Goal: Information Seeking & Learning: Check status

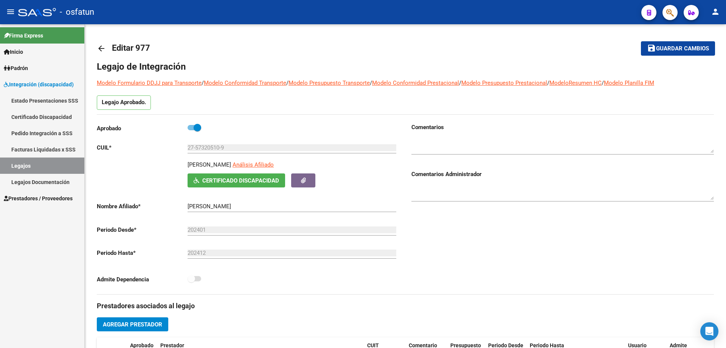
click at [23, 50] on span "Inicio" at bounding box center [13, 52] width 19 height 8
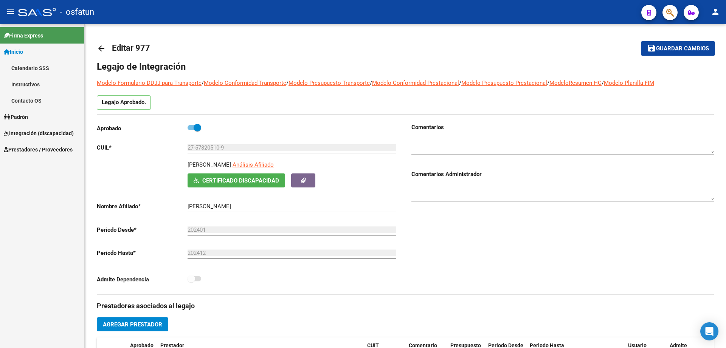
click at [28, 116] on span "Padrón" at bounding box center [16, 117] width 24 height 8
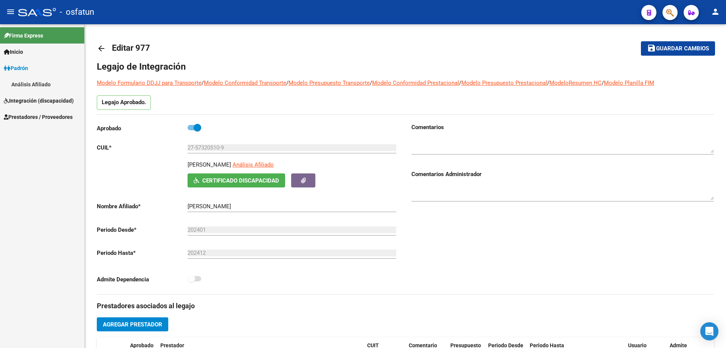
click at [35, 82] on link "Análisis Afiliado" at bounding box center [42, 84] width 84 height 16
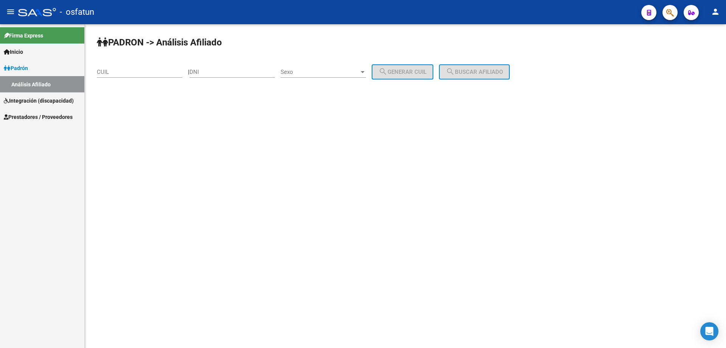
click at [129, 67] on div "CUIL" at bounding box center [140, 69] width 86 height 16
type input "23-13675509"
click at [241, 70] on input "DNI" at bounding box center [233, 71] width 86 height 7
type input "13675560"
click at [346, 73] on span "Sexo" at bounding box center [320, 71] width 79 height 7
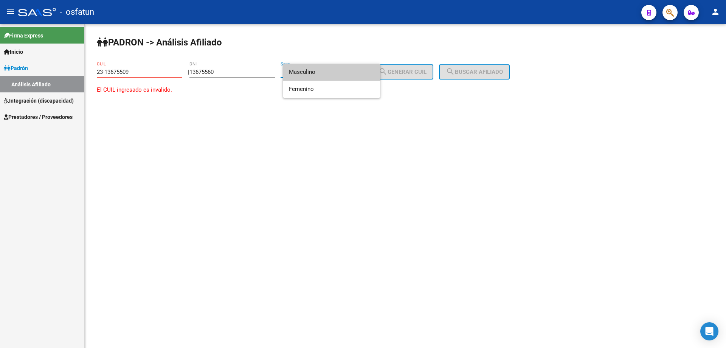
click at [315, 76] on span "Masculino" at bounding box center [332, 72] width 86 height 17
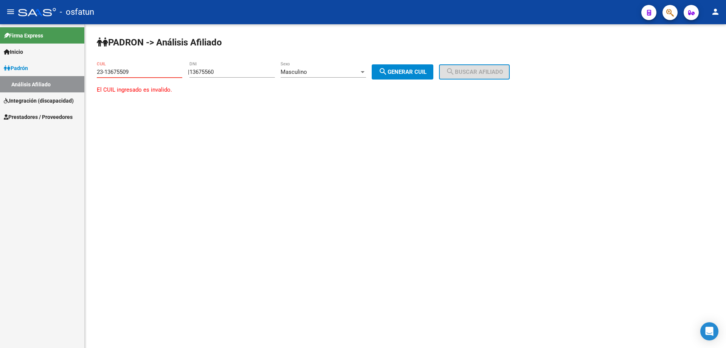
click at [152, 74] on input "23-13675509" at bounding box center [140, 71] width 86 height 7
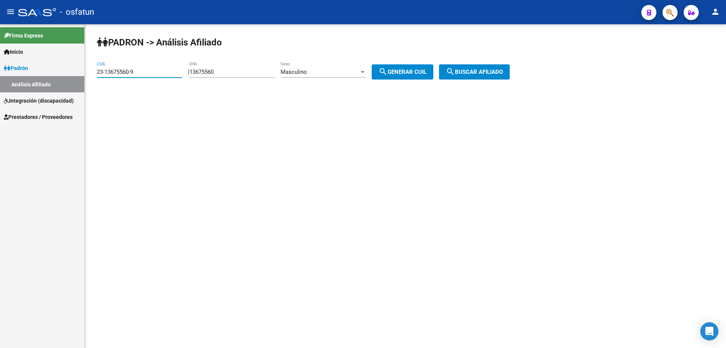
click at [498, 72] on span "search Buscar afiliado" at bounding box center [474, 71] width 57 height 7
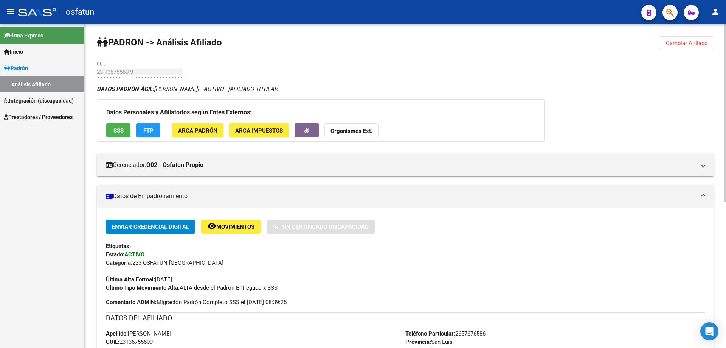
click at [690, 44] on span "Cambiar Afiliado" at bounding box center [687, 43] width 42 height 7
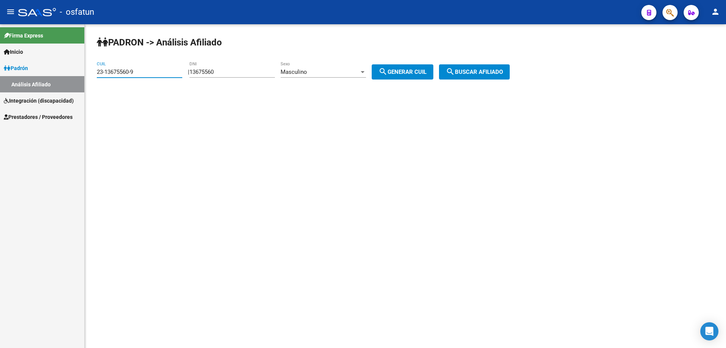
drag, startPoint x: 137, startPoint y: 72, endPoint x: 95, endPoint y: 72, distance: 42.0
click at [95, 72] on div "PADRON -> Análisis Afiliado 23-13675560-9 CUIL | 13675560 DNI Masculino Sexo se…" at bounding box center [406, 63] width 642 height 79
type input "20-14378242-6"
type input "14378242"
click at [490, 73] on span "search Buscar afiliado" at bounding box center [474, 71] width 57 height 7
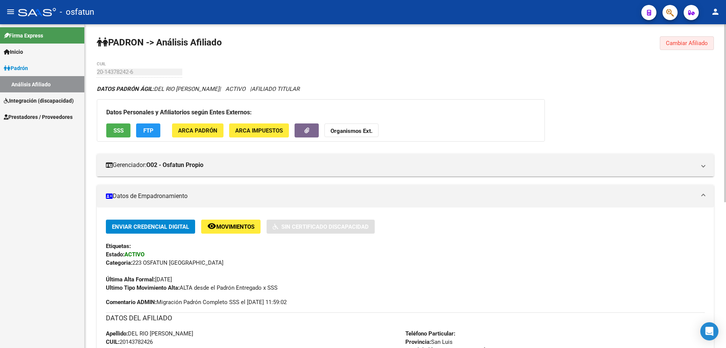
click at [696, 39] on button "Cambiar Afiliado" at bounding box center [687, 43] width 54 height 14
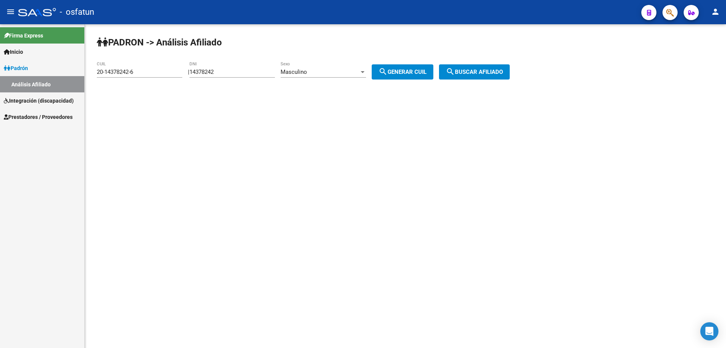
drag, startPoint x: 154, startPoint y: 73, endPoint x: 82, endPoint y: 74, distance: 72.3
click at [82, 74] on mat-sidenav-container "Firma Express Inicio Calendario SSS Instructivos Contacto OS Padrón Análisis Af…" at bounding box center [363, 185] width 726 height 323
type input "27-16121468-5"
type input "16121468"
click at [341, 73] on div "Masculino" at bounding box center [320, 71] width 79 height 7
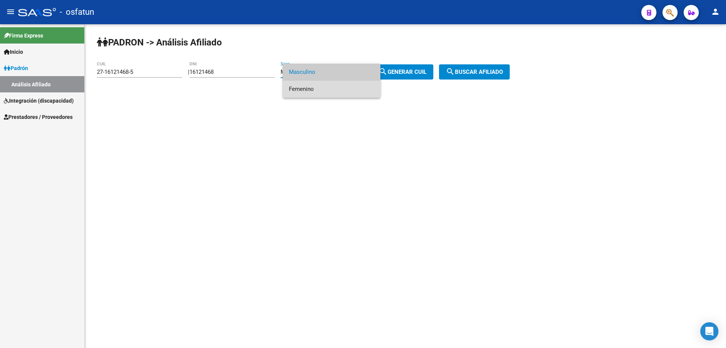
click at [331, 89] on span "Femenino" at bounding box center [332, 89] width 86 height 17
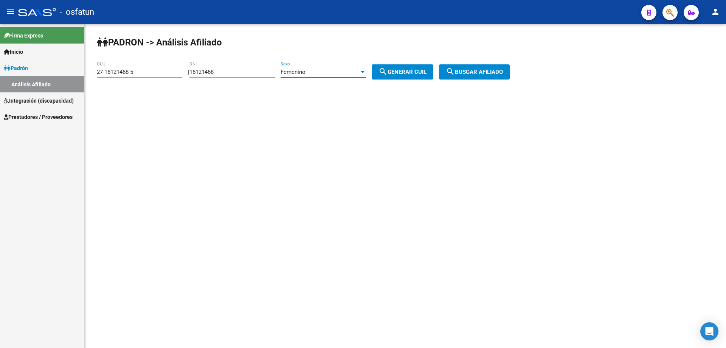
click at [483, 71] on span "search Buscar afiliado" at bounding box center [474, 71] width 57 height 7
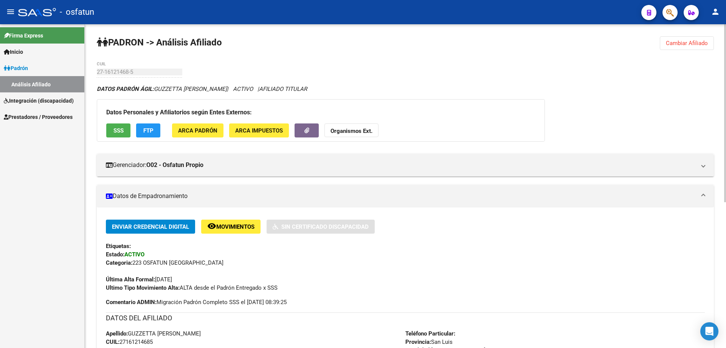
click at [675, 45] on span "Cambiar Afiliado" at bounding box center [687, 43] width 42 height 7
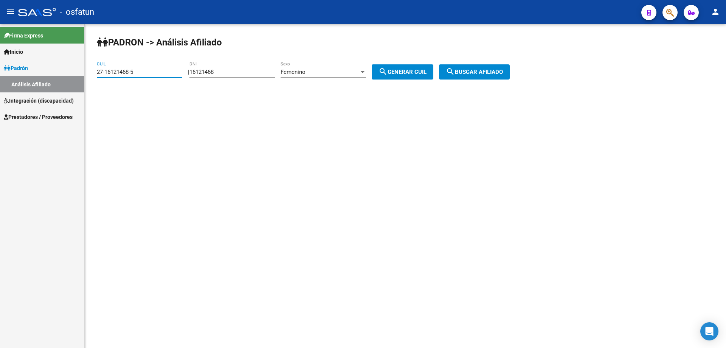
drag, startPoint x: 148, startPoint y: 74, endPoint x: 63, endPoint y: 73, distance: 84.7
click at [65, 74] on mat-sidenav-container "Firma Express Inicio Calendario SSS Instructivos Contacto OS Padrón Análisis Af…" at bounding box center [363, 185] width 726 height 323
type input "20-16589112-1"
type input "16589112"
click at [359, 73] on div "Femenino" at bounding box center [320, 71] width 79 height 7
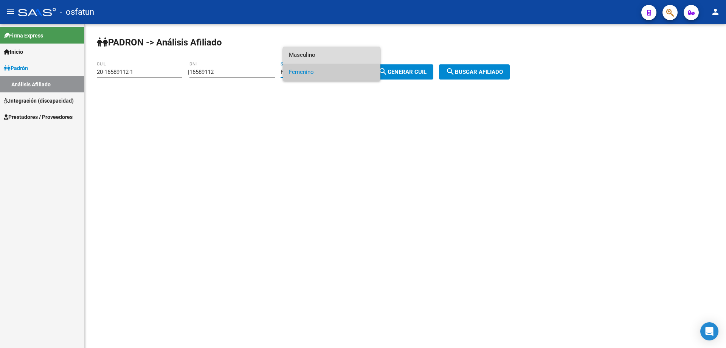
click at [336, 56] on span "Masculino" at bounding box center [332, 55] width 86 height 17
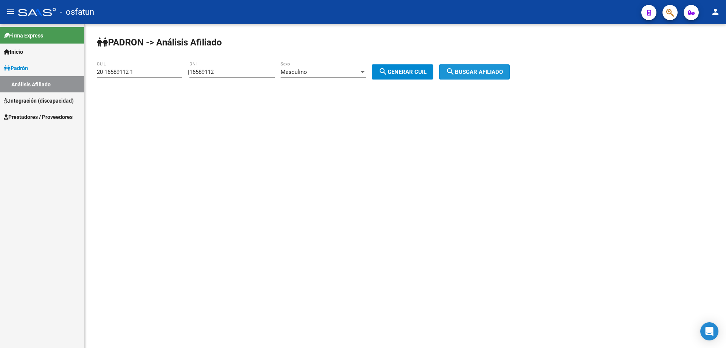
click at [494, 73] on span "search Buscar afiliado" at bounding box center [474, 71] width 57 height 7
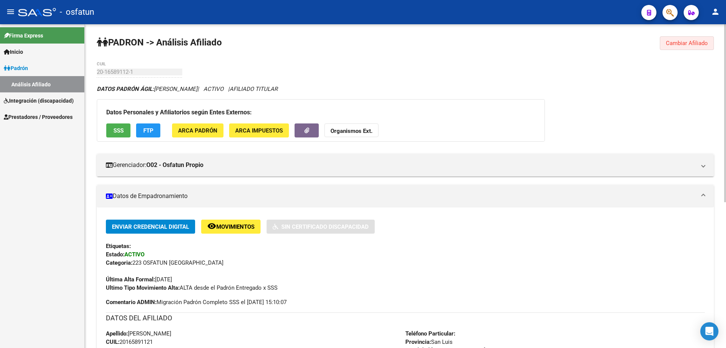
click at [695, 39] on button "Cambiar Afiliado" at bounding box center [687, 43] width 54 height 14
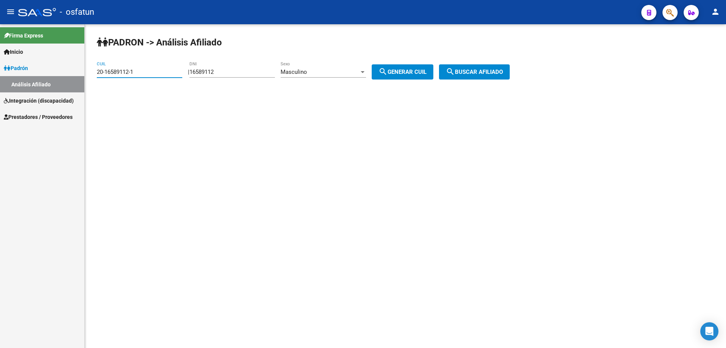
drag, startPoint x: 145, startPoint y: 74, endPoint x: 73, endPoint y: 74, distance: 72.3
click at [73, 74] on mat-sidenav-container "Firma Express Inicio Calendario SSS Instructivos Contacto OS Padrón Análisis Af…" at bounding box center [363, 185] width 726 height 323
type input "20-16778545-0"
type input "16778545"
click at [497, 69] on span "search Buscar afiliado" at bounding box center [474, 71] width 57 height 7
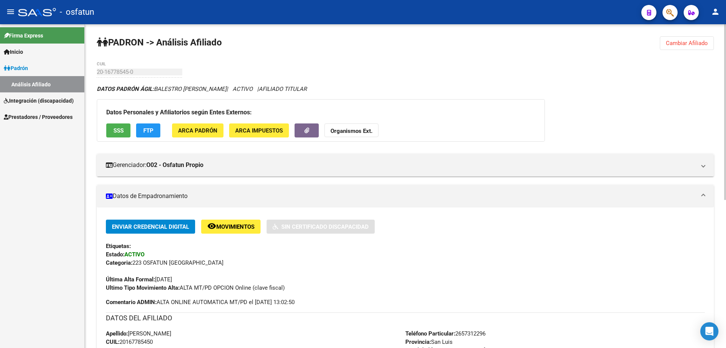
click at [706, 41] on span "Cambiar Afiliado" at bounding box center [687, 43] width 42 height 7
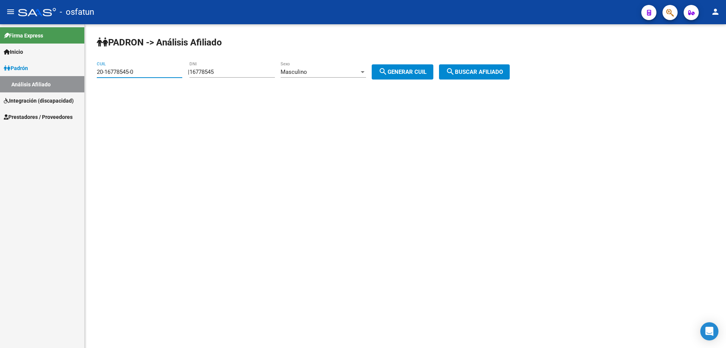
drag, startPoint x: 146, startPoint y: 72, endPoint x: 90, endPoint y: 73, distance: 56.4
click at [90, 73] on div "PADRON -> Análisis Afiliado 20-16778545-0 CUIL | 16778545 DNI Masculino Sexo se…" at bounding box center [406, 63] width 642 height 79
type input "20-16778824-7"
type input "16778824"
click at [488, 71] on span "search Buscar afiliado" at bounding box center [474, 71] width 57 height 7
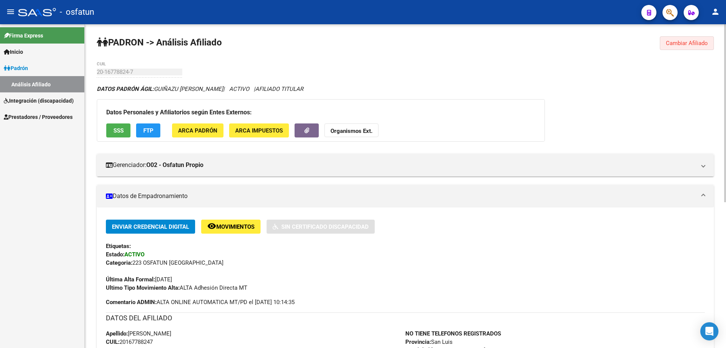
click at [685, 41] on span "Cambiar Afiliado" at bounding box center [687, 43] width 42 height 7
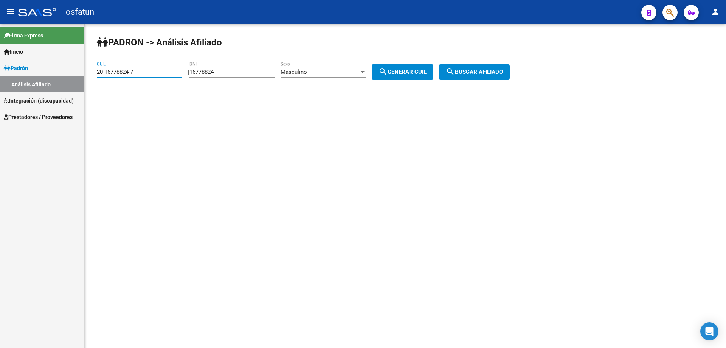
drag, startPoint x: 141, startPoint y: 73, endPoint x: 70, endPoint y: 79, distance: 71.4
click at [70, 79] on mat-sidenav-container "Firma Express Inicio Calendario SSS Instructivos Contacto OS Padrón Análisis Af…" at bounding box center [363, 185] width 726 height 323
type input "20-16778875-1"
drag, startPoint x: 225, startPoint y: 73, endPoint x: 192, endPoint y: 78, distance: 32.9
click at [193, 78] on div "PADRON -> Análisis Afiliado 20-16778875-1 CUIL | 16778824 DNI Masculino Sexo se…" at bounding box center [406, 63] width 642 height 79
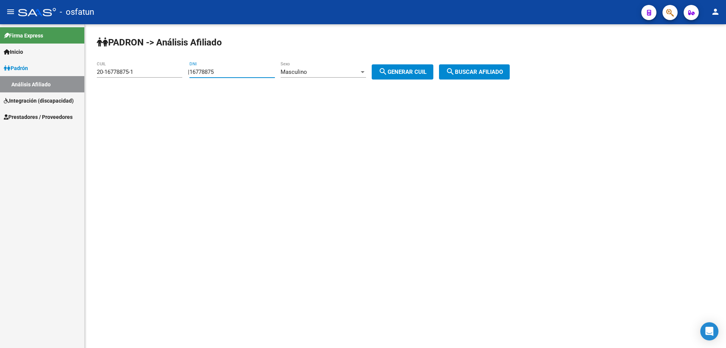
type input "16778875"
click at [487, 73] on span "search Buscar afiliado" at bounding box center [474, 71] width 57 height 7
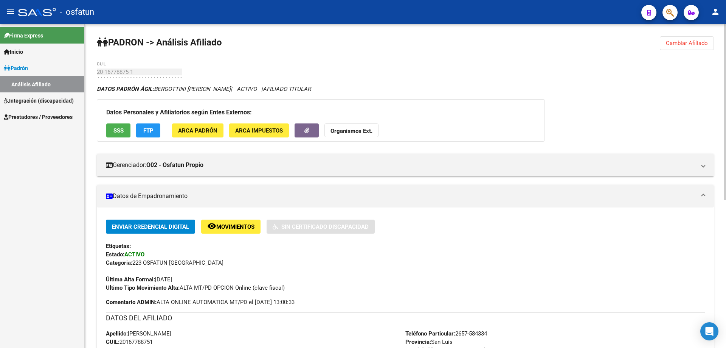
click at [679, 41] on span "Cambiar Afiliado" at bounding box center [687, 43] width 42 height 7
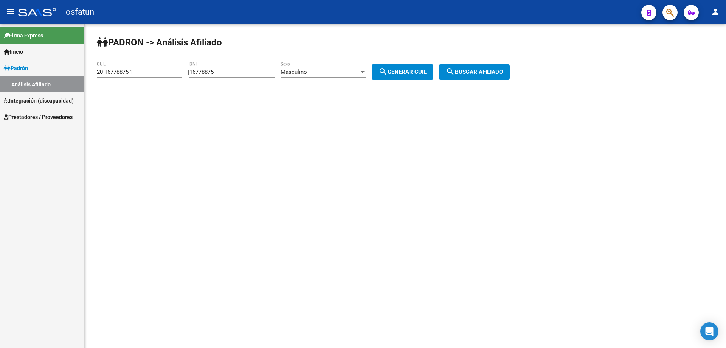
drag, startPoint x: 154, startPoint y: 76, endPoint x: 61, endPoint y: 67, distance: 93.9
click at [61, 67] on mat-sidenav-container "Firma Express Inicio Calendario SSS Instructivos Contacto OS Padrón Análisis Af…" at bounding box center [363, 185] width 726 height 323
click at [208, 137] on mat-sidenav-content "PADRON -> Análisis Afiliado 20-16778875-1 CUIL | 16778875 DNI Masculino Sexo se…" at bounding box center [406, 185] width 642 height 323
click at [108, 72] on input "20-16778875-1" at bounding box center [140, 71] width 86 height 7
drag, startPoint x: 98, startPoint y: 70, endPoint x: 118, endPoint y: 70, distance: 19.7
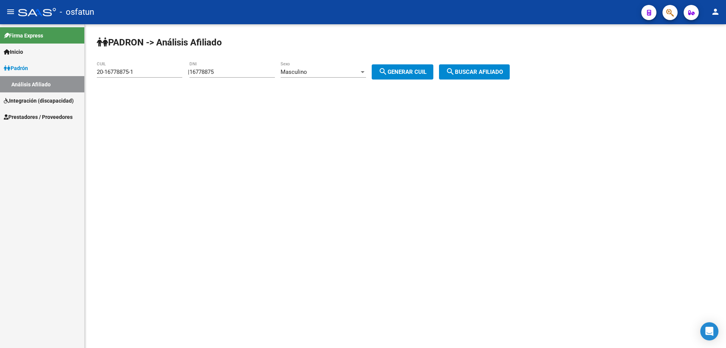
click at [121, 70] on div "PADRON -> Análisis Afiliado 20-16778875-1 CUIL | 16778875 DNI Masculino Sexo se…" at bounding box center [406, 63] width 642 height 79
drag, startPoint x: 140, startPoint y: 70, endPoint x: 90, endPoint y: 74, distance: 50.1
click at [90, 74] on div "PADRON -> Análisis Afiliado 20-16778875-1 CUIL | 16778875 DNI Masculino Sexo se…" at bounding box center [406, 63] width 642 height 79
type input "20-16991845-8"
type input "16991845"
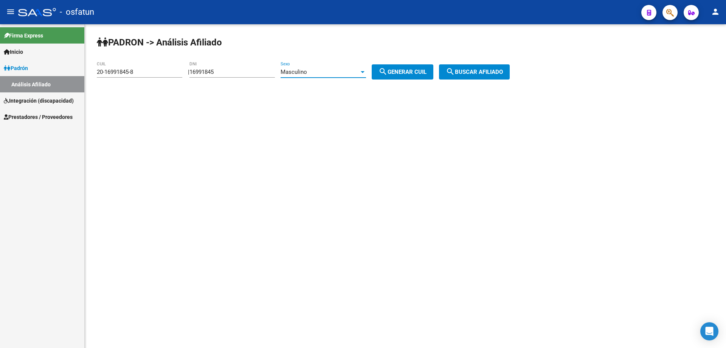
click at [501, 75] on span "search Buscar afiliado" at bounding box center [474, 71] width 57 height 7
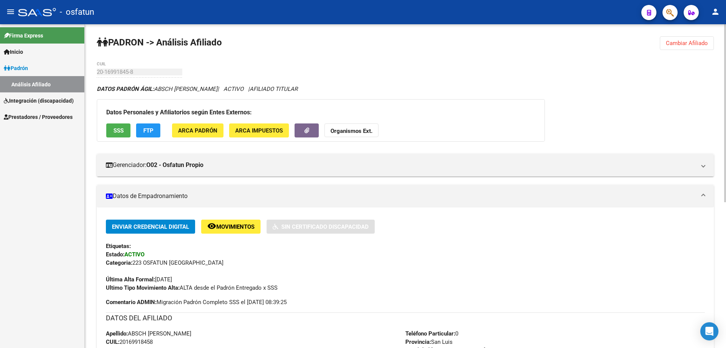
click at [684, 46] on span "Cambiar Afiliado" at bounding box center [687, 43] width 42 height 7
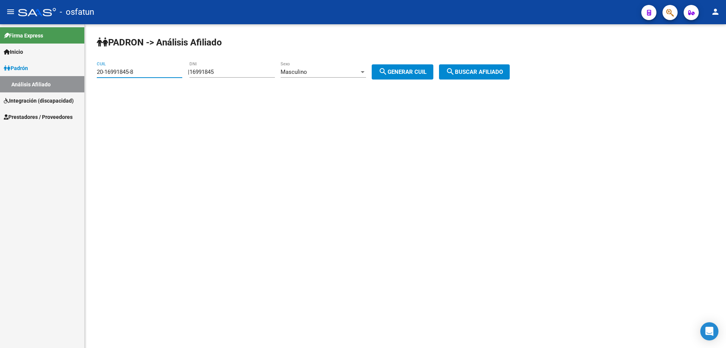
drag, startPoint x: 153, startPoint y: 70, endPoint x: 72, endPoint y: 70, distance: 81.3
click at [72, 70] on mat-sidenav-container "Firma Express Inicio Calendario SSS Instructivos Contacto OS Padrón Análisis Af…" at bounding box center [363, 185] width 726 height 323
type input "27-17177795-5"
type input "17177795"
click at [366, 70] on div at bounding box center [362, 72] width 7 height 6
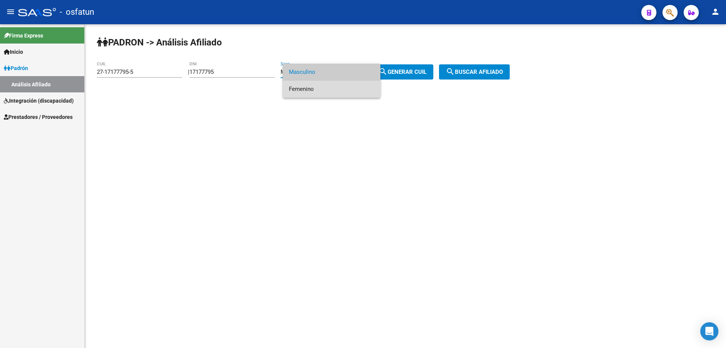
click at [326, 87] on span "Femenino" at bounding box center [332, 89] width 86 height 17
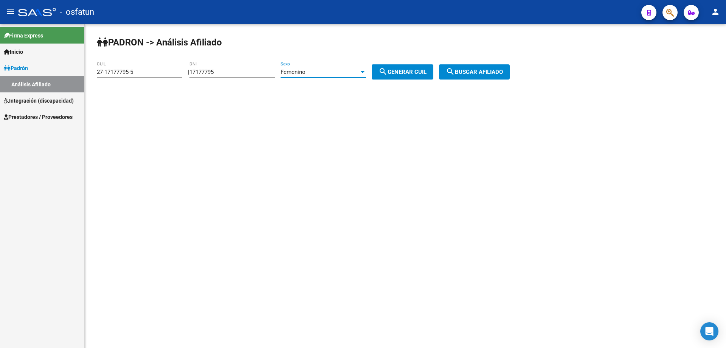
click at [482, 72] on span "search Buscar afiliado" at bounding box center [474, 71] width 57 height 7
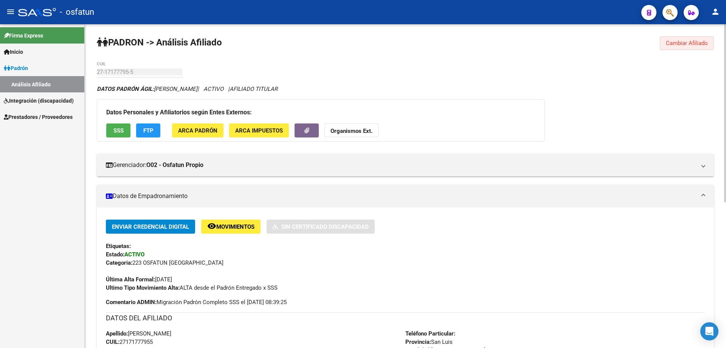
drag, startPoint x: 693, startPoint y: 47, endPoint x: 693, endPoint y: 42, distance: 4.6
click at [693, 45] on button "Cambiar Afiliado" at bounding box center [687, 43] width 54 height 14
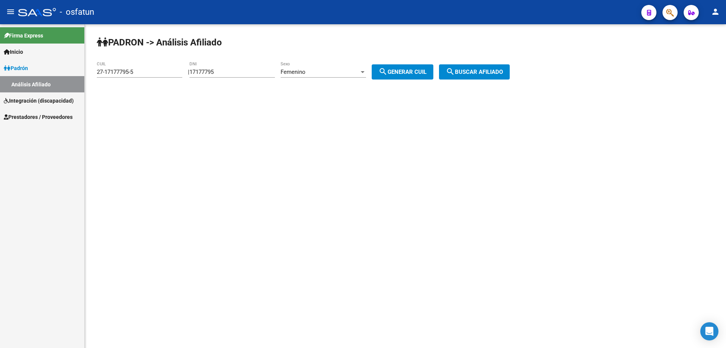
click at [133, 73] on div "27-17177795-5 CUIL" at bounding box center [140, 69] width 86 height 16
drag, startPoint x: 139, startPoint y: 72, endPoint x: 84, endPoint y: 75, distance: 54.9
click at [84, 75] on mat-sidenav-container "Firma Express Inicio Calendario SSS Instructivos Contacto OS Padrón Análisis Af…" at bounding box center [363, 185] width 726 height 323
type input "20-17245471-3"
type input "17245471"
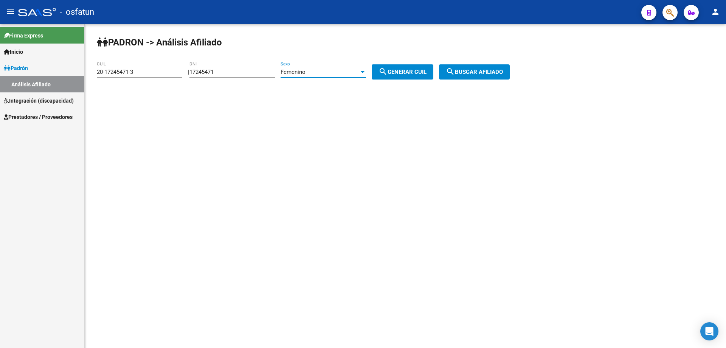
click at [359, 70] on div "Femenino" at bounding box center [320, 71] width 79 height 7
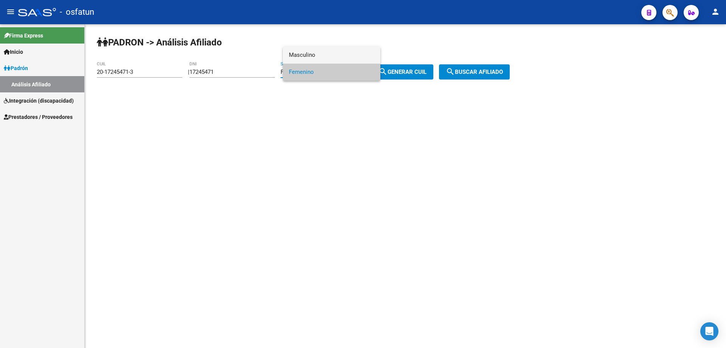
click at [331, 57] on span "Masculino" at bounding box center [332, 55] width 86 height 17
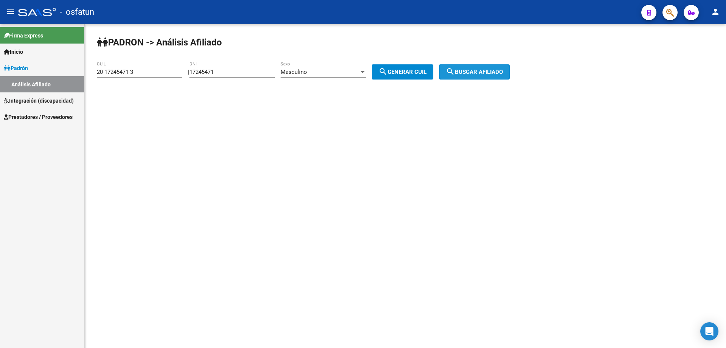
click at [495, 73] on span "search Buscar afiliado" at bounding box center [474, 71] width 57 height 7
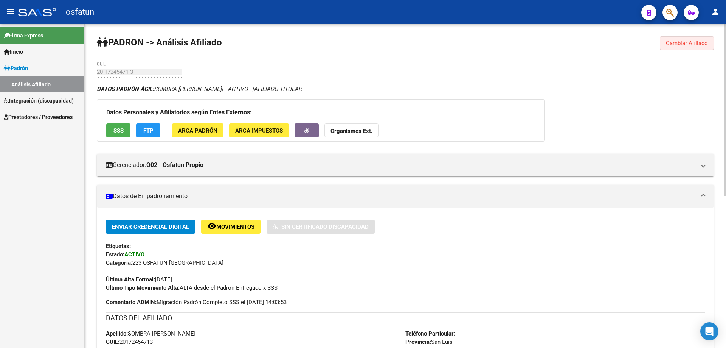
click at [680, 44] on span "Cambiar Afiliado" at bounding box center [687, 43] width 42 height 7
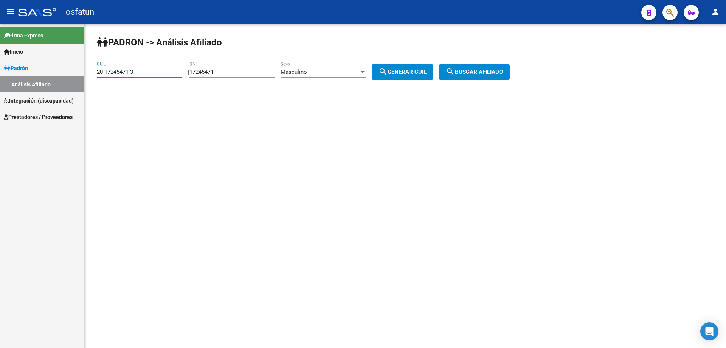
drag, startPoint x: 142, startPoint y: 72, endPoint x: 48, endPoint y: 72, distance: 93.8
click at [51, 72] on mat-sidenav-container "Firma Express Inicio Calendario SSS Instructivos Contacto OS Padrón Análisis Af…" at bounding box center [363, 185] width 726 height 323
type input "27-20499632-1"
type input "20499632"
click at [345, 73] on div "Masculino" at bounding box center [320, 71] width 79 height 7
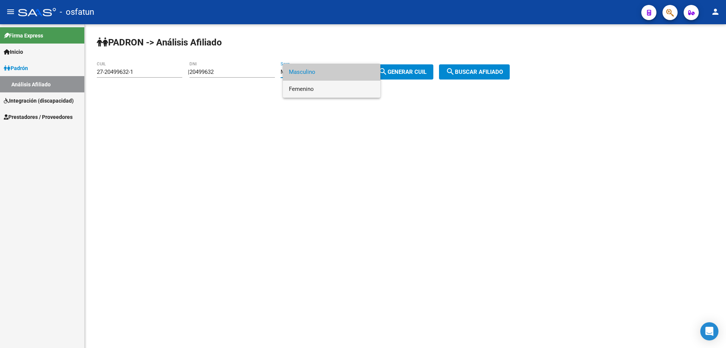
click at [330, 90] on span "Femenino" at bounding box center [332, 89] width 86 height 17
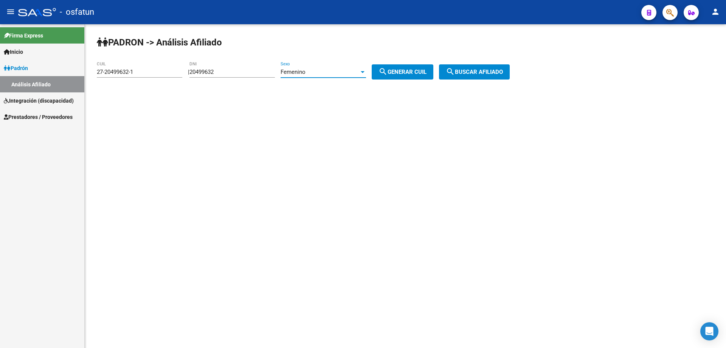
click at [487, 73] on span "search Buscar afiliado" at bounding box center [474, 71] width 57 height 7
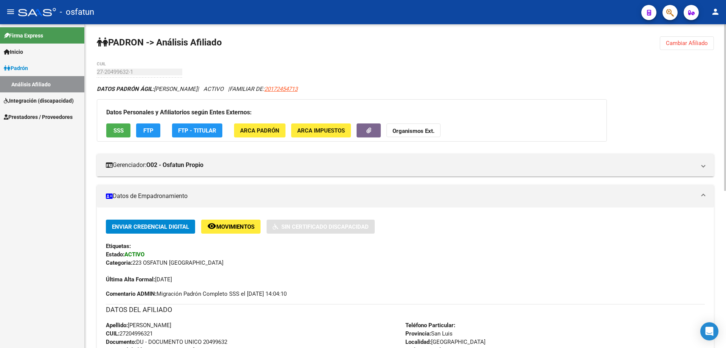
click at [673, 40] on span "Cambiar Afiliado" at bounding box center [687, 43] width 42 height 7
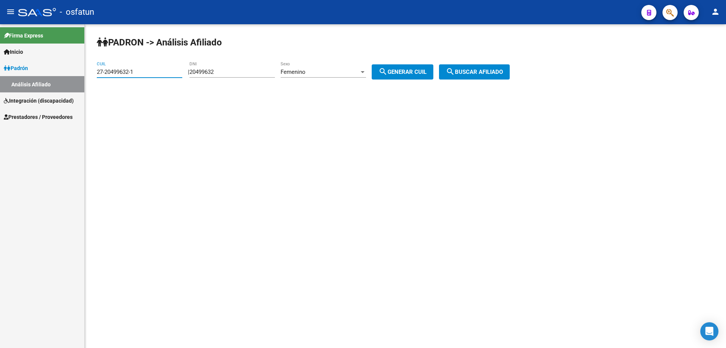
drag, startPoint x: 135, startPoint y: 70, endPoint x: 77, endPoint y: 71, distance: 58.3
click at [77, 71] on mat-sidenav-container "Firma Express Inicio Calendario SSS Instructivos Contacto OS Padrón Análisis Af…" at bounding box center [363, 185] width 726 height 323
type input "27-17247707-6"
type input "17247707"
click at [491, 75] on span "search Buscar afiliado" at bounding box center [474, 71] width 57 height 7
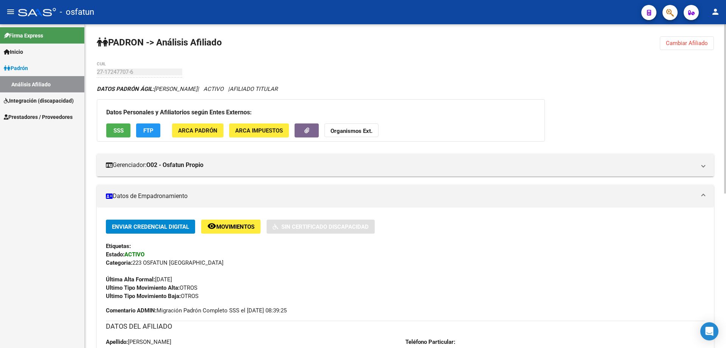
click at [686, 45] on span "Cambiar Afiliado" at bounding box center [687, 43] width 42 height 7
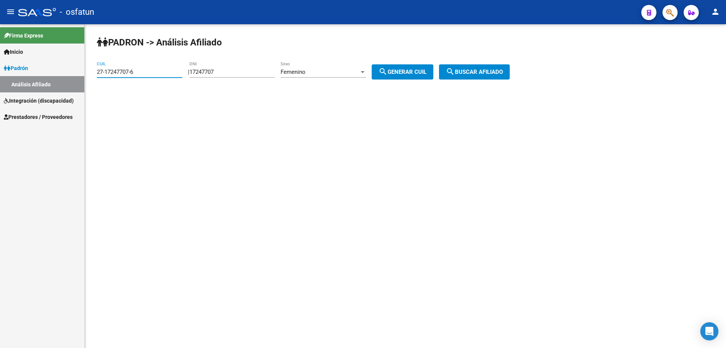
drag, startPoint x: 157, startPoint y: 73, endPoint x: 108, endPoint y: 73, distance: 48.4
click at [108, 73] on input "27-17247707-6" at bounding box center [140, 71] width 86 height 7
click at [97, 71] on input "27-17247707-6" at bounding box center [140, 71] width 86 height 7
drag, startPoint x: 144, startPoint y: 74, endPoint x: 94, endPoint y: 74, distance: 50.3
click at [94, 74] on div "PADRON -> Análisis Afiliado 27-17247707-6 CUIL | 17247707 DNI Femenino Sexo sea…" at bounding box center [406, 63] width 642 height 79
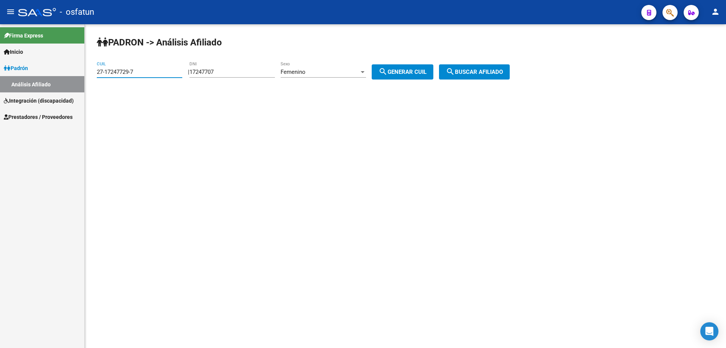
type input "27-17247729-7"
type input "17247729"
click at [478, 72] on span "search Buscar afiliado" at bounding box center [474, 71] width 57 height 7
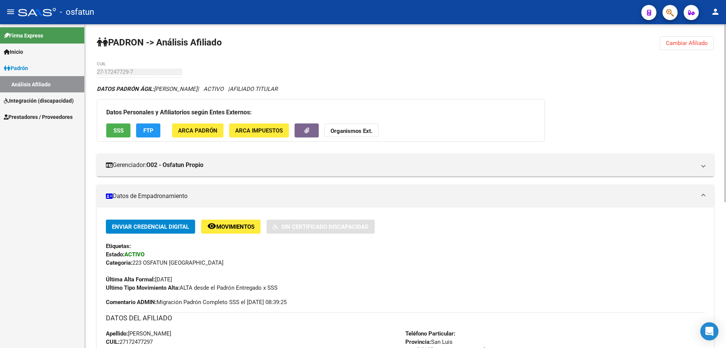
click at [693, 45] on span "Cambiar Afiliado" at bounding box center [687, 43] width 42 height 7
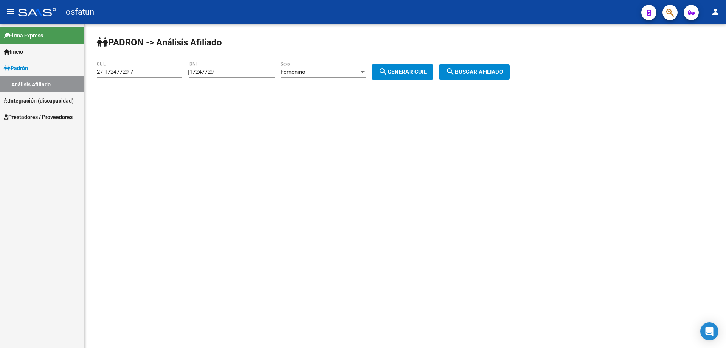
drag, startPoint x: 151, startPoint y: 75, endPoint x: 71, endPoint y: 75, distance: 80.2
click at [71, 75] on mat-sidenav-container "Firma Express Inicio Calendario SSS Instructivos Contacto OS Padrón Análisis Af…" at bounding box center [363, 185] width 726 height 323
click at [163, 90] on div "PADRON -> Análisis Afiliado 27-17247729-7 CUIL | 17247729 DNI Femenino Sexo sea…" at bounding box center [406, 63] width 642 height 79
drag, startPoint x: 133, startPoint y: 74, endPoint x: 99, endPoint y: 73, distance: 34.4
click at [99, 73] on input "27-17247729-7" at bounding box center [140, 71] width 86 height 7
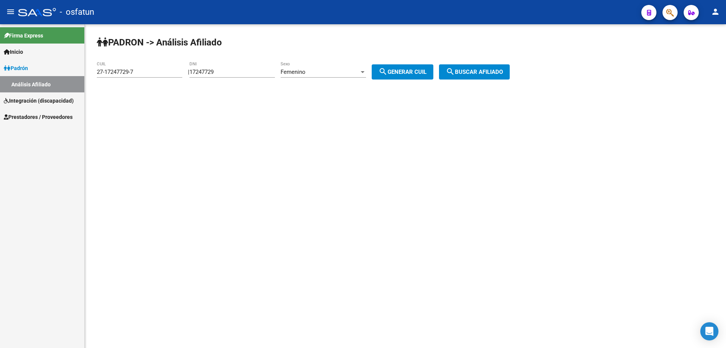
drag, startPoint x: 95, startPoint y: 72, endPoint x: 112, endPoint y: 72, distance: 17.4
click at [112, 72] on div "PADRON -> Análisis Afiliado 27-17247729-7 CUIL | 17247729 DNI Femenino Sexo sea…" at bounding box center [406, 63] width 642 height 79
click at [111, 72] on input "27-17247729-7" at bounding box center [140, 71] width 86 height 7
click at [97, 72] on div "PADRON -> Análisis Afiliado 27-17247729-7 CUIL | 17247729 DNI Femenino Sexo sea…" at bounding box center [406, 63] width 642 height 79
drag, startPoint x: 97, startPoint y: 72, endPoint x: 142, endPoint y: 72, distance: 44.6
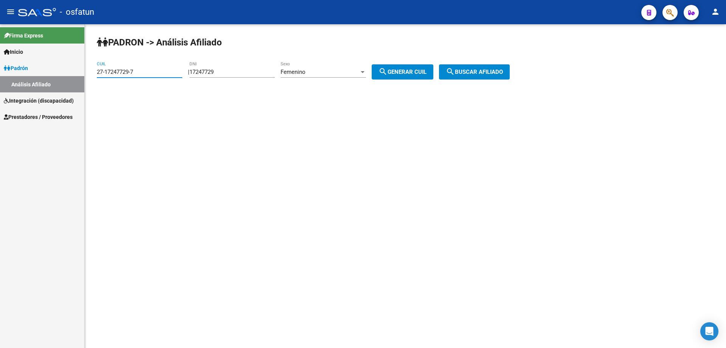
click at [142, 72] on input "27-17247729-7" at bounding box center [140, 71] width 86 height 7
type input "20-17247814-0"
type input "17247814"
click at [366, 73] on div at bounding box center [362, 72] width 7 height 6
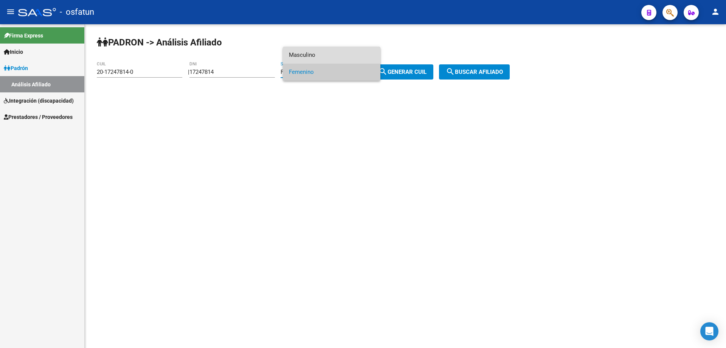
click at [333, 58] on span "Masculino" at bounding box center [332, 55] width 86 height 17
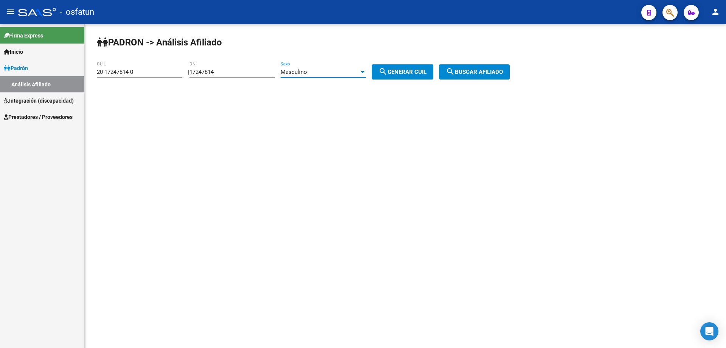
click at [487, 73] on span "search Buscar afiliado" at bounding box center [474, 71] width 57 height 7
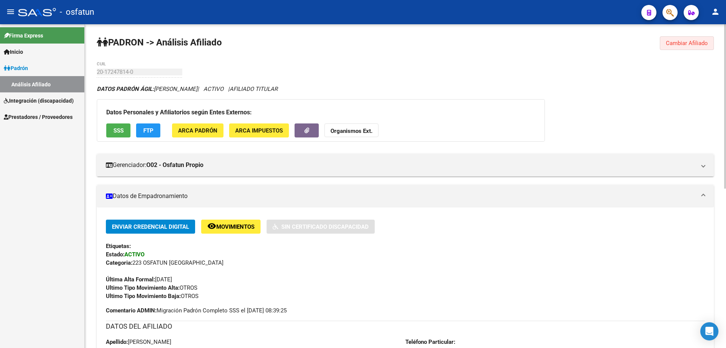
click at [689, 42] on span "Cambiar Afiliado" at bounding box center [687, 43] width 42 height 7
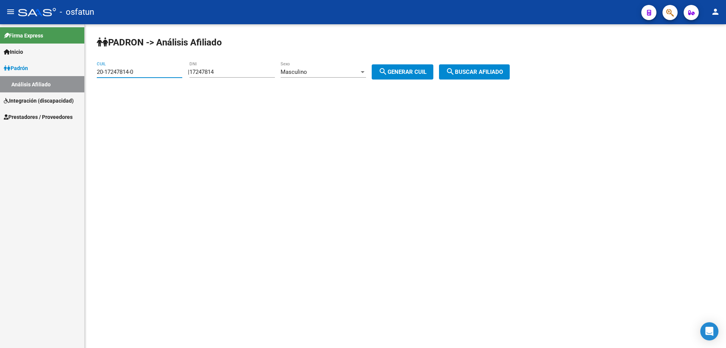
drag, startPoint x: 141, startPoint y: 73, endPoint x: 90, endPoint y: 75, distance: 51.5
click at [90, 75] on div "PADRON -> Análisis Afiliado 20-17247814-0 CUIL | 17247814 DNI Masculino Sexo se…" at bounding box center [406, 63] width 642 height 79
type input "27-20328888-9"
type input "20328888"
click at [351, 73] on div "Masculino" at bounding box center [320, 71] width 79 height 7
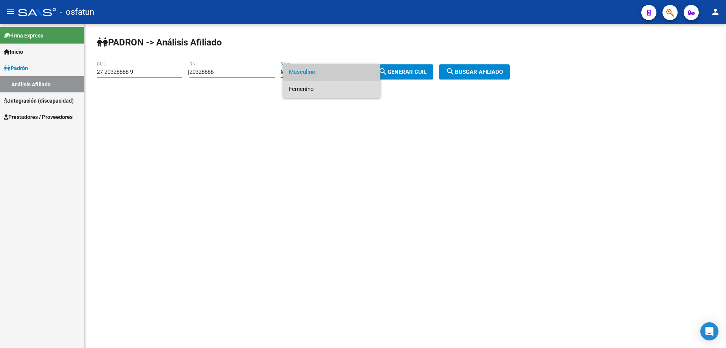
click at [343, 86] on span "Femenino" at bounding box center [332, 89] width 86 height 17
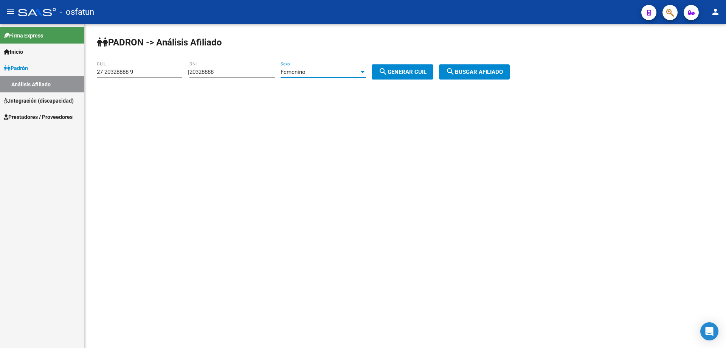
click at [498, 72] on span "search Buscar afiliado" at bounding box center [474, 71] width 57 height 7
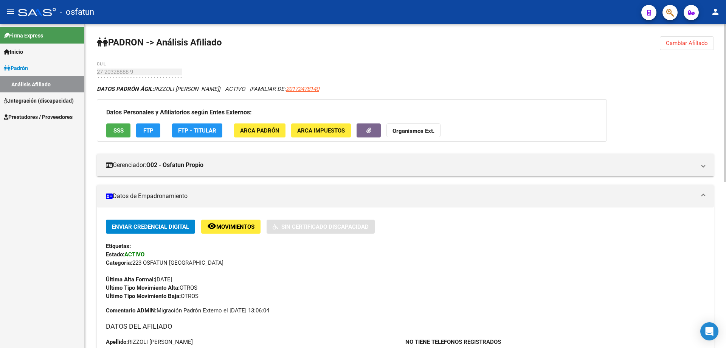
click at [695, 45] on span "Cambiar Afiliado" at bounding box center [687, 43] width 42 height 7
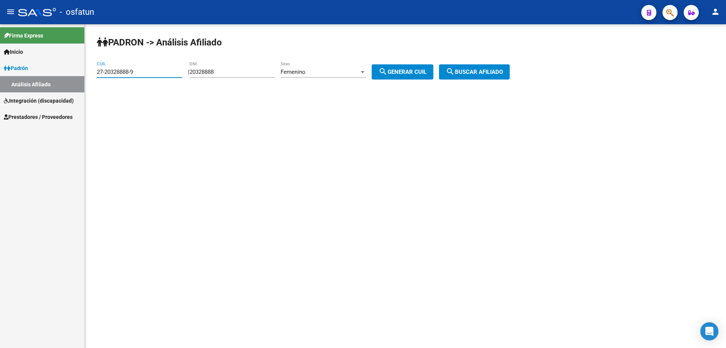
drag, startPoint x: 137, startPoint y: 74, endPoint x: 98, endPoint y: 79, distance: 39.2
click at [98, 79] on div "27-20328888-9 CUIL" at bounding box center [140, 72] width 86 height 23
type input "20-17247982-1"
type input "17247982"
click at [328, 76] on div "Femenino Sexo" at bounding box center [324, 69] width 86 height 16
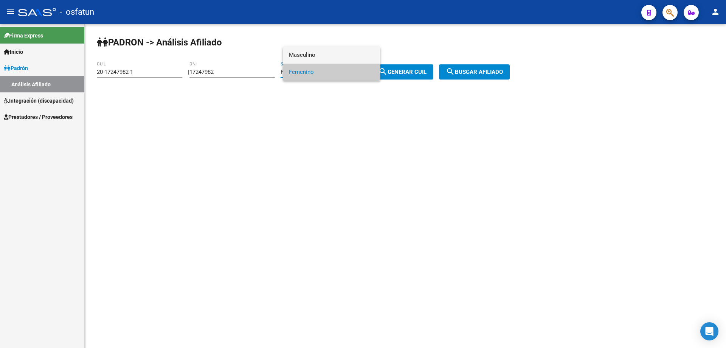
click at [320, 54] on span "Masculino" at bounding box center [332, 55] width 86 height 17
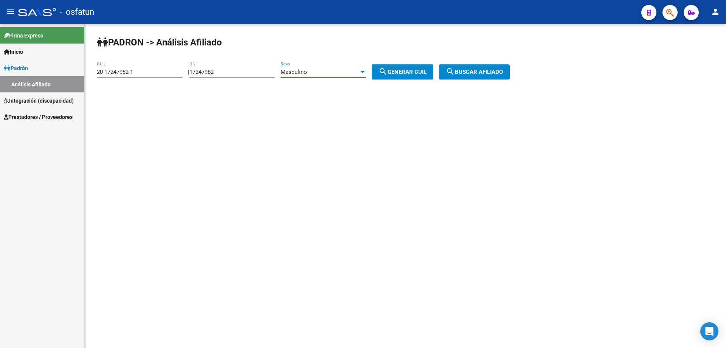
click at [502, 75] on span "search Buscar afiliado" at bounding box center [474, 71] width 57 height 7
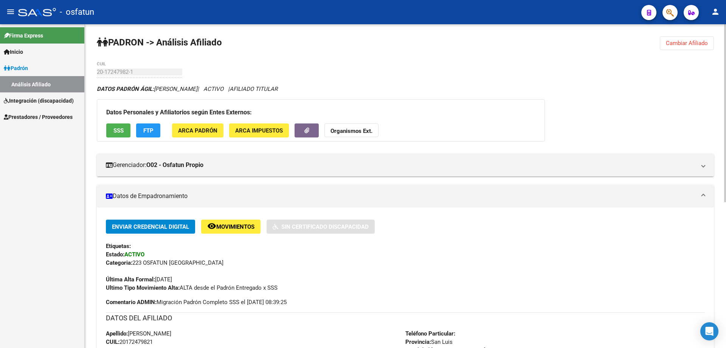
click at [690, 41] on span "Cambiar Afiliado" at bounding box center [687, 43] width 42 height 7
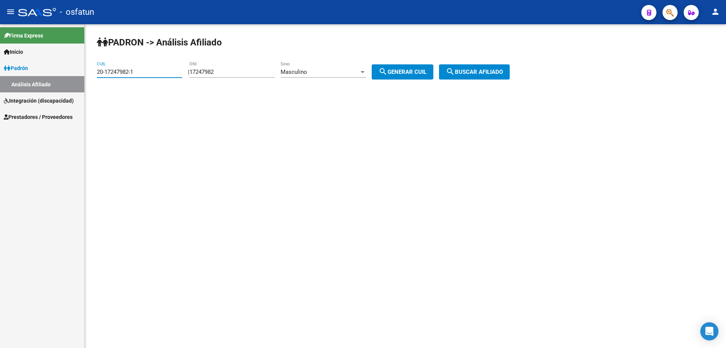
drag, startPoint x: 154, startPoint y: 73, endPoint x: 92, endPoint y: 72, distance: 61.7
click at [92, 72] on div "PADRON -> Análisis Afiliado 20-17247982-1 CUIL | 17247982 DNI Masculino Sexo se…" at bounding box center [406, 63] width 642 height 79
type input "20-17271956-3"
type input "17271956"
click at [493, 74] on span "search Buscar afiliado" at bounding box center [474, 71] width 57 height 7
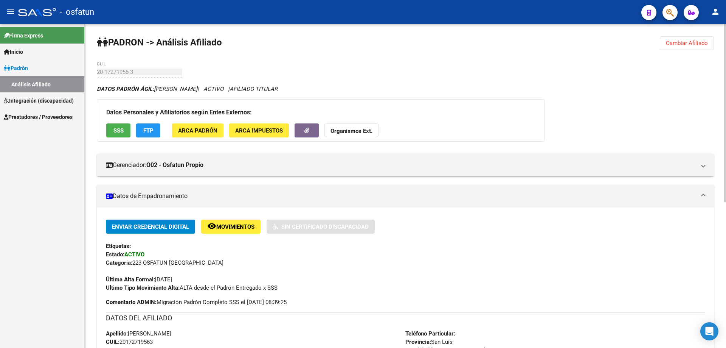
drag, startPoint x: 693, startPoint y: 40, endPoint x: 599, endPoint y: 39, distance: 94.2
click at [692, 39] on button "Cambiar Afiliado" at bounding box center [687, 43] width 54 height 14
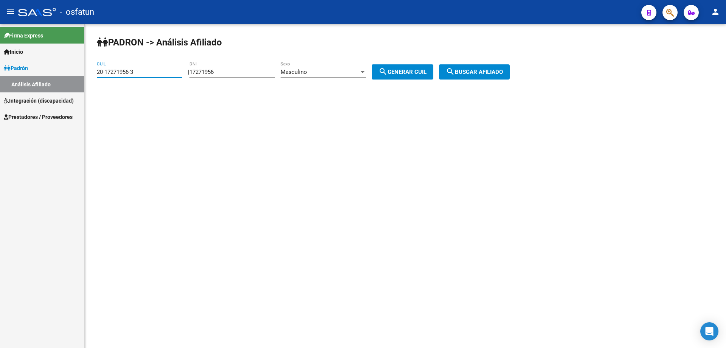
drag, startPoint x: 142, startPoint y: 70, endPoint x: 81, endPoint y: 69, distance: 60.5
click at [83, 69] on mat-sidenav-container "Firma Express Inicio Calendario SSS Instructivos Contacto OS Padrón Análisis Af…" at bounding box center [363, 185] width 726 height 323
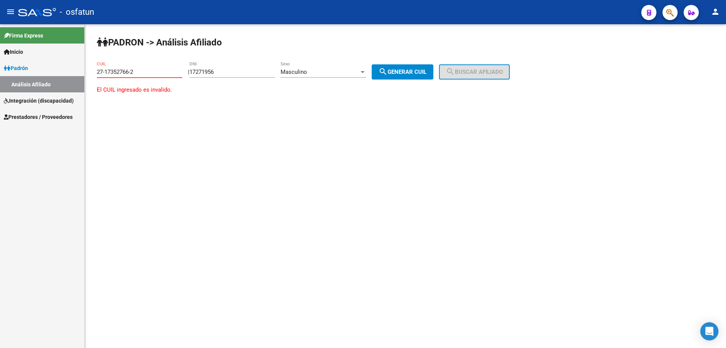
type input "27-17352766-2"
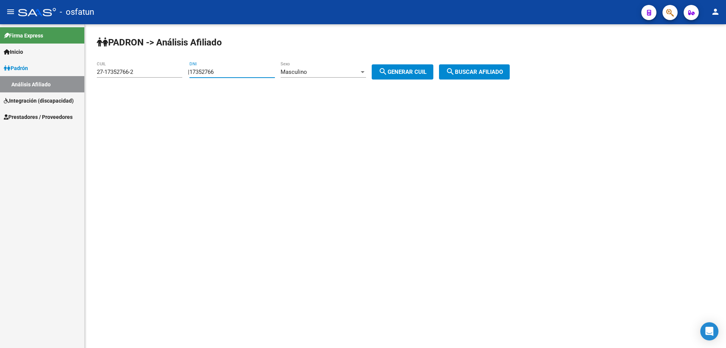
type input "17352766"
click at [365, 75] on div "Masculino Sexo" at bounding box center [324, 69] width 86 height 16
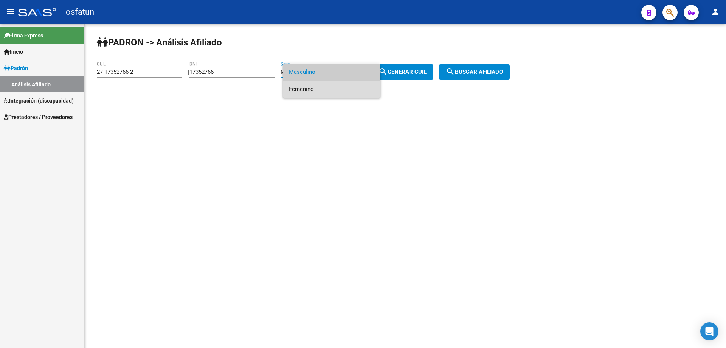
click at [315, 87] on span "Femenino" at bounding box center [332, 89] width 86 height 17
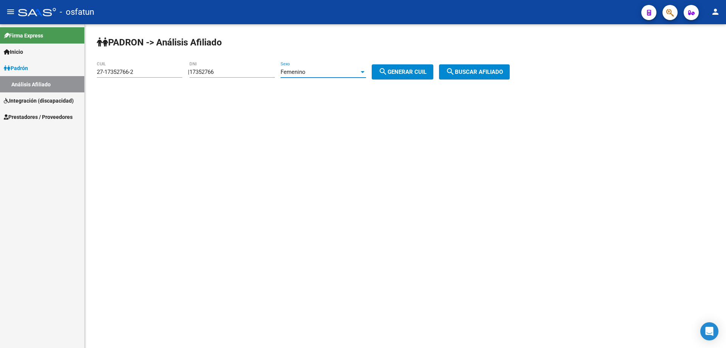
click at [494, 75] on span "search Buscar afiliado" at bounding box center [474, 71] width 57 height 7
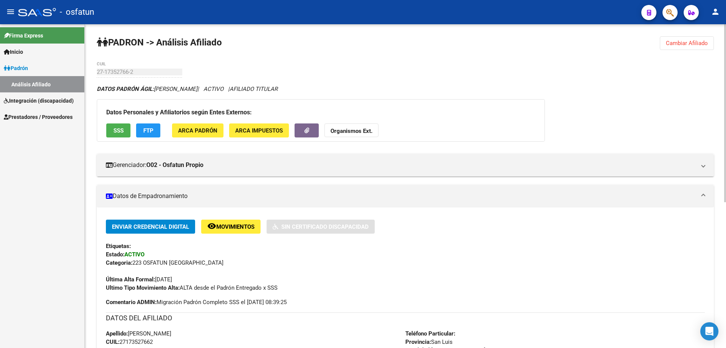
click at [683, 45] on span "Cambiar Afiliado" at bounding box center [687, 43] width 42 height 7
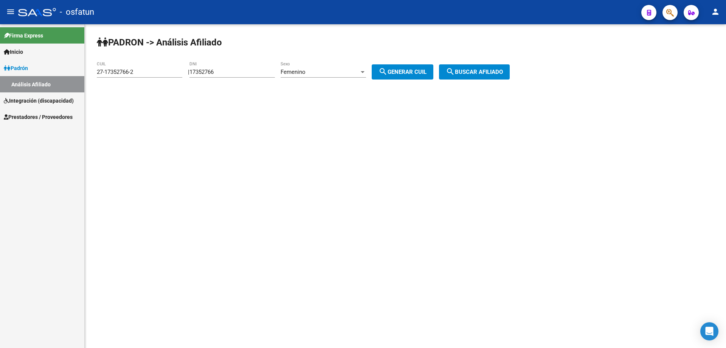
drag, startPoint x: 153, startPoint y: 76, endPoint x: 87, endPoint y: 76, distance: 65.5
click at [87, 76] on div "PADRON -> Análisis Afiliado 27-17352766-2 CUIL | 17352766 DNI Femenino Sexo sea…" at bounding box center [406, 63] width 642 height 79
type input "17352879"
click at [455, 71] on mat-icon "search" at bounding box center [450, 71] width 9 height 9
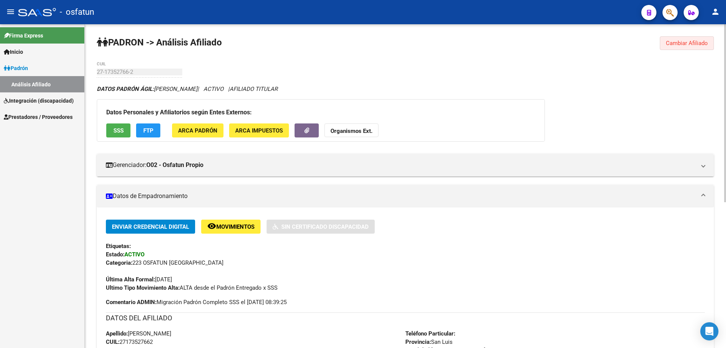
click at [692, 40] on span "Cambiar Afiliado" at bounding box center [687, 43] width 42 height 7
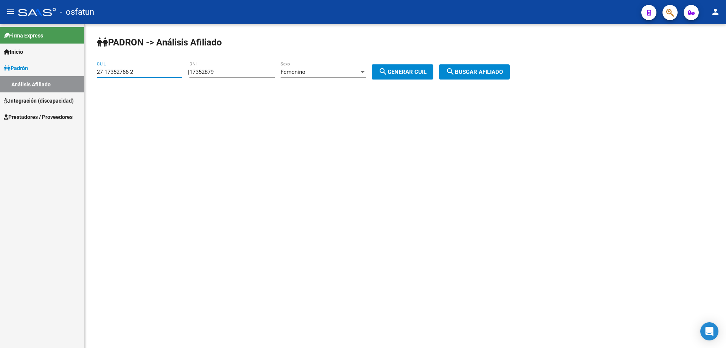
drag, startPoint x: 155, startPoint y: 75, endPoint x: 78, endPoint y: 74, distance: 76.8
click at [78, 74] on mat-sidenav-container "Firma Express Inicio Calendario SSS Instructivos Contacto OS Padrón Análisis Af…" at bounding box center [363, 185] width 726 height 323
type input "20-17352943-1"
type input "17352943"
click at [350, 74] on div "Femenino" at bounding box center [320, 71] width 79 height 7
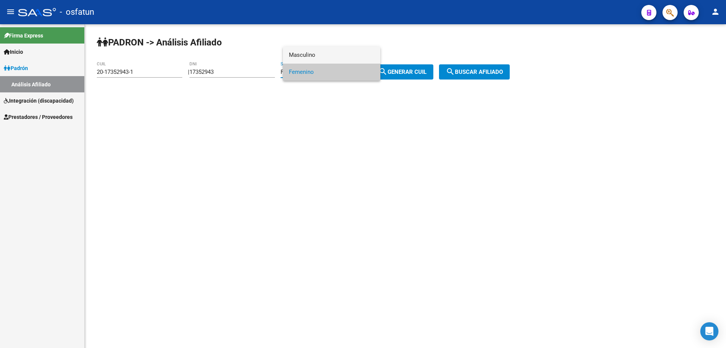
click at [329, 58] on span "Masculino" at bounding box center [332, 55] width 86 height 17
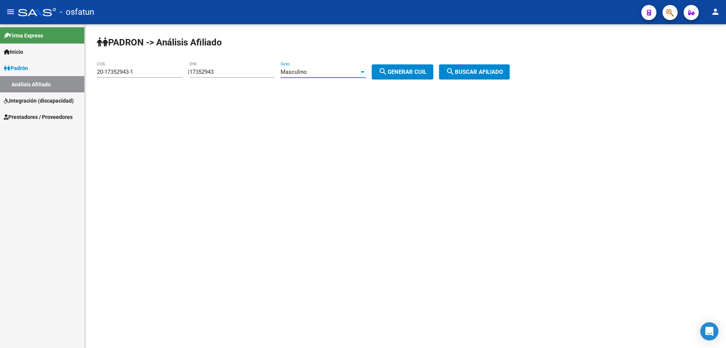
click at [491, 73] on span "search Buscar afiliado" at bounding box center [474, 71] width 57 height 7
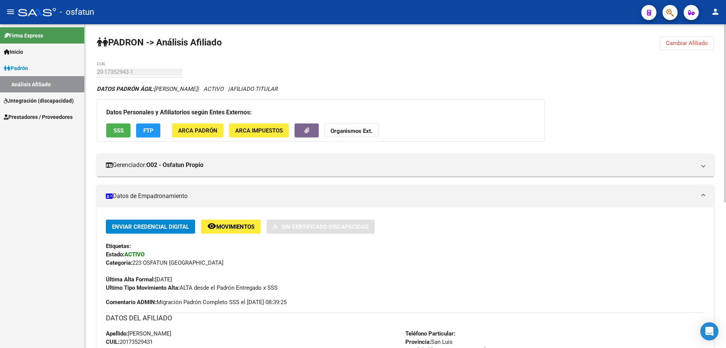
click at [702, 44] on span "Cambiar Afiliado" at bounding box center [687, 43] width 42 height 7
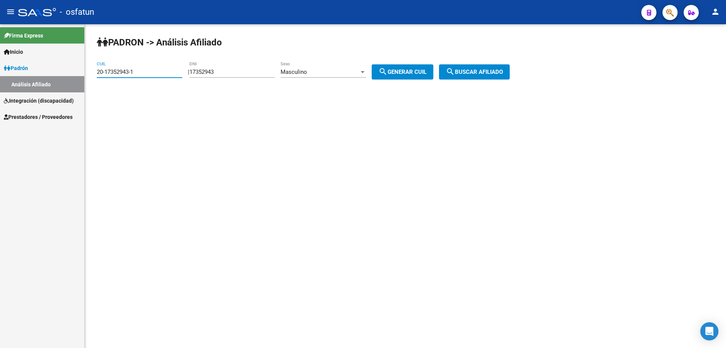
drag, startPoint x: 143, startPoint y: 71, endPoint x: 70, endPoint y: 76, distance: 73.6
click at [70, 76] on mat-sidenav-container "Firma Express Inicio Calendario SSS Instructivos Contacto OS Padrón Análisis Af…" at bounding box center [363, 185] width 726 height 323
type input "20-17391158-1"
type input "17391158"
click at [499, 69] on span "search Buscar afiliado" at bounding box center [474, 71] width 57 height 7
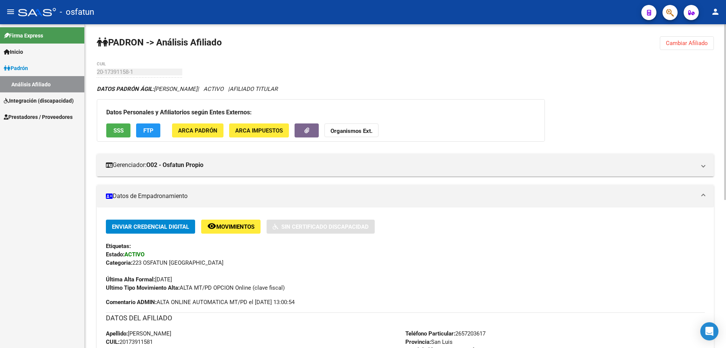
click at [688, 31] on div "PADRON -> Análisis Afiliado Cambiar Afiliado 20-17391158-1 CUIL DATOS PADRÓN ÁG…" at bounding box center [406, 322] width 642 height 596
click at [690, 39] on button "Cambiar Afiliado" at bounding box center [687, 43] width 54 height 14
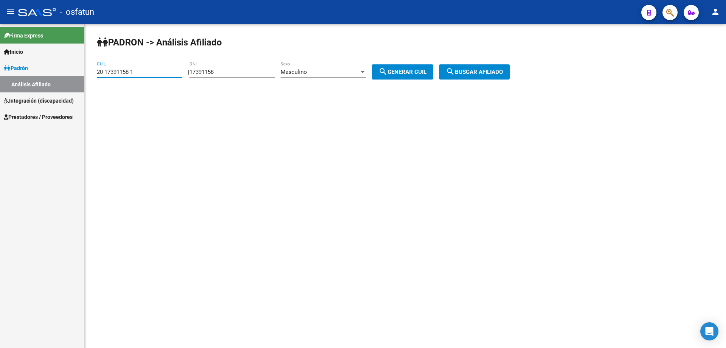
drag, startPoint x: 139, startPoint y: 69, endPoint x: 109, endPoint y: 74, distance: 30.7
click at [109, 74] on input "20-17391158-1" at bounding box center [140, 71] width 86 height 7
drag, startPoint x: 148, startPoint y: 80, endPoint x: 148, endPoint y: 73, distance: 7.2
click at [148, 80] on div "20-17391158-1 CUIL" at bounding box center [140, 72] width 86 height 23
drag, startPoint x: 145, startPoint y: 72, endPoint x: 84, endPoint y: 73, distance: 60.5
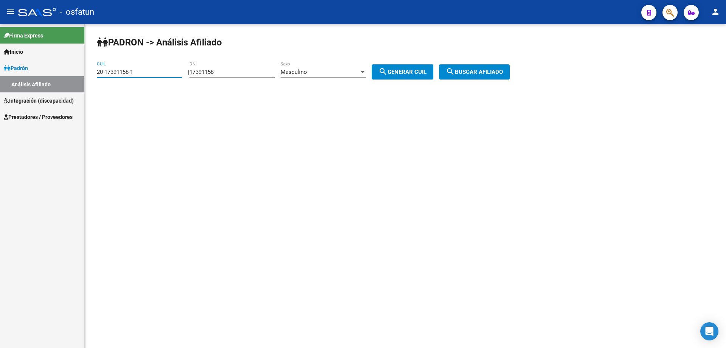
click at [84, 73] on mat-sidenav-container "Firma Express Inicio Calendario SSS Instructivos Contacto OS Padrón Análisis Af…" at bounding box center [363, 185] width 726 height 323
type input "27-17393208-7"
type input "17393208"
click at [375, 71] on div "| 17393208 DNI Masculino Sexo search Generar CUIL" at bounding box center [313, 71] width 251 height 7
click at [366, 71] on div at bounding box center [362, 72] width 7 height 6
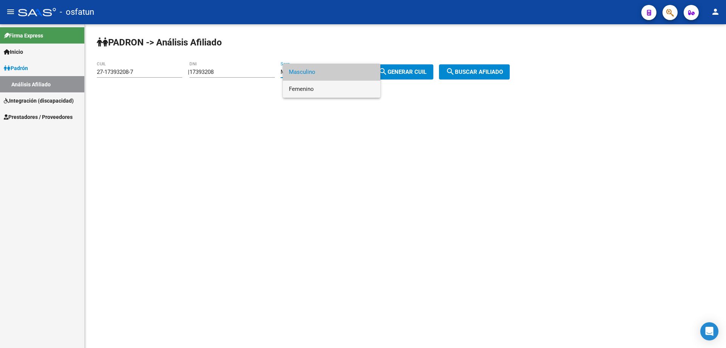
click at [316, 90] on span "Femenino" at bounding box center [332, 89] width 86 height 17
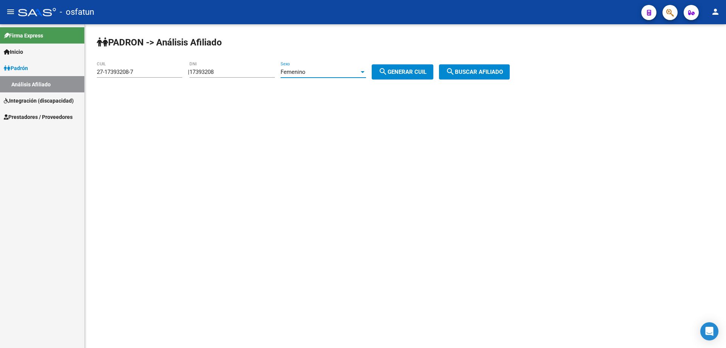
click at [470, 72] on span "search Buscar afiliado" at bounding box center [474, 71] width 57 height 7
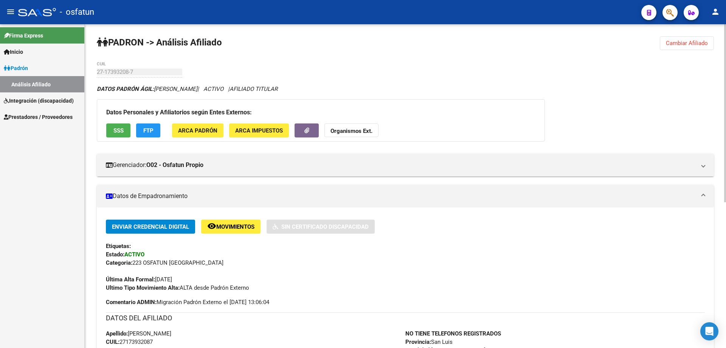
click at [693, 38] on button "Cambiar Afiliado" at bounding box center [687, 43] width 54 height 14
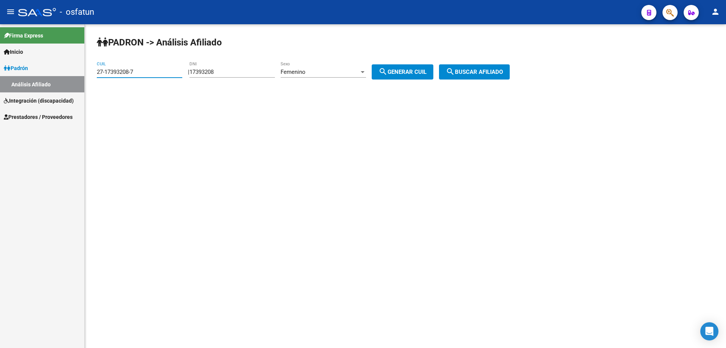
drag, startPoint x: 135, startPoint y: 70, endPoint x: 70, endPoint y: 82, distance: 66.1
click at [70, 82] on mat-sidenav-container "Firma Express Inicio Calendario SSS Instructivos Contacto OS Padrón Análisis Af…" at bounding box center [363, 185] width 726 height 323
type input "20-17474942-7"
type input "17474942"
click at [365, 72] on div at bounding box center [363, 72] width 4 height 2
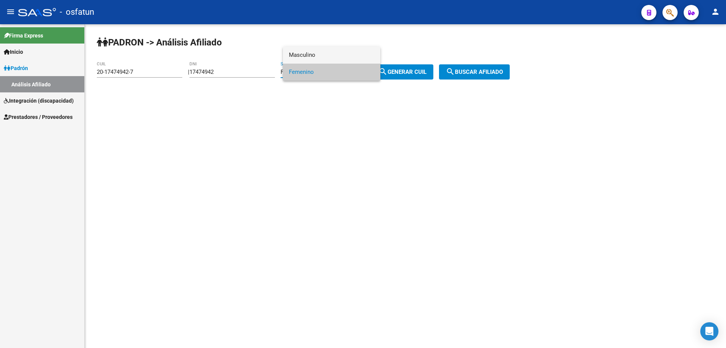
click at [314, 56] on span "Masculino" at bounding box center [332, 55] width 86 height 17
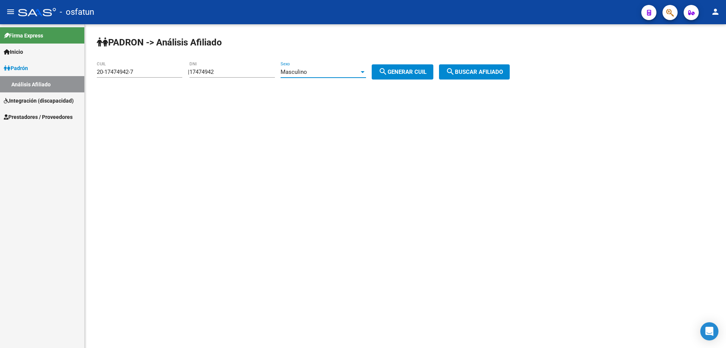
click at [477, 69] on span "search Buscar afiliado" at bounding box center [474, 71] width 57 height 7
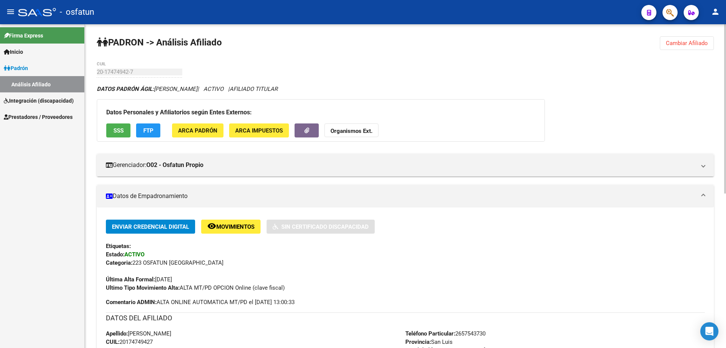
click at [687, 41] on span "Cambiar Afiliado" at bounding box center [687, 43] width 42 height 7
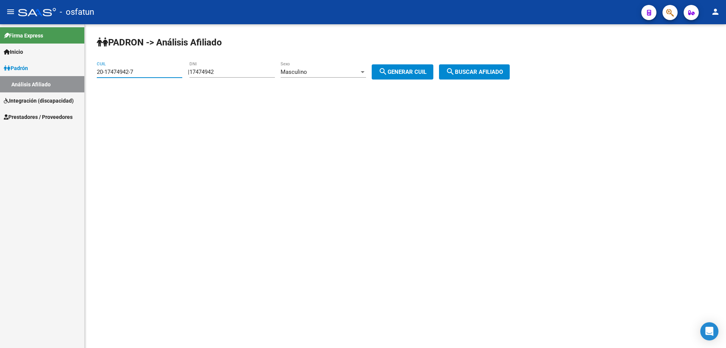
drag, startPoint x: 95, startPoint y: 77, endPoint x: 63, endPoint y: 79, distance: 32.2
click at [63, 79] on mat-sidenav-container "Firma Express Inicio Calendario SSS Instructivos Contacto OS Padrón Análisis Af…" at bounding box center [363, 185] width 726 height 323
type input "20-53264323-7"
type input "53264323"
click at [486, 74] on span "search Buscar afiliado" at bounding box center [474, 71] width 57 height 7
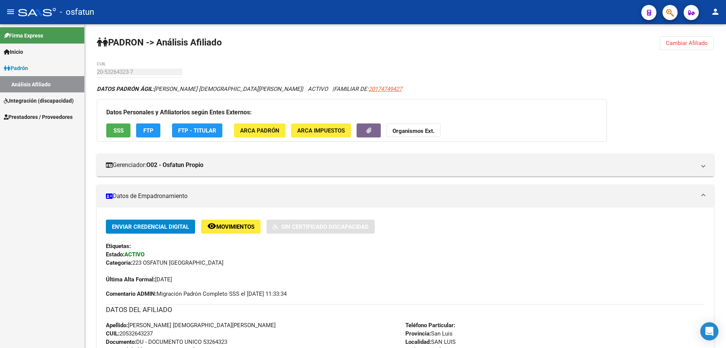
click at [691, 39] on button "Cambiar Afiliado" at bounding box center [687, 43] width 54 height 14
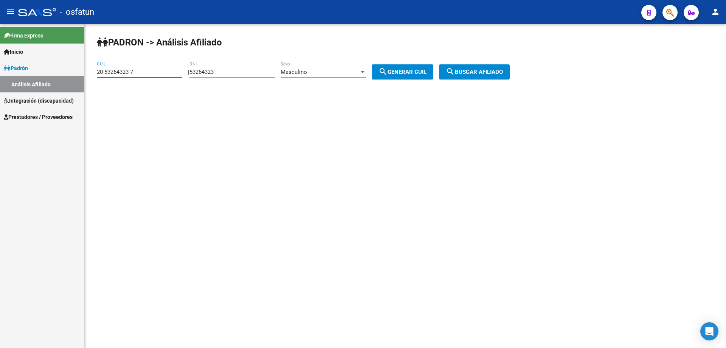
drag, startPoint x: 153, startPoint y: 72, endPoint x: 56, endPoint y: 73, distance: 96.5
click at [56, 73] on mat-sidenav-container "Firma Express Inicio Calendario SSS Instructivos Contacto OS Padrón Análisis Af…" at bounding box center [363, 185] width 726 height 323
type input "23-17488471-4"
drag, startPoint x: 248, startPoint y: 72, endPoint x: 177, endPoint y: 73, distance: 70.8
click at [178, 73] on app-analisis-afiliado "PADRON -> Análisis Afiliado 23-17488471-4 CUIL | 53264323 DNI Masculino Sexo se…" at bounding box center [306, 71] width 419 height 7
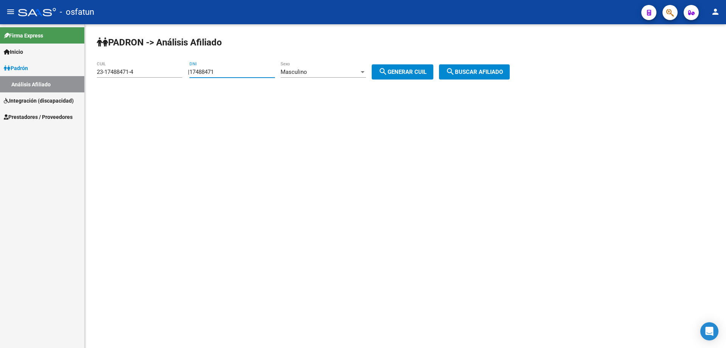
type input "17488471"
click at [352, 70] on div "Masculino" at bounding box center [320, 71] width 79 height 7
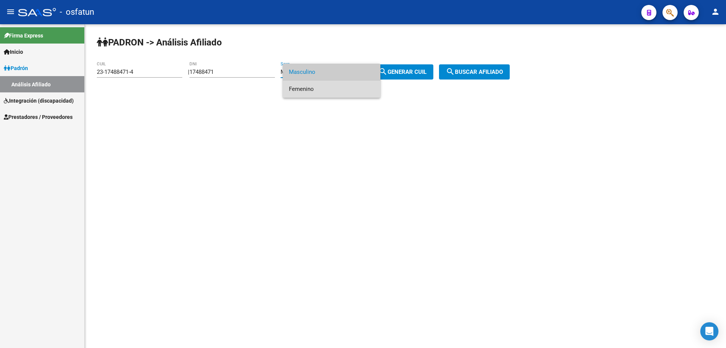
click at [328, 89] on span "Femenino" at bounding box center [332, 89] width 86 height 17
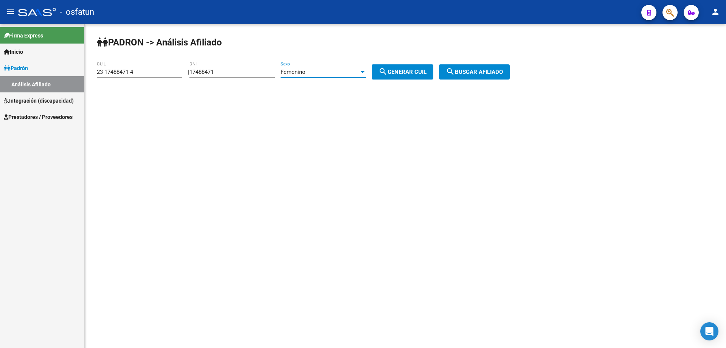
click at [503, 75] on span "search Buscar afiliado" at bounding box center [474, 71] width 57 height 7
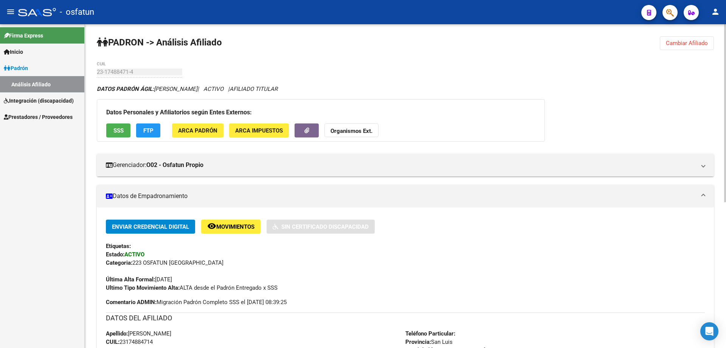
click at [670, 40] on span "Cambiar Afiliado" at bounding box center [687, 43] width 42 height 7
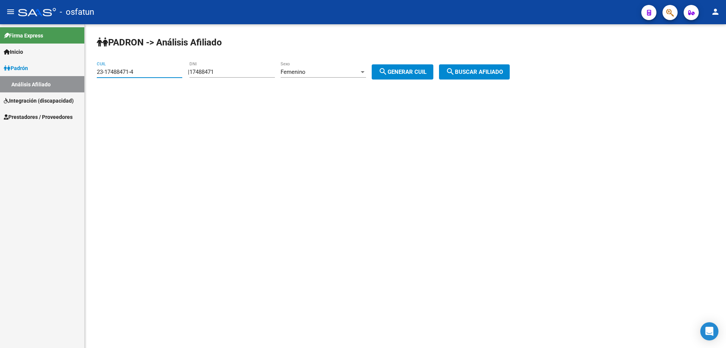
drag, startPoint x: 141, startPoint y: 70, endPoint x: 70, endPoint y: 72, distance: 71.9
click at [70, 72] on mat-sidenav-container "Firma Express Inicio Calendario SSS Instructivos Contacto OS Padrón Análisis Af…" at bounding box center [363, 185] width 726 height 323
type input "20-17493045-8"
drag, startPoint x: 230, startPoint y: 74, endPoint x: 193, endPoint y: 73, distance: 37.5
click at [210, 74] on input "17488471" at bounding box center [233, 71] width 86 height 7
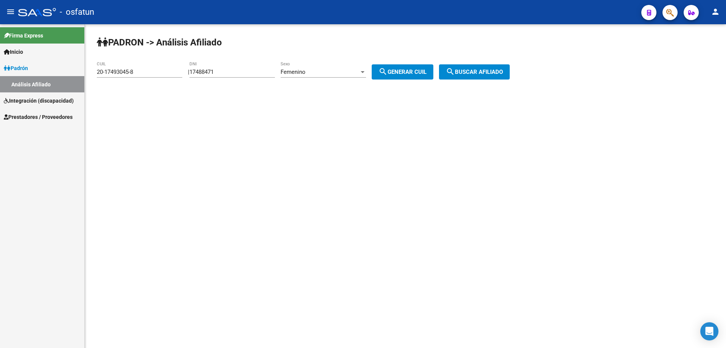
drag, startPoint x: 197, startPoint y: 72, endPoint x: 224, endPoint y: 73, distance: 26.9
click at [234, 72] on div "| 17488471 DNI Femenino Sexo search Generar CUIL" at bounding box center [313, 71] width 251 height 7
drag, startPoint x: 223, startPoint y: 72, endPoint x: 194, endPoint y: 77, distance: 29.9
click at [194, 77] on div "PADRON -> Análisis Afiliado 20-17493045-8 CUIL | 17488471 DNI Femenino Sexo sea…" at bounding box center [406, 63] width 642 height 79
type input "17493045"
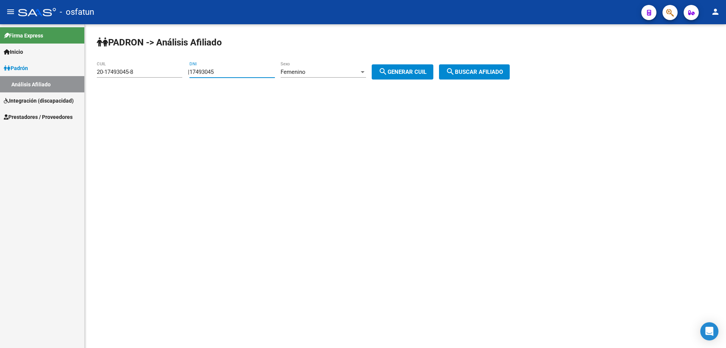
click at [348, 74] on div "Femenino" at bounding box center [320, 71] width 79 height 7
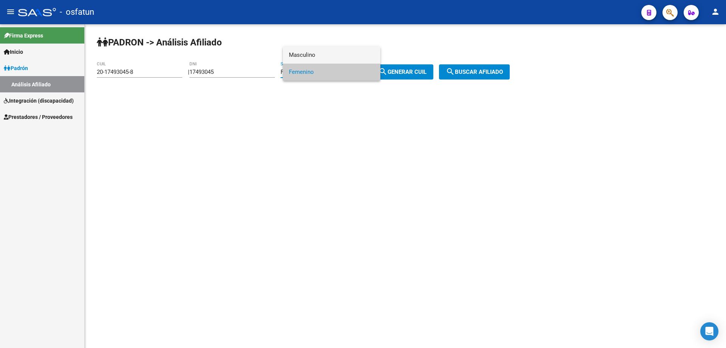
click at [325, 56] on span "Masculino" at bounding box center [332, 55] width 86 height 17
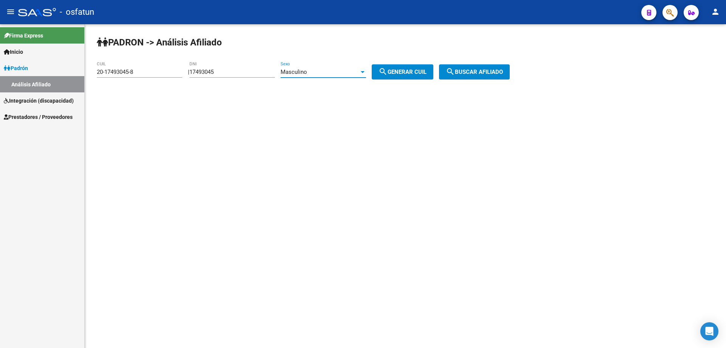
click at [488, 75] on span "search Buscar afiliado" at bounding box center [474, 71] width 57 height 7
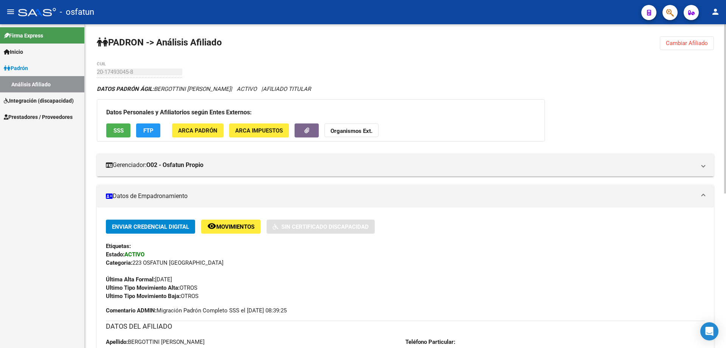
click at [677, 38] on button "Cambiar Afiliado" at bounding box center [687, 43] width 54 height 14
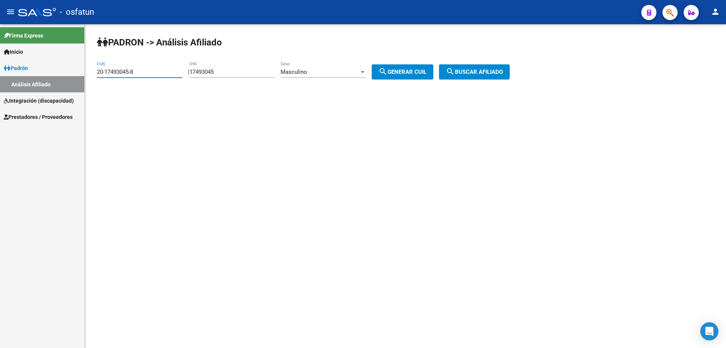
drag, startPoint x: 156, startPoint y: 73, endPoint x: 94, endPoint y: 76, distance: 61.7
click at [80, 73] on mat-sidenav-container "Firma Express Inicio Calendario SSS Instructivos Contacto OS Padrón Análisis Af…" at bounding box center [363, 185] width 726 height 323
type input "20-17493175-0"
click at [222, 75] on div "17493045 DNI" at bounding box center [233, 69] width 86 height 16
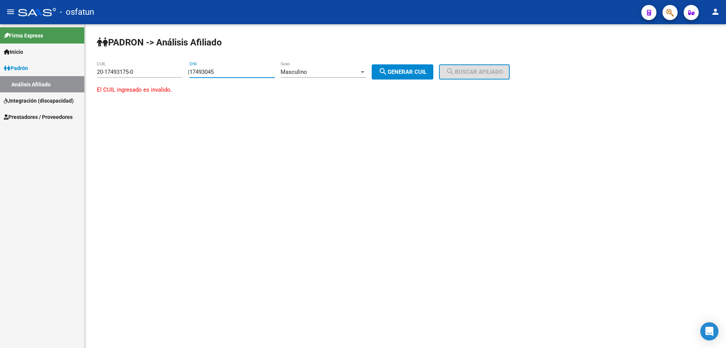
drag, startPoint x: 197, startPoint y: 72, endPoint x: 187, endPoint y: 72, distance: 9.8
click at [187, 72] on app-analisis-afiliado "PADRON -> Análisis Afiliado 20-17493175-0 CUIL | 17493045 DNI Masculino Sexo se…" at bounding box center [405, 85] width 617 height 34
type input "17493175"
click at [329, 74] on div "Masculino" at bounding box center [320, 71] width 79 height 7
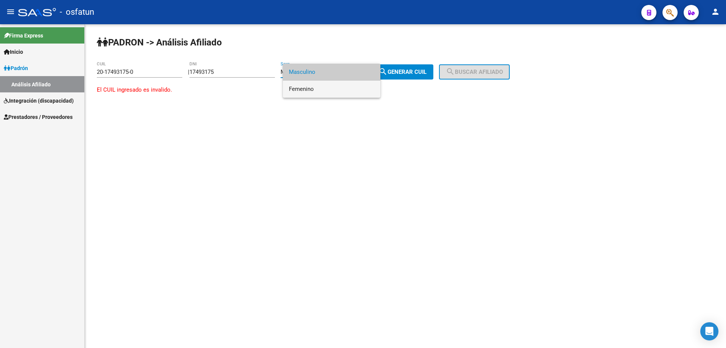
click at [323, 88] on span "Femenino" at bounding box center [332, 89] width 86 height 17
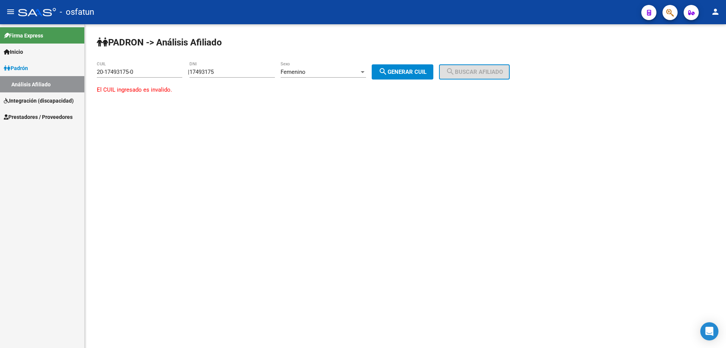
click at [147, 76] on div "20-17493175-0 CUIL" at bounding box center [140, 69] width 86 height 16
type input "2"
click at [482, 76] on button "search Buscar afiliado" at bounding box center [474, 71] width 71 height 15
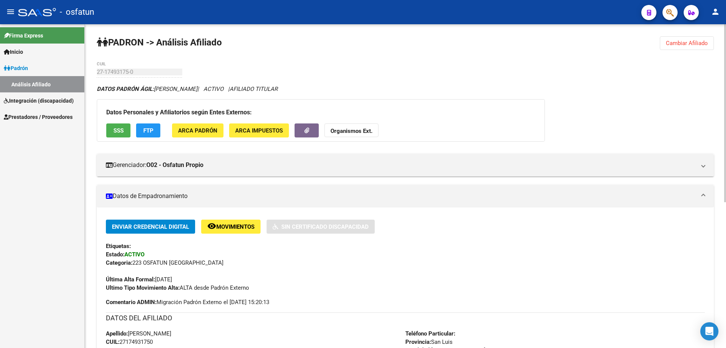
click at [681, 39] on button "Cambiar Afiliado" at bounding box center [687, 43] width 54 height 14
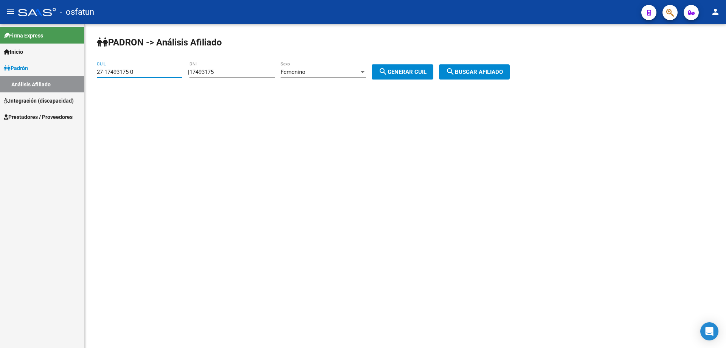
drag, startPoint x: 116, startPoint y: 74, endPoint x: 77, endPoint y: 75, distance: 38.6
click at [77, 75] on mat-sidenav-container "Firma Express Inicio Calendario SSS Instructivos Contacto OS Padrón Análisis Af…" at bounding box center [363, 185] width 726 height 323
type input "23-17493184-4"
type input "17493184"
click at [496, 69] on span "search Buscar afiliado" at bounding box center [474, 71] width 57 height 7
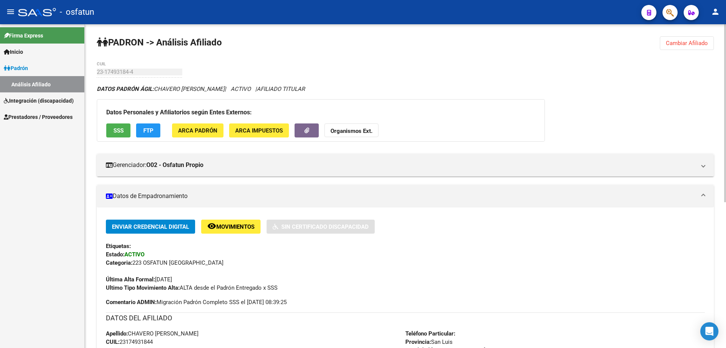
click at [697, 44] on span "Cambiar Afiliado" at bounding box center [687, 43] width 42 height 7
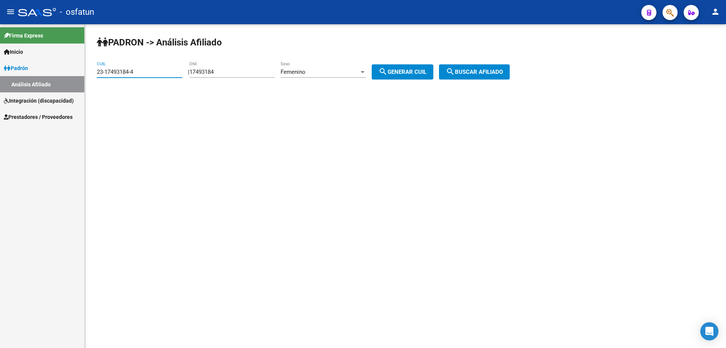
drag, startPoint x: 144, startPoint y: 70, endPoint x: 69, endPoint y: 71, distance: 74.5
click at [69, 71] on mat-sidenav-container "Firma Express Inicio Calendario SSS Instructivos Contacto OS Padrón Análisis Af…" at bounding box center [363, 185] width 726 height 323
type input "27-17535795-0"
type input "17535795"
click at [498, 74] on span "search Buscar afiliado" at bounding box center [474, 71] width 57 height 7
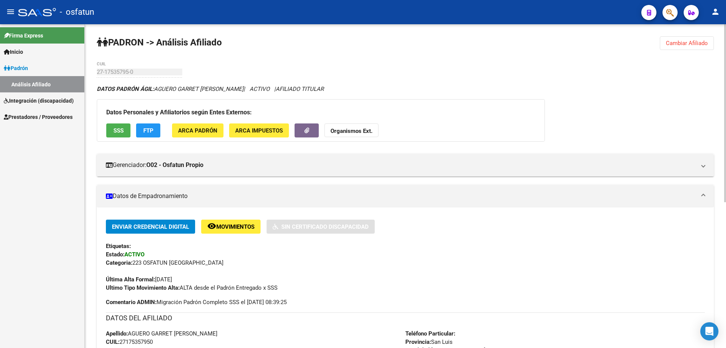
click at [688, 40] on span "Cambiar Afiliado" at bounding box center [687, 43] width 42 height 7
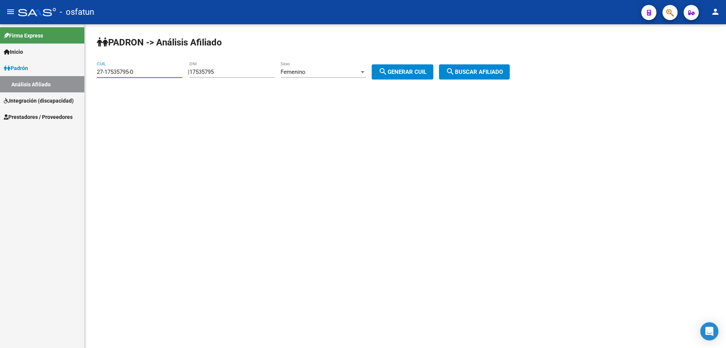
drag, startPoint x: 71, startPoint y: 71, endPoint x: 46, endPoint y: 71, distance: 24.6
click at [46, 71] on mat-sidenav-container "Firma Express Inicio Calendario SSS Instructivos Contacto OS Padrón Análisis Af…" at bounding box center [363, 185] width 726 height 323
type input "20-42278251-7"
type input "42278251"
click at [366, 69] on div at bounding box center [362, 72] width 7 height 6
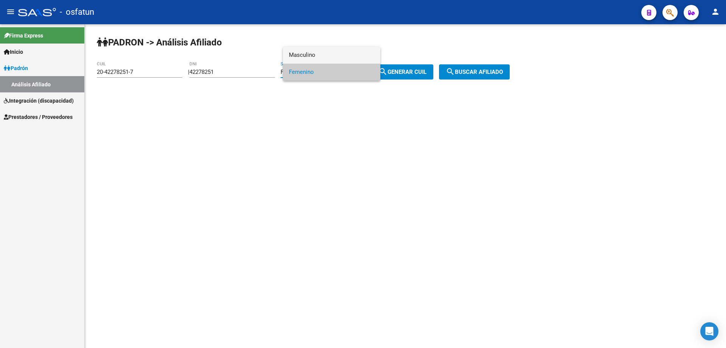
click at [321, 55] on span "Masculino" at bounding box center [332, 55] width 86 height 17
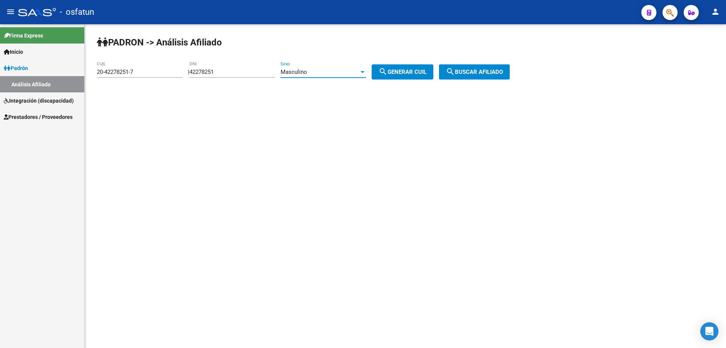
click at [471, 69] on span "search Buscar afiliado" at bounding box center [474, 71] width 57 height 7
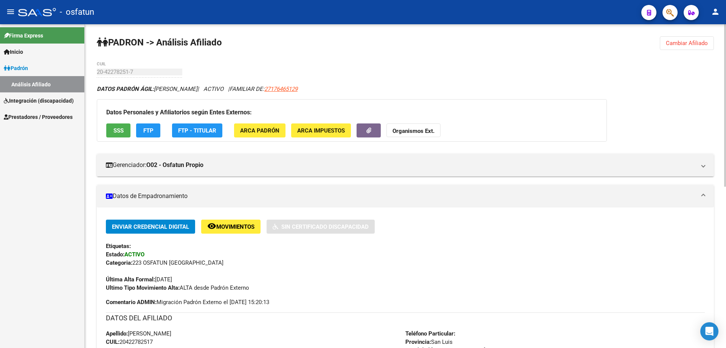
click at [681, 42] on span "Cambiar Afiliado" at bounding box center [687, 43] width 42 height 7
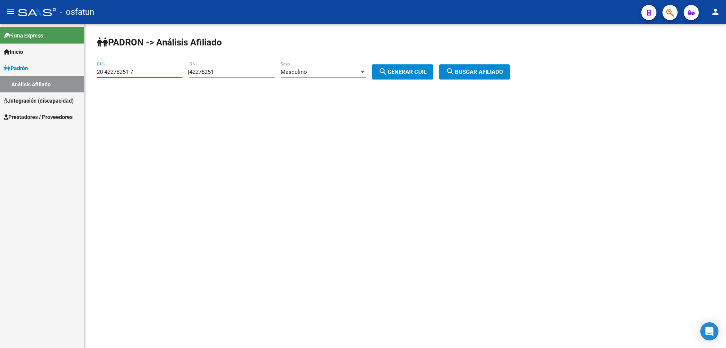
drag, startPoint x: 149, startPoint y: 74, endPoint x: 95, endPoint y: 74, distance: 53.7
click at [95, 74] on div "PADRON -> Análisis Afiliado 20-42278251-7 CUIL | 42278251 DNI Masculino Sexo se…" at bounding box center [406, 63] width 642 height 79
type input "20-17683672-6"
type input "17683672"
click at [501, 71] on span "search Buscar afiliado" at bounding box center [474, 71] width 57 height 7
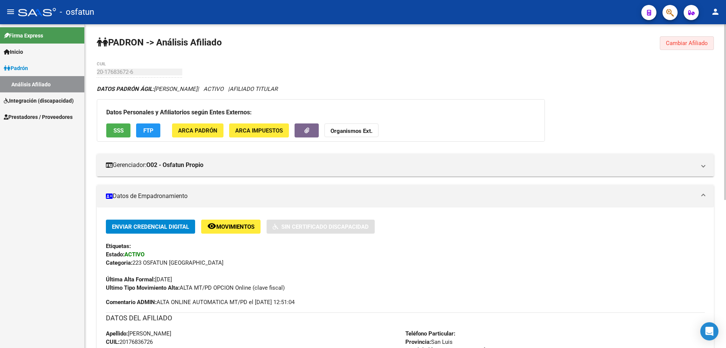
click at [683, 45] on span "Cambiar Afiliado" at bounding box center [687, 43] width 42 height 7
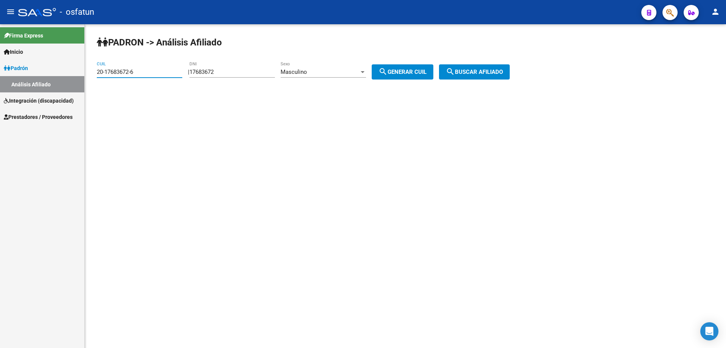
drag, startPoint x: 150, startPoint y: 71, endPoint x: 34, endPoint y: 71, distance: 115.8
click at [34, 71] on mat-sidenav-container "Firma Express Inicio Calendario SSS Instructivos Contacto OS Padrón Análisis Af…" at bounding box center [363, 185] width 726 height 323
type input "20-17698533-0"
type input "17698533"
click at [356, 75] on div "Masculino" at bounding box center [320, 71] width 79 height 7
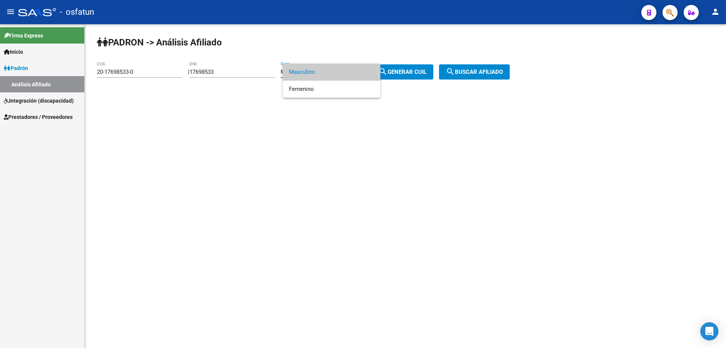
click at [325, 71] on span "Masculino" at bounding box center [332, 72] width 86 height 17
click at [503, 73] on span "search Buscar afiliado" at bounding box center [474, 71] width 57 height 7
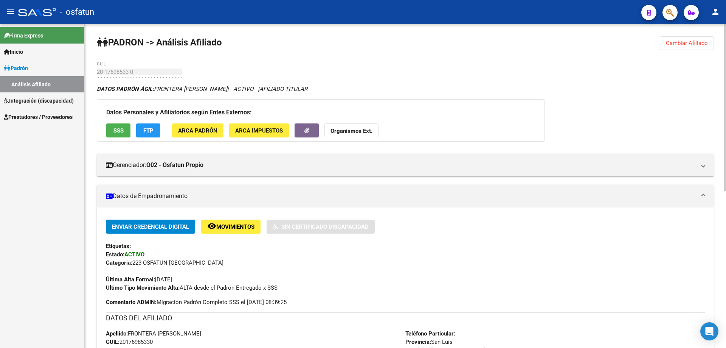
click at [701, 43] on span "Cambiar Afiliado" at bounding box center [687, 43] width 42 height 7
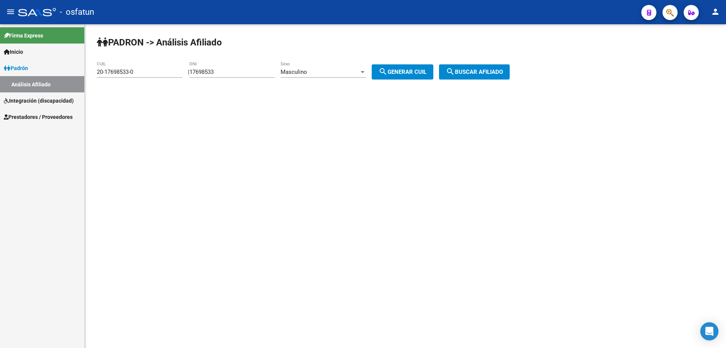
drag, startPoint x: 106, startPoint y: 75, endPoint x: 70, endPoint y: 75, distance: 35.6
click at [70, 75] on mat-sidenav-container "Firma Express Inicio Calendario SSS Instructivos Contacto OS Padrón Análisis Af…" at bounding box center [363, 185] width 726 height 323
click at [209, 102] on div "PADRON -> Análisis Afiliado 20-17698533-0 CUIL | 17698533 DNI Masculino Sexo se…" at bounding box center [406, 63] width 642 height 79
drag, startPoint x: 143, startPoint y: 72, endPoint x: 79, endPoint y: 68, distance: 63.7
click at [79, 68] on mat-sidenav-container "Firma Express Inicio Calendario SSS Instructivos Contacto OS Padrón Análisis Af…" at bounding box center [363, 185] width 726 height 323
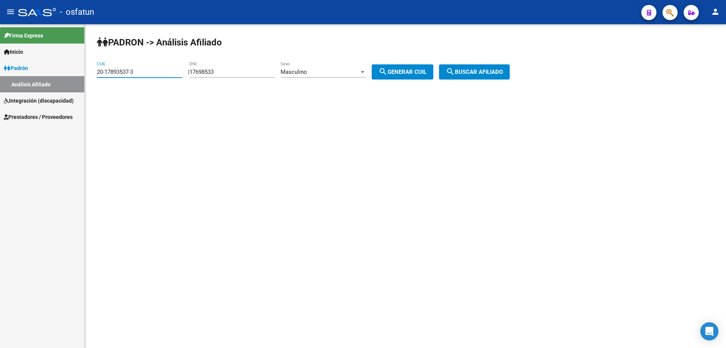
type input "20-17893537-3"
type input "17893537"
click at [498, 73] on span "search Buscar afiliado" at bounding box center [474, 71] width 57 height 7
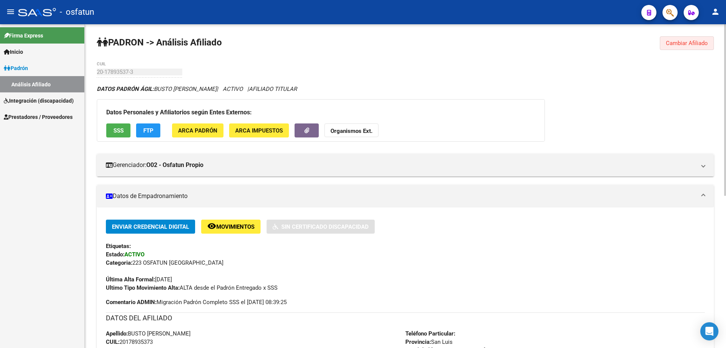
click at [676, 38] on button "Cambiar Afiliado" at bounding box center [687, 43] width 54 height 14
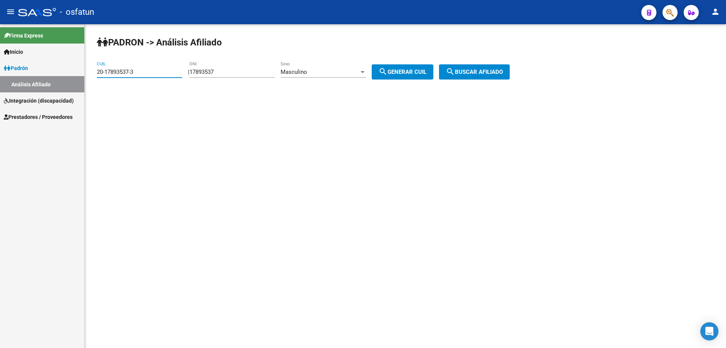
drag, startPoint x: 138, startPoint y: 73, endPoint x: 65, endPoint y: 72, distance: 72.6
click at [65, 72] on mat-sidenav-container "Firma Express Inicio Calendario SSS Instructivos Contacto OS Padrón Análisis Af…" at bounding box center [363, 185] width 726 height 323
type input "27-17493093-2"
type input "17493093"
click at [341, 72] on div "Masculino" at bounding box center [320, 71] width 79 height 7
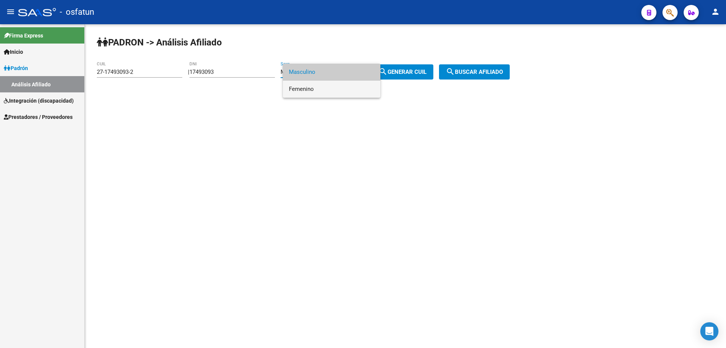
click at [338, 88] on span "Femenino" at bounding box center [332, 89] width 86 height 17
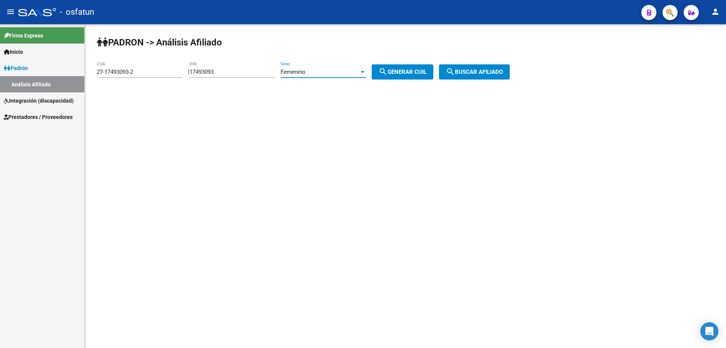
click at [469, 72] on span "search Buscar afiliado" at bounding box center [474, 71] width 57 height 7
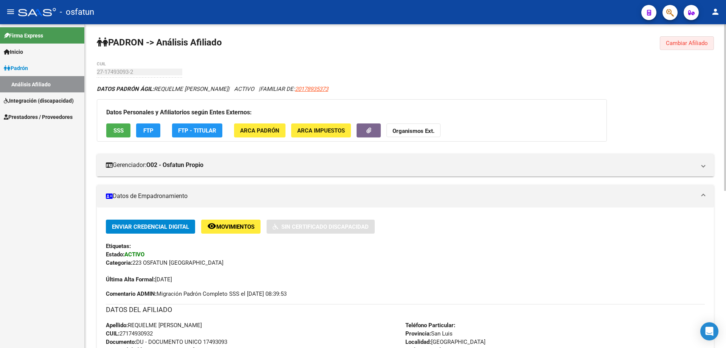
drag, startPoint x: 692, startPoint y: 41, endPoint x: 659, endPoint y: 64, distance: 39.9
click at [691, 41] on span "Cambiar Afiliado" at bounding box center [687, 43] width 42 height 7
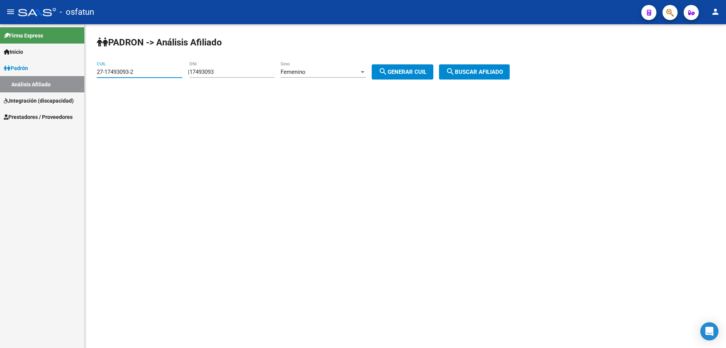
drag, startPoint x: 145, startPoint y: 75, endPoint x: 67, endPoint y: 72, distance: 78.0
click at [67, 72] on mat-sidenav-container "Firma Express Inicio Calendario SSS Instructivos Contacto OS Padrón Análisis Af…" at bounding box center [363, 185] width 726 height 323
type input "27-17893611-0"
type input "17893611"
click at [496, 75] on button "search Buscar afiliado" at bounding box center [474, 71] width 71 height 15
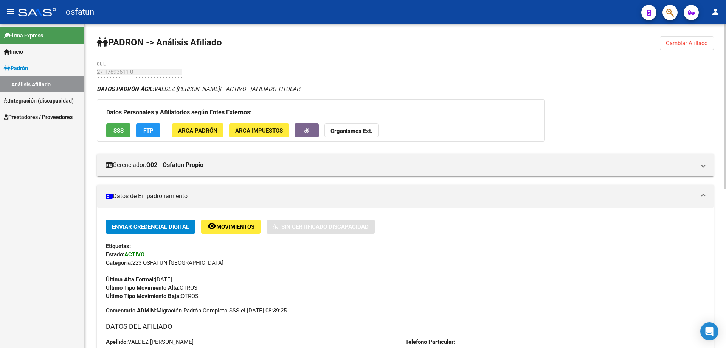
click at [682, 37] on button "Cambiar Afiliado" at bounding box center [687, 43] width 54 height 14
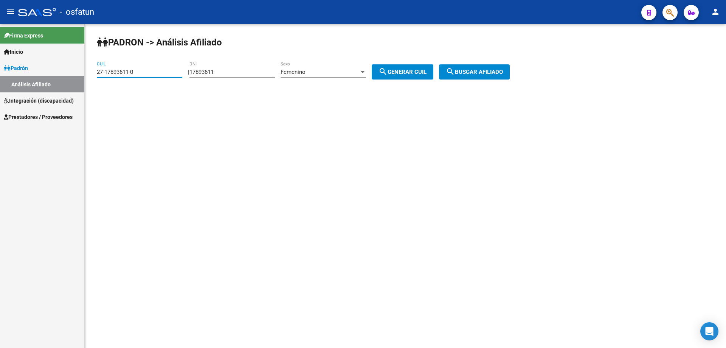
drag, startPoint x: 139, startPoint y: 71, endPoint x: 48, endPoint y: 71, distance: 91.2
click at [48, 71] on mat-sidenav-container "Firma Express Inicio Calendario SSS Instructivos Contacto OS Padrón Análisis Af…" at bounding box center [363, 185] width 726 height 323
type input "27-17963785-0"
type input "17963785"
click at [474, 72] on span "search Buscar afiliado" at bounding box center [474, 71] width 57 height 7
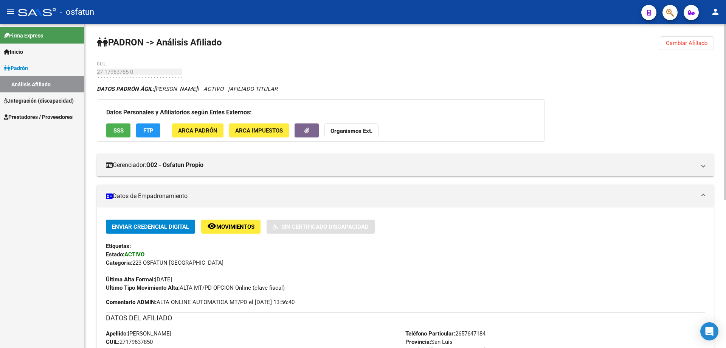
drag, startPoint x: 700, startPoint y: 45, endPoint x: 618, endPoint y: 48, distance: 82.5
click at [700, 45] on span "Cambiar Afiliado" at bounding box center [687, 43] width 42 height 7
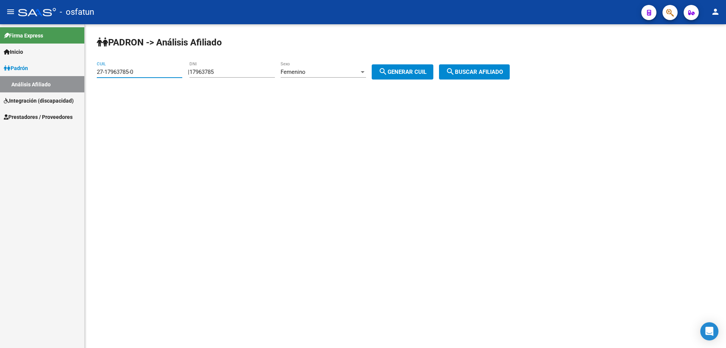
drag, startPoint x: 148, startPoint y: 74, endPoint x: 71, endPoint y: 73, distance: 76.4
click at [71, 73] on mat-sidenav-container "Firma Express Inicio Calendario SSS Instructivos Contacto OS Padrón Análisis Af…" at bounding box center [363, 185] width 726 height 323
type input "20-17974012-6"
type input "17974012"
click at [365, 71] on div at bounding box center [363, 72] width 4 height 2
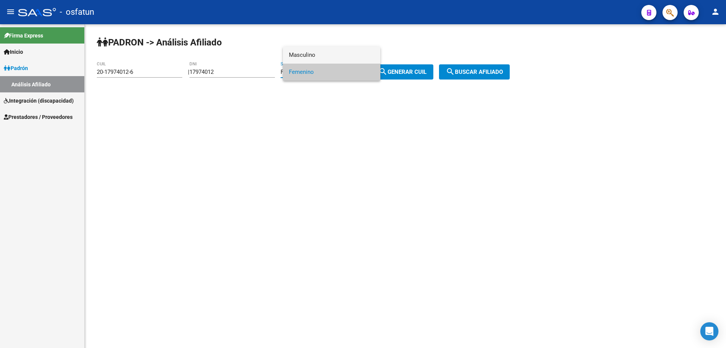
click at [307, 53] on span "Masculino" at bounding box center [332, 55] width 86 height 17
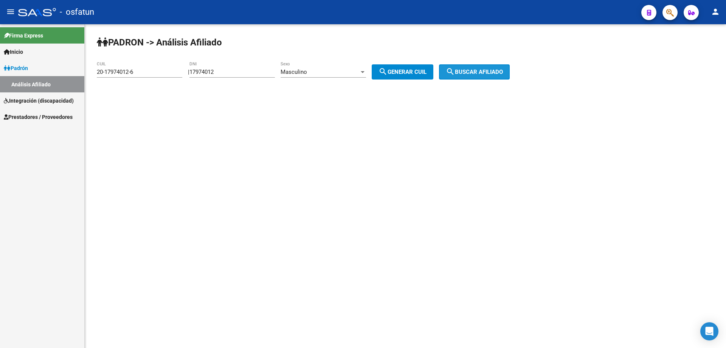
click at [494, 70] on span "search Buscar afiliado" at bounding box center [474, 71] width 57 height 7
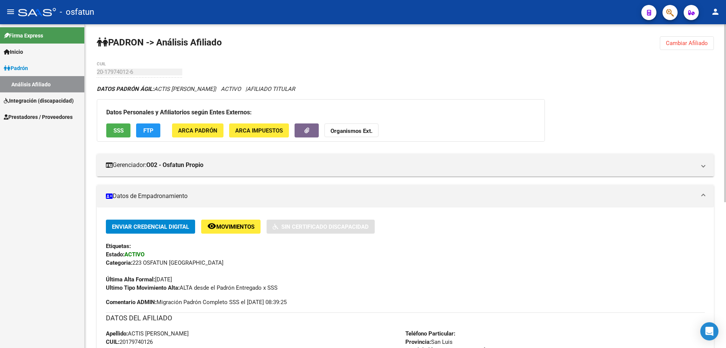
click at [601, 57] on div "PADRON -> Análisis Afiliado Cambiar Afiliado 20-17974012-6 CUIL DATOS PADRÓN ÁG…" at bounding box center [406, 318] width 642 height 588
click at [681, 41] on span "Cambiar Afiliado" at bounding box center [687, 43] width 42 height 7
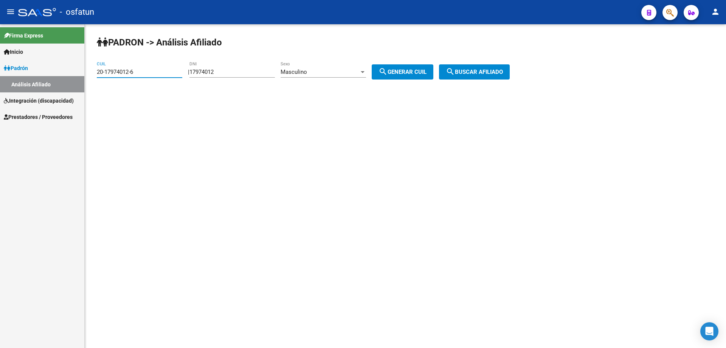
drag, startPoint x: 137, startPoint y: 69, endPoint x: 62, endPoint y: 64, distance: 75.9
click at [47, 70] on mat-sidenav-container "Firma Express Inicio Calendario SSS Instructivos Contacto OS Padrón Análisis Af…" at bounding box center [363, 185] width 726 height 323
type input "27-17974365-0"
type input "17974365"
click at [226, 70] on input "17974365" at bounding box center [233, 71] width 86 height 7
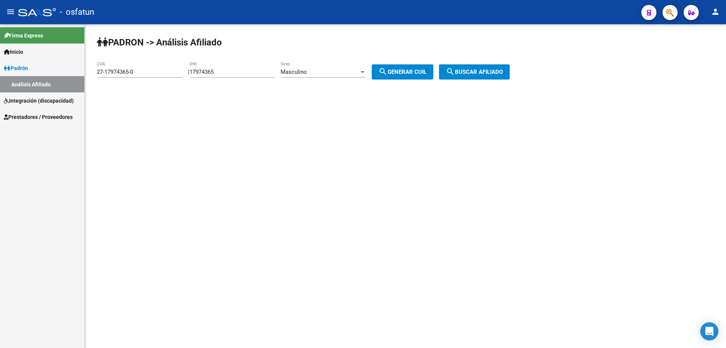
drag, startPoint x: 518, startPoint y: 150, endPoint x: 514, endPoint y: 145, distance: 6.0
click at [515, 147] on mat-sidenav-content "PADRON -> Análisis Afiliado 27-17974365-0 CUIL | 17974365 DNI Masculino Sexo se…" at bounding box center [406, 185] width 642 height 323
click at [493, 72] on span "search Buscar afiliado" at bounding box center [474, 71] width 57 height 7
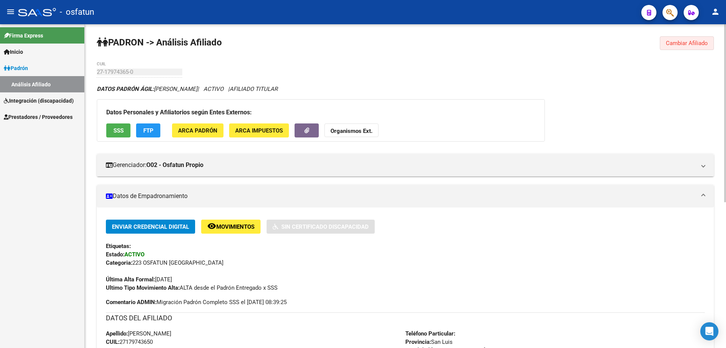
click at [672, 42] on span "Cambiar Afiliado" at bounding box center [687, 43] width 42 height 7
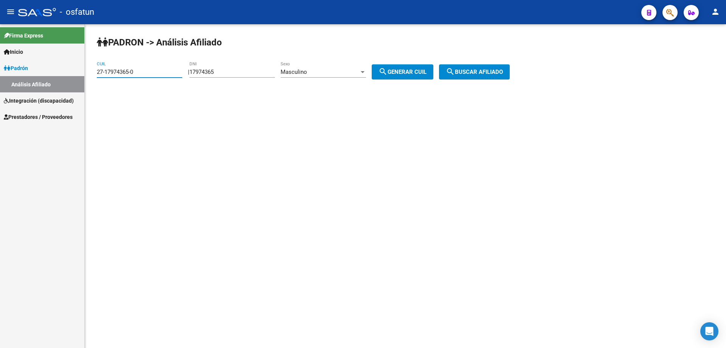
drag, startPoint x: 144, startPoint y: 72, endPoint x: 74, endPoint y: 72, distance: 69.6
click at [74, 72] on mat-sidenav-container "Firma Express Inicio Calendario SSS Instructivos Contacto OS Padrón Análisis Af…" at bounding box center [363, 185] width 726 height 323
type input "27-18064680-4"
type input "18064680"
click at [344, 72] on div "Masculino" at bounding box center [320, 71] width 79 height 7
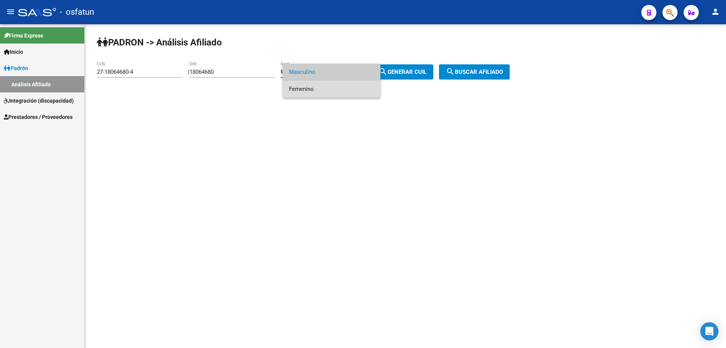
click at [305, 87] on span "Femenino" at bounding box center [332, 89] width 86 height 17
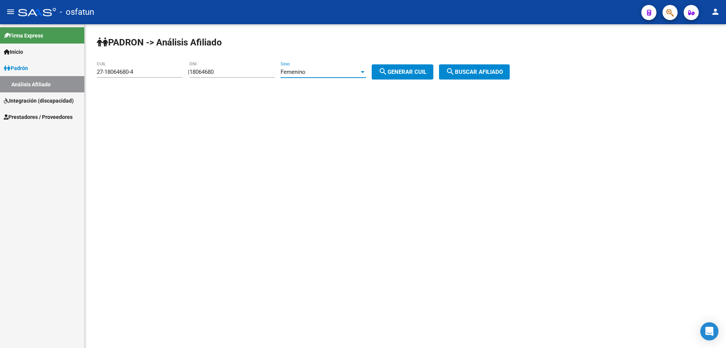
click at [503, 74] on span "search Buscar afiliado" at bounding box center [474, 71] width 57 height 7
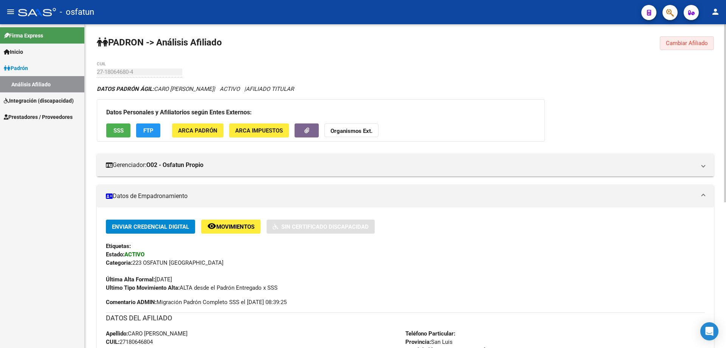
click at [667, 42] on button "Cambiar Afiliado" at bounding box center [687, 43] width 54 height 14
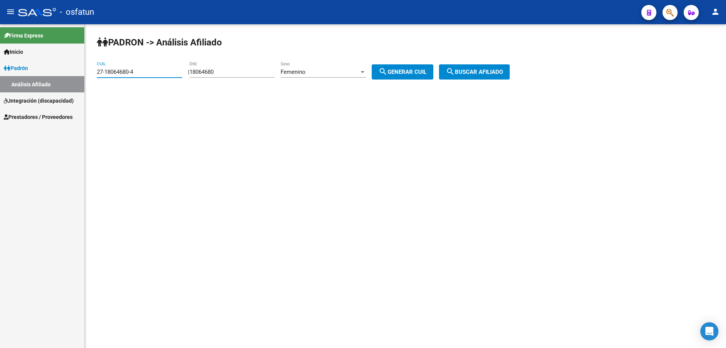
drag, startPoint x: 140, startPoint y: 72, endPoint x: 44, endPoint y: 73, distance: 96.1
click at [44, 73] on mat-sidenav-container "Firma Express Inicio Calendario SSS Instructivos Contacto OS Padrón Análisis Af…" at bounding box center [363, 185] width 726 height 323
type input "20-18095014-2"
type input "18095014"
click at [353, 74] on div "Femenino" at bounding box center [320, 71] width 79 height 7
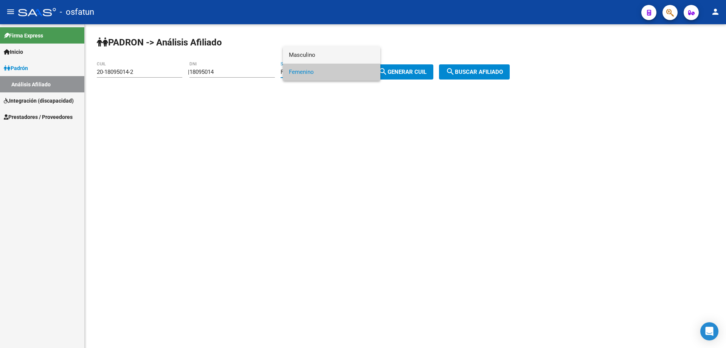
click at [324, 57] on span "Masculino" at bounding box center [332, 55] width 86 height 17
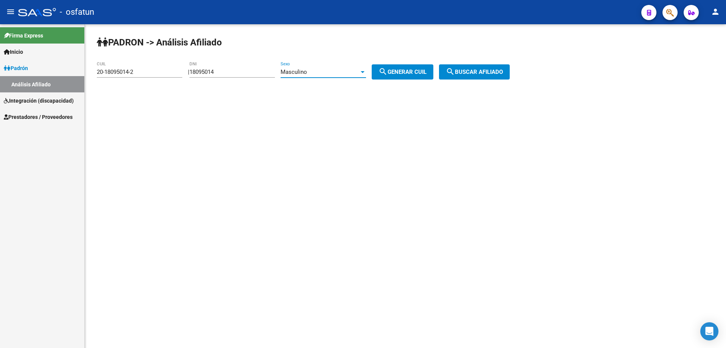
click at [501, 73] on span "search Buscar afiliado" at bounding box center [474, 71] width 57 height 7
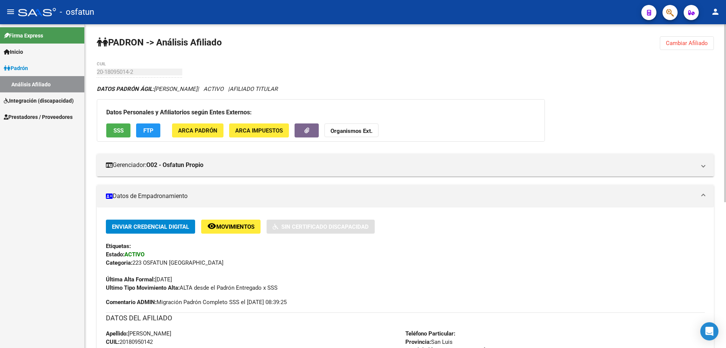
click at [686, 40] on span "Cambiar Afiliado" at bounding box center [687, 43] width 42 height 7
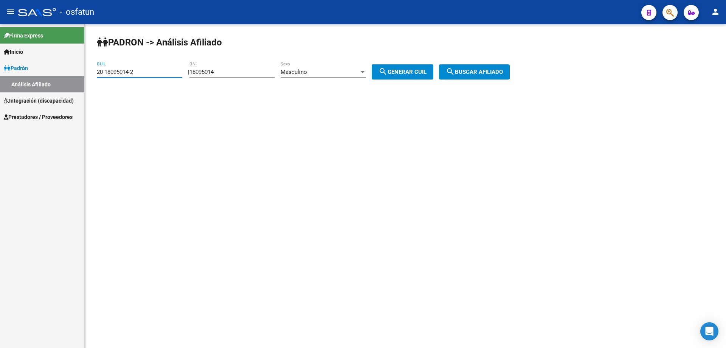
drag, startPoint x: 140, startPoint y: 71, endPoint x: 73, endPoint y: 71, distance: 66.2
click at [73, 71] on mat-sidenav-container "Firma Express Inicio Calendario SSS Instructivos Contacto OS Padrón Análisis Af…" at bounding box center [363, 185] width 726 height 323
type input "23-18095038-9"
type input "18095038"
click at [365, 72] on div at bounding box center [363, 72] width 4 height 2
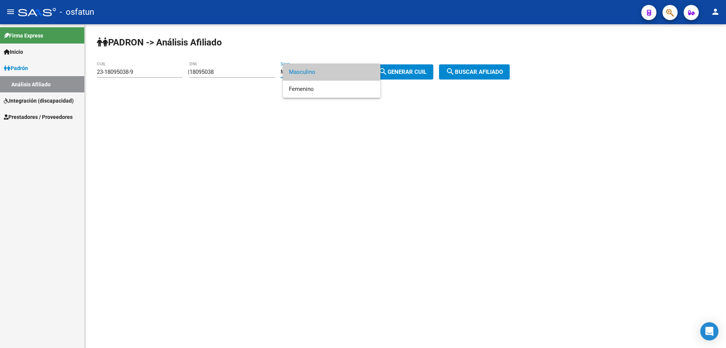
click at [313, 70] on span "Masculino" at bounding box center [332, 72] width 86 height 17
click at [488, 72] on span "search Buscar afiliado" at bounding box center [474, 71] width 57 height 7
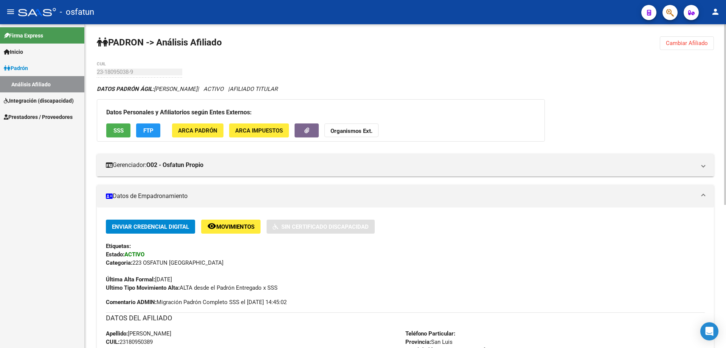
click at [698, 42] on span "Cambiar Afiliado" at bounding box center [687, 43] width 42 height 7
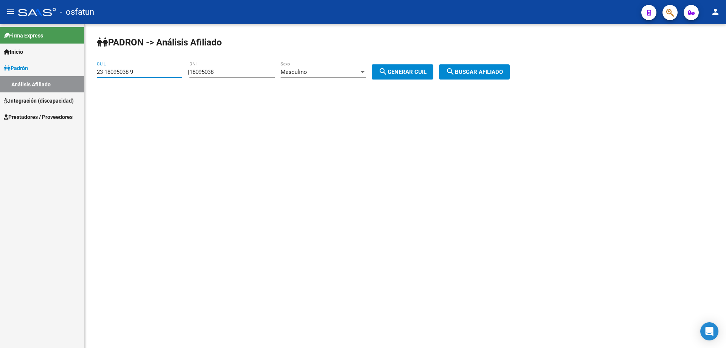
drag, startPoint x: 139, startPoint y: 68, endPoint x: 79, endPoint y: 74, distance: 60.0
click at [79, 74] on mat-sidenav-container "Firma Express Inicio Calendario SSS Instructivos Contacto OS Padrón Análisis Af…" at bounding box center [363, 185] width 726 height 323
type input "27-18095187-9"
type input "180951879"
click at [334, 74] on div "Masculino" at bounding box center [320, 71] width 79 height 7
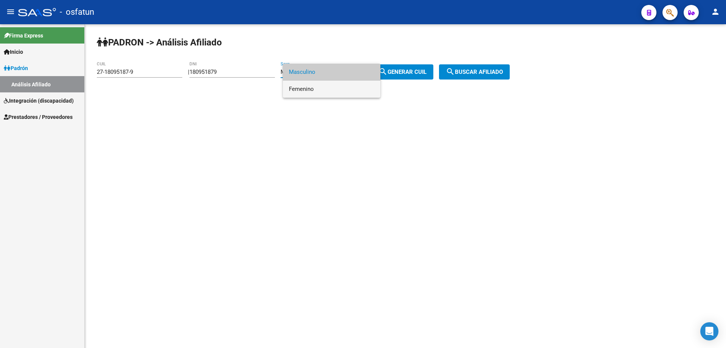
click at [328, 91] on span "Femenino" at bounding box center [332, 89] width 86 height 17
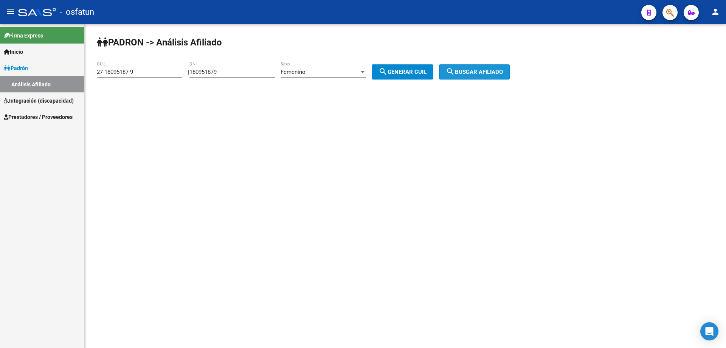
click at [455, 75] on mat-icon "search" at bounding box center [450, 71] width 9 height 9
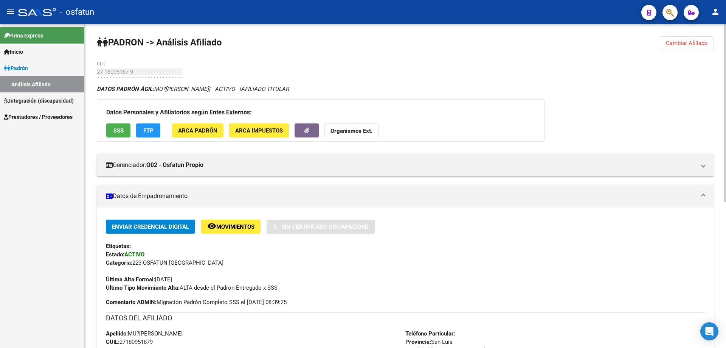
click at [690, 38] on button "Cambiar Afiliado" at bounding box center [687, 43] width 54 height 14
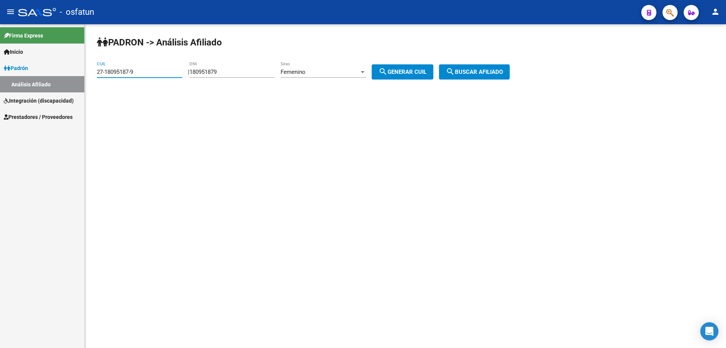
drag, startPoint x: 139, startPoint y: 71, endPoint x: 63, endPoint y: 71, distance: 76.0
click at [63, 71] on mat-sidenav-container "Firma Express Inicio Calendario SSS Instructivos Contacto OS Padrón Análisis Af…" at bounding box center [363, 185] width 726 height 323
type input "20-18095240-4"
type input "18095240"
click at [295, 73] on span "Femenino" at bounding box center [293, 71] width 25 height 7
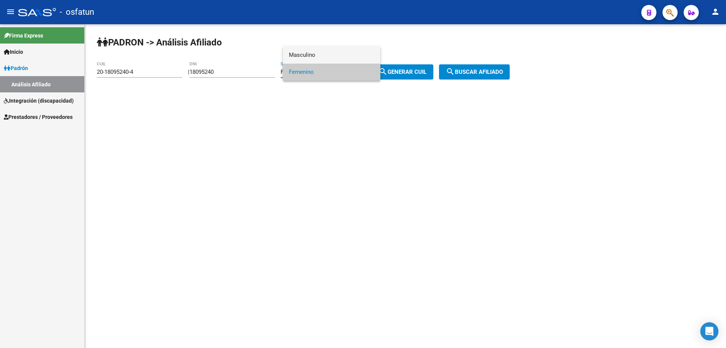
click at [306, 55] on span "Masculino" at bounding box center [332, 55] width 86 height 17
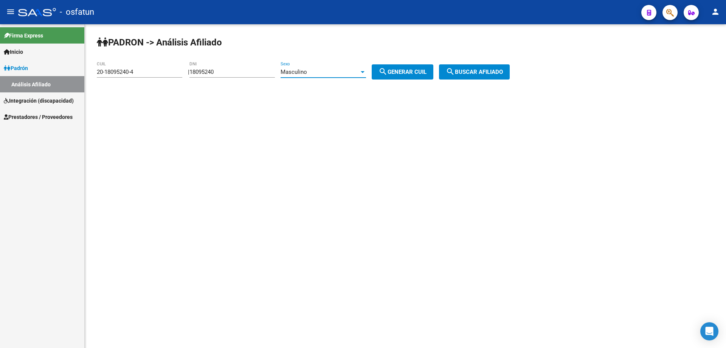
click at [487, 74] on span "search Buscar afiliado" at bounding box center [474, 71] width 57 height 7
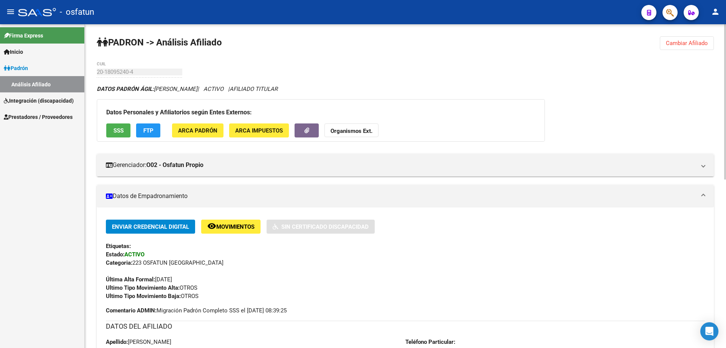
click at [685, 41] on span "Cambiar Afiliado" at bounding box center [687, 43] width 42 height 7
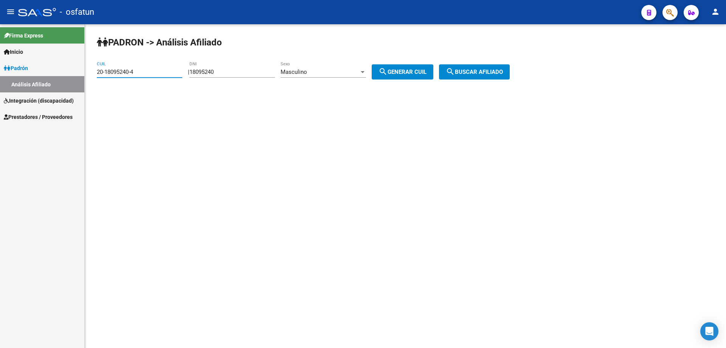
drag, startPoint x: 141, startPoint y: 73, endPoint x: 47, endPoint y: 82, distance: 94.6
click at [66, 73] on mat-sidenav-container "Firma Express Inicio Calendario SSS Instructivos Contacto OS Padrón Análisis Af…" at bounding box center [363, 185] width 726 height 323
type input "27-23331059-5"
type input "23331059"
click at [307, 75] on span "Masculino" at bounding box center [294, 71] width 26 height 7
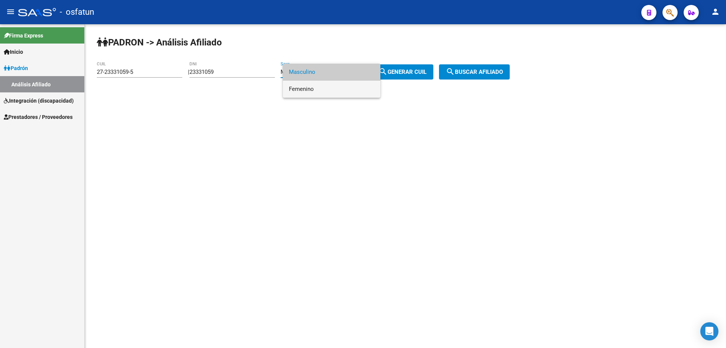
click at [306, 90] on span "Femenino" at bounding box center [332, 89] width 86 height 17
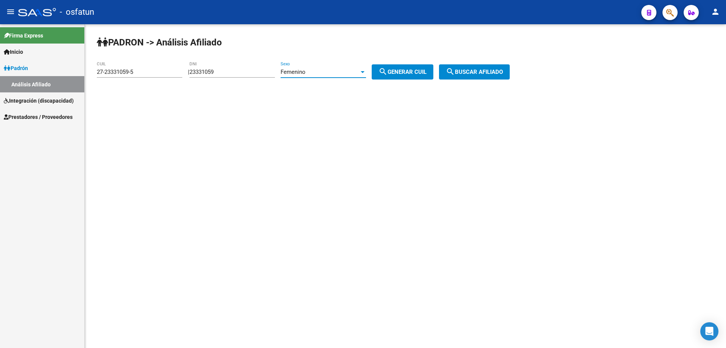
click at [476, 68] on button "search Buscar afiliado" at bounding box center [474, 71] width 71 height 15
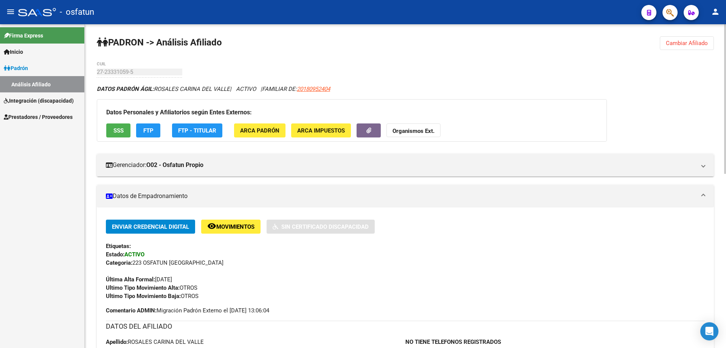
click at [681, 42] on span "Cambiar Afiliado" at bounding box center [687, 43] width 42 height 7
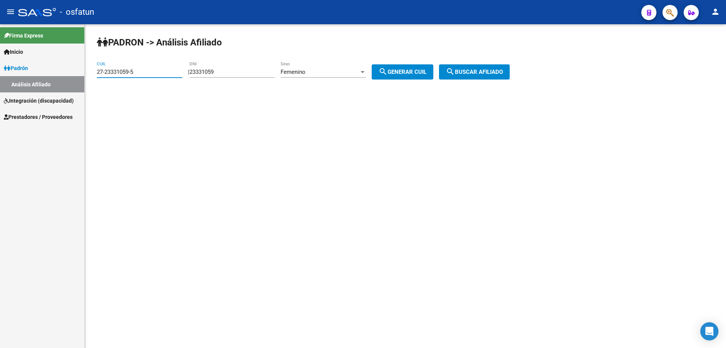
drag, startPoint x: 159, startPoint y: 73, endPoint x: 96, endPoint y: 73, distance: 62.8
click at [96, 73] on div "PADRON -> Análisis Afiliado 27-23331059-5 CUIL | 23331059 DNI Femenino Sexo sea…" at bounding box center [406, 63] width 642 height 79
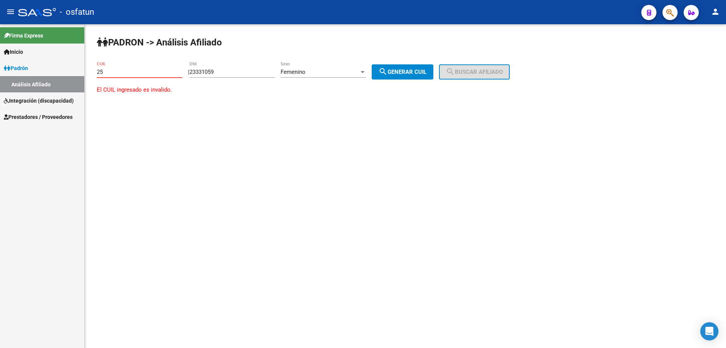
type input "2"
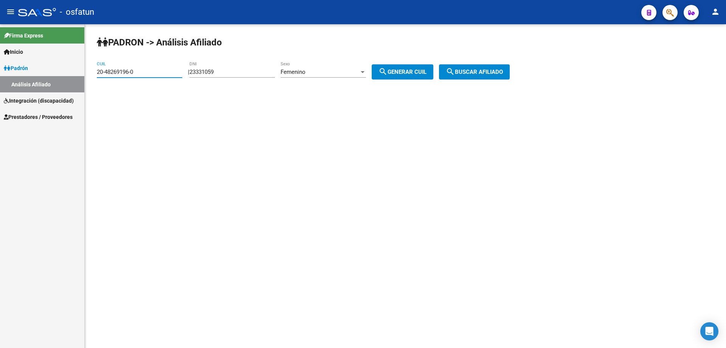
type input "20-48269196-0"
type input "48269196"
click at [331, 72] on div "Femenino" at bounding box center [320, 71] width 79 height 7
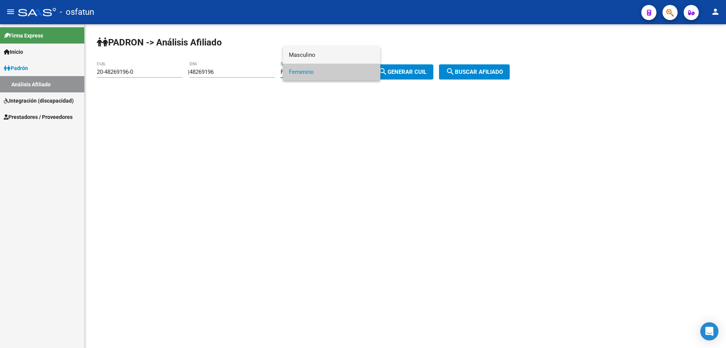
click at [317, 52] on span "Masculino" at bounding box center [332, 55] width 86 height 17
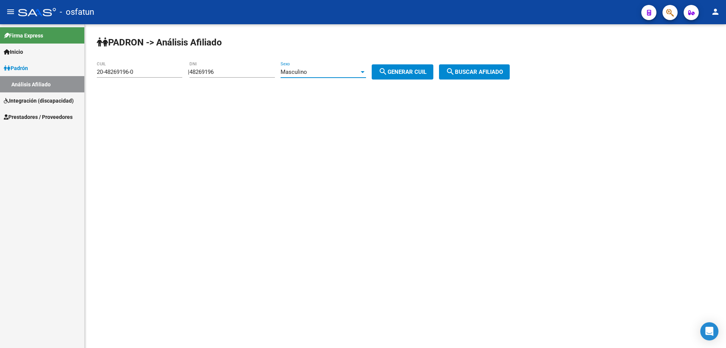
click at [466, 71] on span "search Buscar afiliado" at bounding box center [474, 71] width 57 height 7
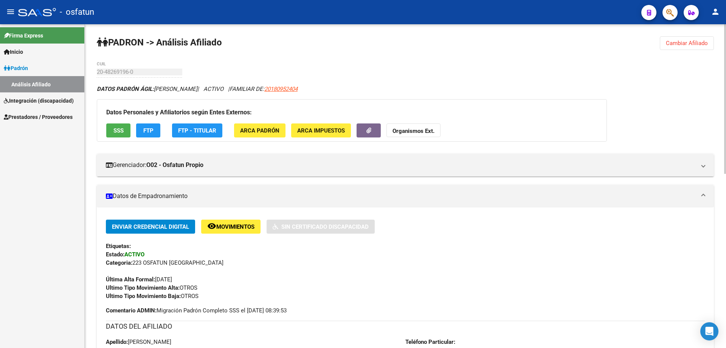
click at [685, 43] on span "Cambiar Afiliado" at bounding box center [687, 43] width 42 height 7
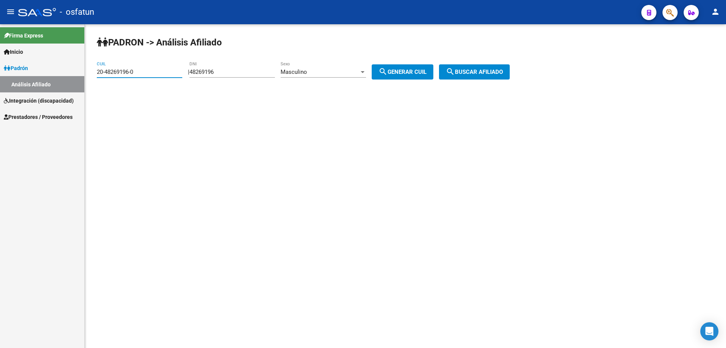
drag, startPoint x: 142, startPoint y: 70, endPoint x: 65, endPoint y: 71, distance: 76.8
click at [65, 71] on mat-sidenav-container "Firma Express Inicio Calendario SSS Instructivos Contacto OS Padrón Análisis Af…" at bounding box center [363, 185] width 726 height 323
type input "20-18095288-9"
type input "18095288"
click at [489, 65] on button "search Buscar afiliado" at bounding box center [474, 71] width 71 height 15
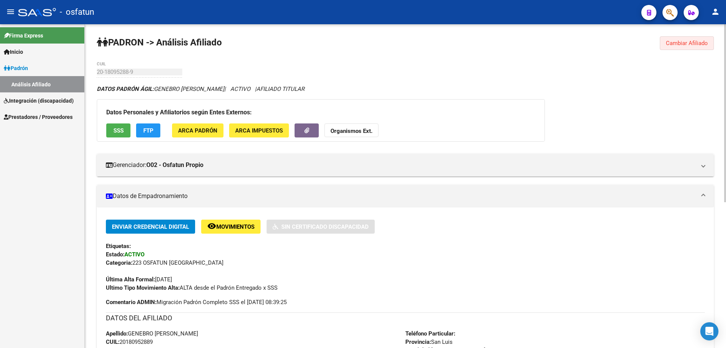
click at [686, 45] on span "Cambiar Afiliado" at bounding box center [687, 43] width 42 height 7
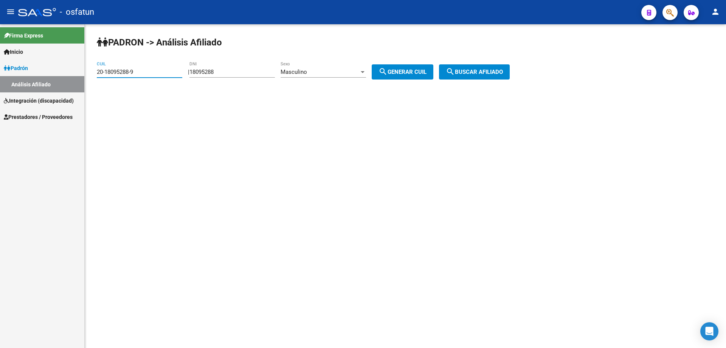
drag, startPoint x: 145, startPoint y: 71, endPoint x: 35, endPoint y: 72, distance: 110.5
click at [34, 76] on mat-sidenav-container "Firma Express Inicio Calendario SSS Instructivos Contacto OS Padrón Análisis Af…" at bounding box center [363, 185] width 726 height 323
type input "20-18190210-9"
type input "18190210"
click at [471, 69] on span "search Buscar afiliado" at bounding box center [474, 71] width 57 height 7
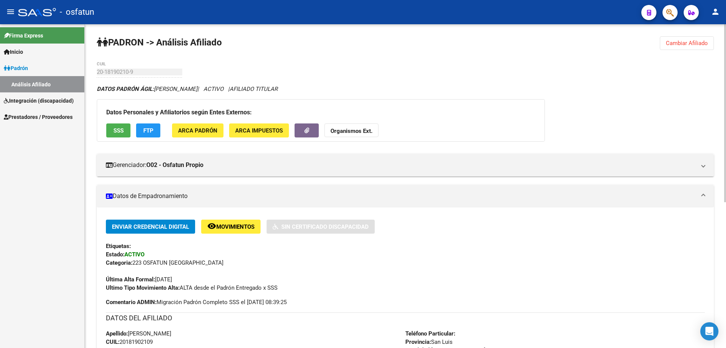
click at [699, 42] on span "Cambiar Afiliado" at bounding box center [687, 43] width 42 height 7
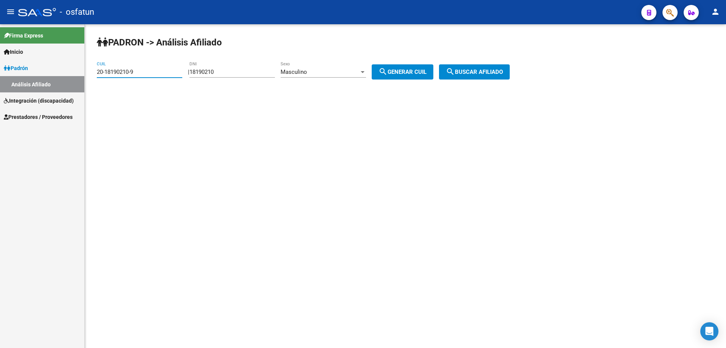
drag, startPoint x: 140, startPoint y: 73, endPoint x: 47, endPoint y: 73, distance: 93.1
click at [47, 73] on mat-sidenav-container "Firma Express Inicio Calendario SSS Instructivos Contacto OS Padrón Análisis Af…" at bounding box center [363, 185] width 726 height 323
type input "20-18206100-0"
type input "18206100"
click at [494, 74] on span "search Buscar afiliado" at bounding box center [474, 71] width 57 height 7
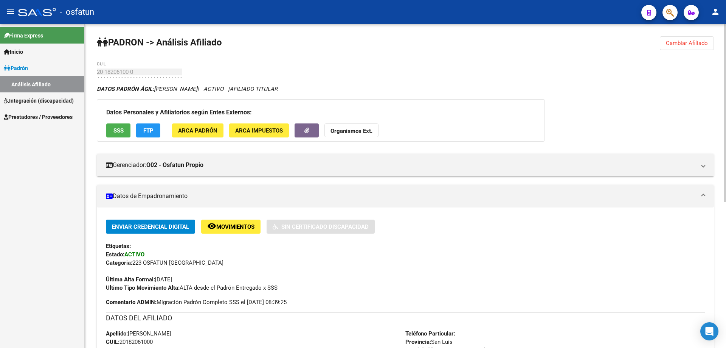
click at [691, 45] on span "Cambiar Afiliado" at bounding box center [687, 43] width 42 height 7
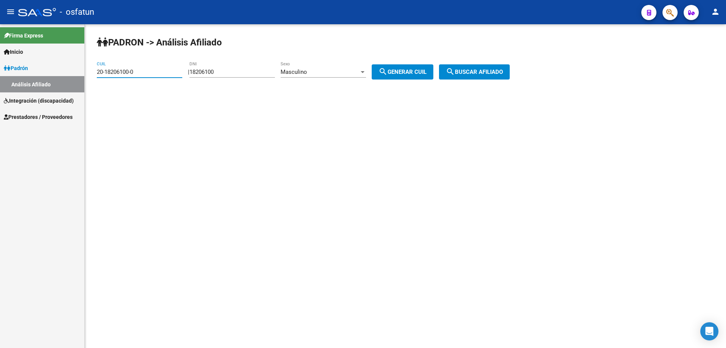
drag, startPoint x: 144, startPoint y: 72, endPoint x: 73, endPoint y: 66, distance: 71.3
click at [75, 71] on mat-sidenav-container "Firma Express Inicio Calendario SSS Instructivos Contacto OS Padrón Análisis Af…" at bounding box center [363, 185] width 726 height 323
type input "27-18206157-9"
type input "18206157"
click at [329, 75] on div "Masculino" at bounding box center [320, 71] width 79 height 7
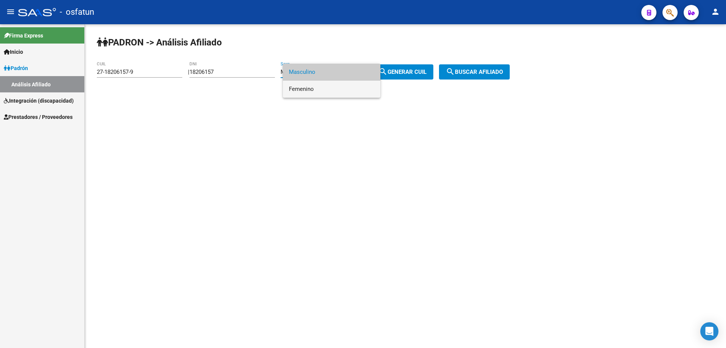
click at [312, 90] on span "Femenino" at bounding box center [332, 89] width 86 height 17
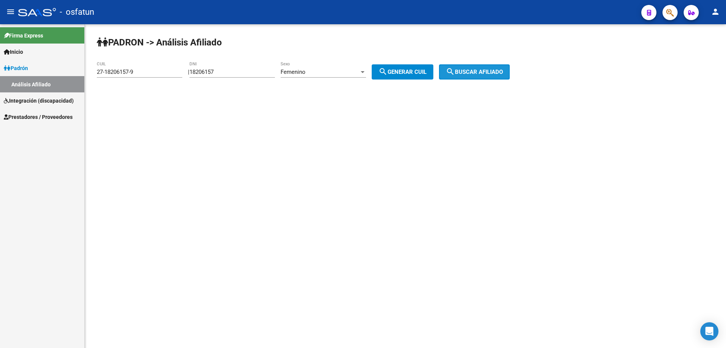
click at [490, 75] on button "search Buscar afiliado" at bounding box center [474, 71] width 71 height 15
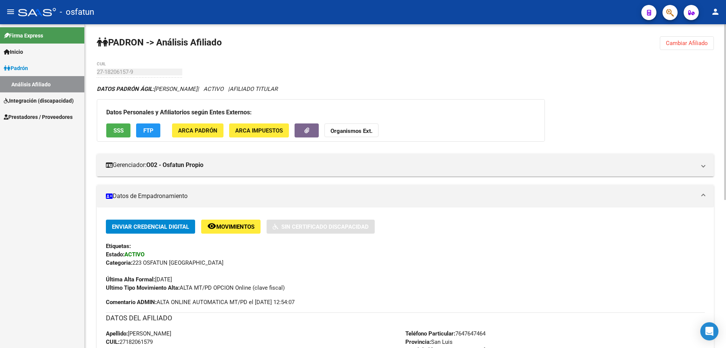
click at [679, 40] on span "Cambiar Afiliado" at bounding box center [687, 43] width 42 height 7
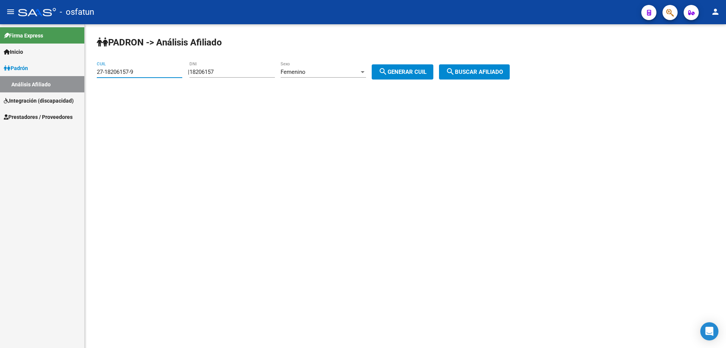
drag, startPoint x: 152, startPoint y: 73, endPoint x: 69, endPoint y: 72, distance: 82.5
click at [69, 72] on mat-sidenav-container "Firma Express Inicio Calendario SSS Instructivos Contacto OS Padrón Análisis Af…" at bounding box center [363, 185] width 726 height 323
drag, startPoint x: 149, startPoint y: 70, endPoint x: 96, endPoint y: 74, distance: 53.8
click at [96, 74] on div "PADRON -> Análisis Afiliado 27-18369992-5 CUIL | 18206157 DNI Femenino Sexo sea…" at bounding box center [406, 63] width 642 height 79
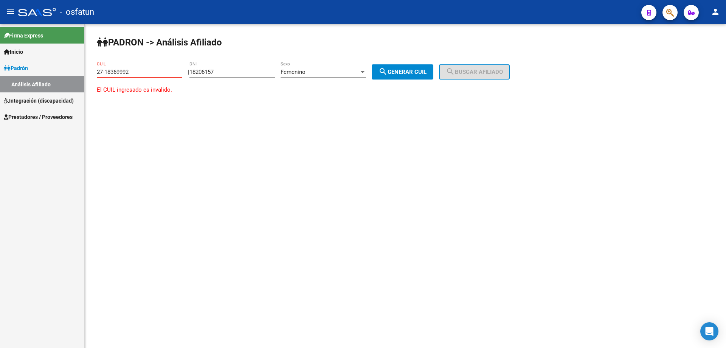
type input "27-18369992-5"
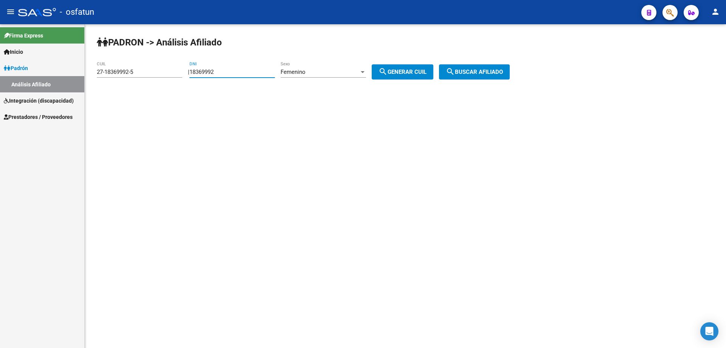
type input "18369992"
click at [498, 71] on span "search Buscar afiliado" at bounding box center [474, 71] width 57 height 7
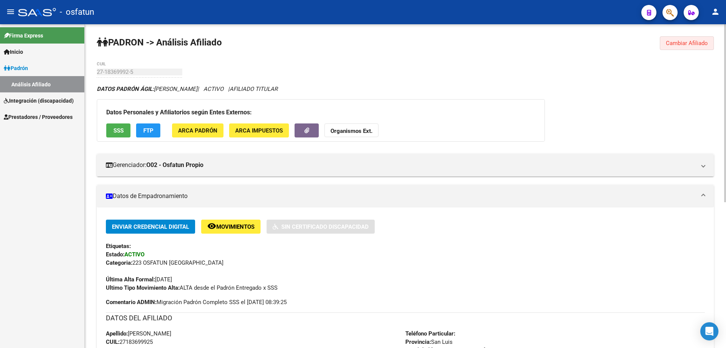
click at [681, 40] on span "Cambiar Afiliado" at bounding box center [687, 43] width 42 height 7
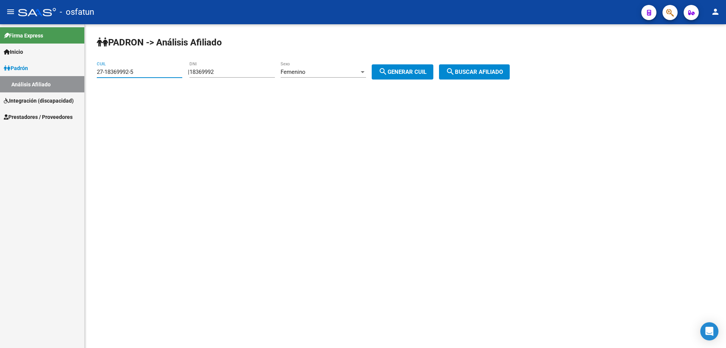
drag, startPoint x: 140, startPoint y: 72, endPoint x: 99, endPoint y: 72, distance: 40.9
click at [100, 72] on input "27-18369992-5" at bounding box center [140, 71] width 86 height 7
click at [123, 76] on div "27-18369992-5 CUIL" at bounding box center [140, 69] width 86 height 16
click at [131, 77] on div "27-18369992-5 CUIL" at bounding box center [140, 72] width 86 height 23
click at [135, 70] on input "27-18369992-5" at bounding box center [140, 71] width 86 height 7
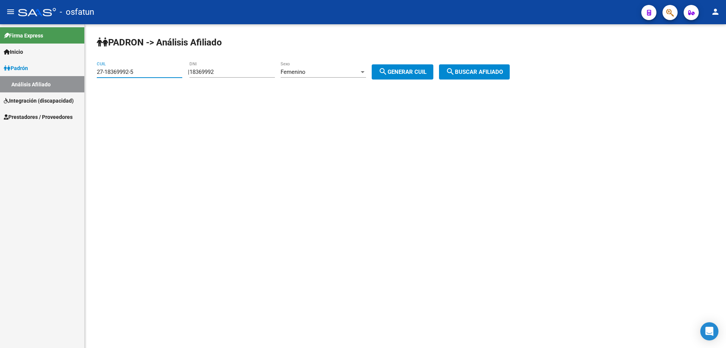
drag, startPoint x: 129, startPoint y: 70, endPoint x: 93, endPoint y: 71, distance: 35.9
click at [93, 71] on div "PADRON -> Análisis Afiliado 27-18369992-5 CUIL | 18369992 DNI Femenino Sexo sea…" at bounding box center [406, 63] width 642 height 79
type input "27-18405604-1"
type input "18405604"
click at [503, 68] on span "search Buscar afiliado" at bounding box center [474, 71] width 57 height 7
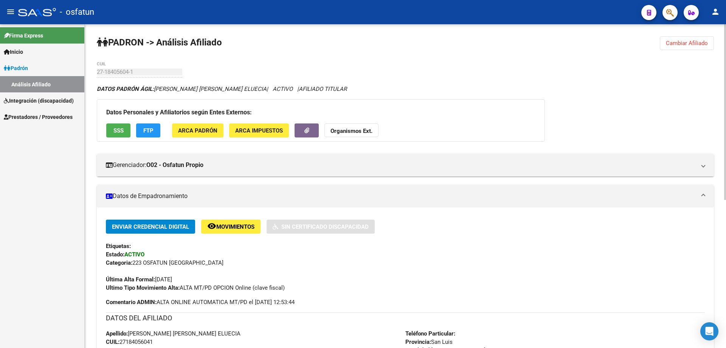
click at [692, 46] on span "Cambiar Afiliado" at bounding box center [687, 43] width 42 height 7
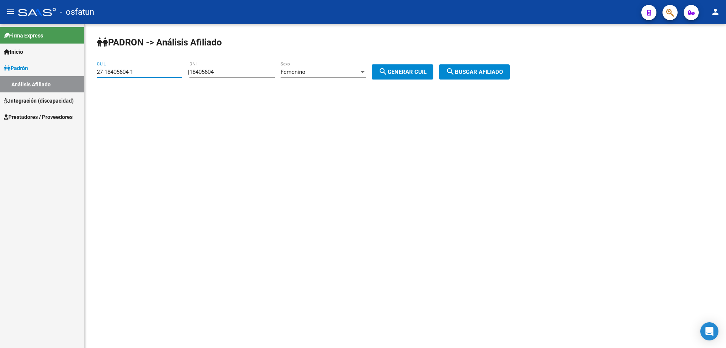
drag, startPoint x: 142, startPoint y: 74, endPoint x: 72, endPoint y: 74, distance: 70.4
click at [72, 74] on mat-sidenav-container "Firma Express Inicio Calendario SSS Instructivos Contacto OS Padrón Análisis Af…" at bounding box center [363, 185] width 726 height 323
type input "20-18449067-7"
type input "18449067"
click at [366, 68] on div "Femenino Sexo" at bounding box center [324, 69] width 86 height 16
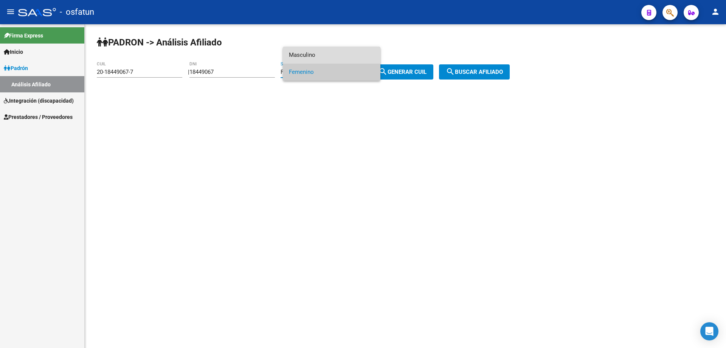
click at [325, 53] on span "Masculino" at bounding box center [332, 55] width 86 height 17
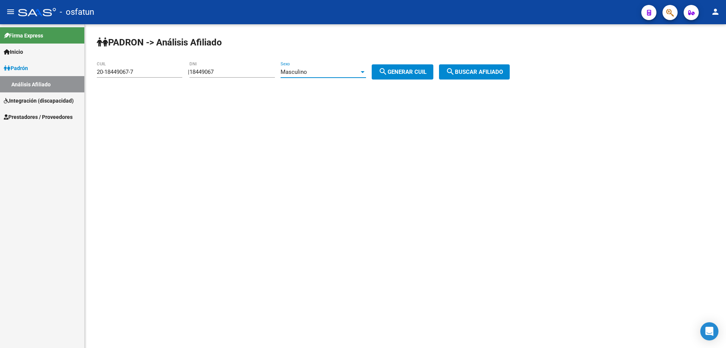
click at [481, 74] on span "search Buscar afiliado" at bounding box center [474, 71] width 57 height 7
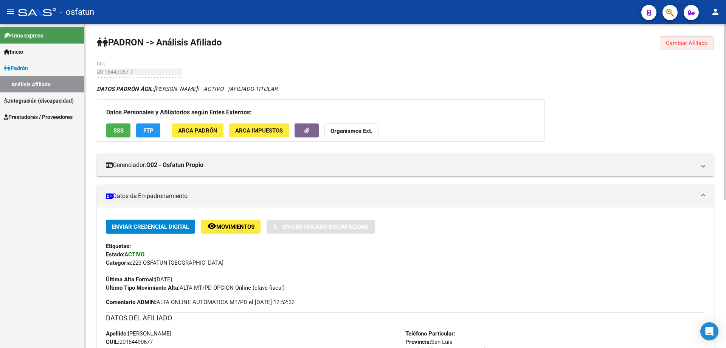
click at [692, 43] on span "Cambiar Afiliado" at bounding box center [687, 43] width 42 height 7
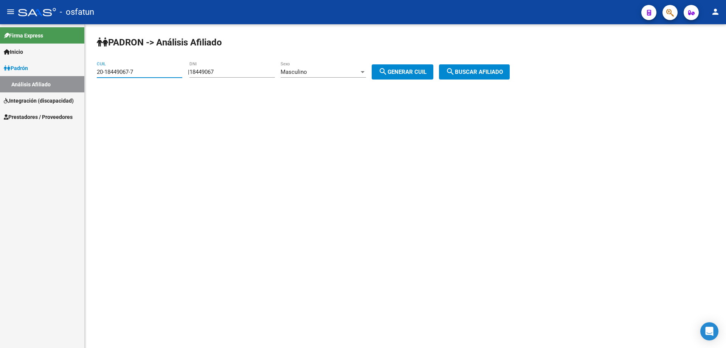
drag, startPoint x: 151, startPoint y: 75, endPoint x: 81, endPoint y: 71, distance: 69.7
click at [81, 71] on mat-sidenav-container "Firma Express Inicio Calendario SSS Instructivos Contacto OS Padrón Análisis Af…" at bounding box center [363, 185] width 726 height 323
type input "27-18449232-1"
type input "18449232"
click at [366, 73] on div "Masculino" at bounding box center [324, 71] width 86 height 7
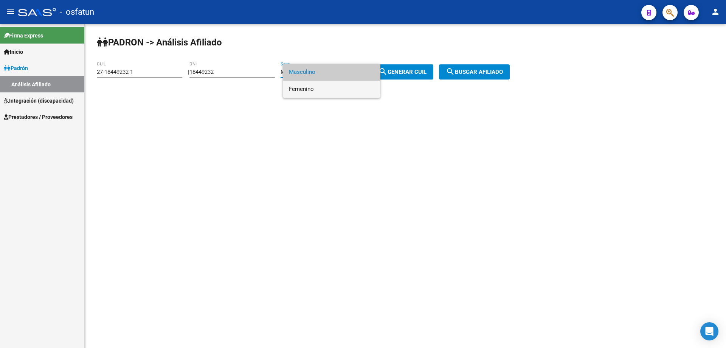
click at [313, 90] on span "Femenino" at bounding box center [332, 89] width 86 height 17
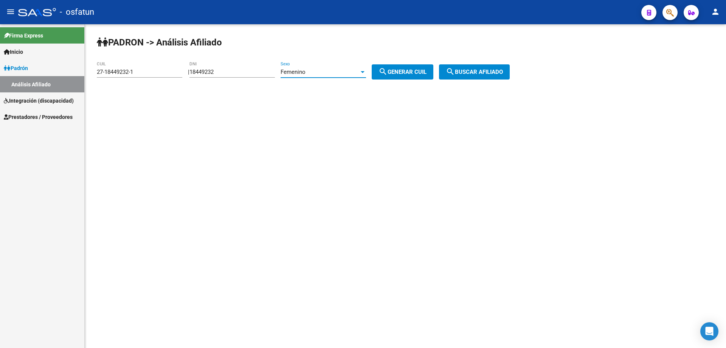
click at [472, 68] on button "search Buscar afiliado" at bounding box center [474, 71] width 71 height 15
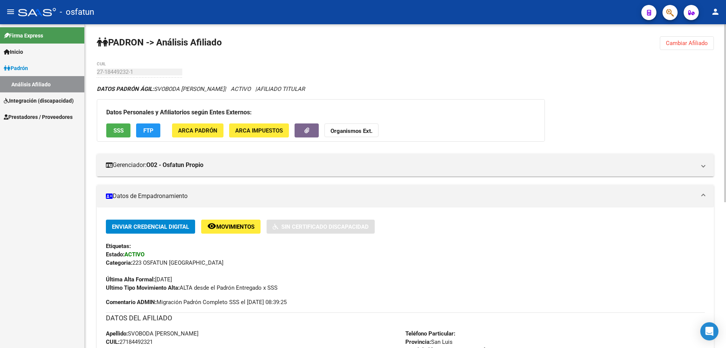
click at [694, 42] on span "Cambiar Afiliado" at bounding box center [687, 43] width 42 height 7
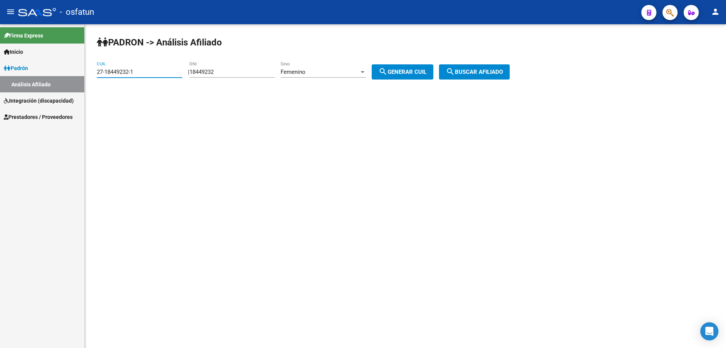
drag, startPoint x: 138, startPoint y: 71, endPoint x: 70, endPoint y: 72, distance: 68.5
click at [70, 72] on mat-sidenav-container "Firma Express Inicio Calendario SSS Instructivos Contacto OS Padrón Análisis Af…" at bounding box center [363, 185] width 726 height 323
type input "27-18464698-1"
type input "18464698"
click at [455, 71] on mat-icon "search" at bounding box center [450, 71] width 9 height 9
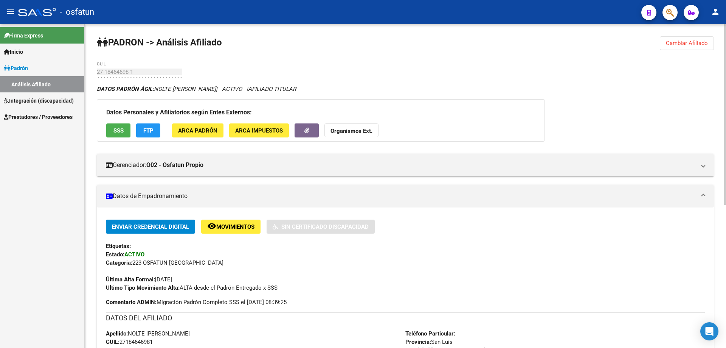
drag, startPoint x: 699, startPoint y: 42, endPoint x: 692, endPoint y: 42, distance: 6.8
click at [699, 42] on span "Cambiar Afiliado" at bounding box center [687, 43] width 42 height 7
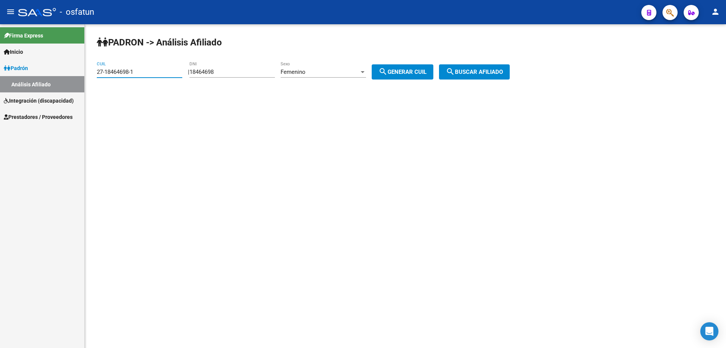
drag, startPoint x: 145, startPoint y: 73, endPoint x: 77, endPoint y: 73, distance: 68.1
click at [77, 73] on mat-sidenav-container "Firma Express Inicio Calendario SSS Instructivos Contacto OS Padrón Análisis Af…" at bounding box center [363, 185] width 726 height 323
type input "20-18535905-1"
type input "18535905"
click at [366, 75] on div at bounding box center [362, 72] width 7 height 6
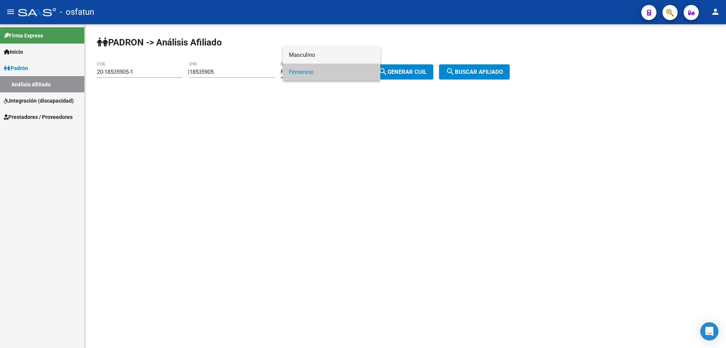
click at [327, 54] on span "Masculino" at bounding box center [332, 55] width 86 height 17
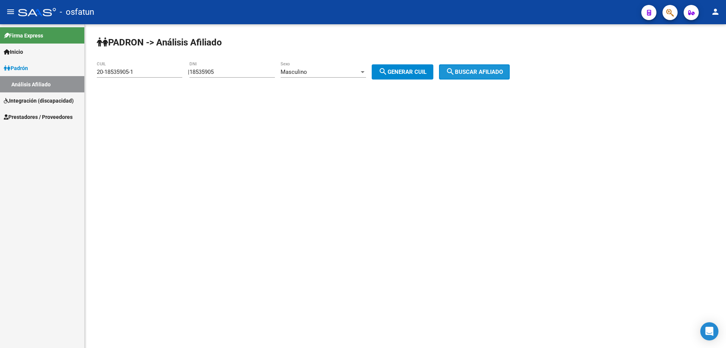
click at [466, 74] on span "search Buscar afiliado" at bounding box center [474, 71] width 57 height 7
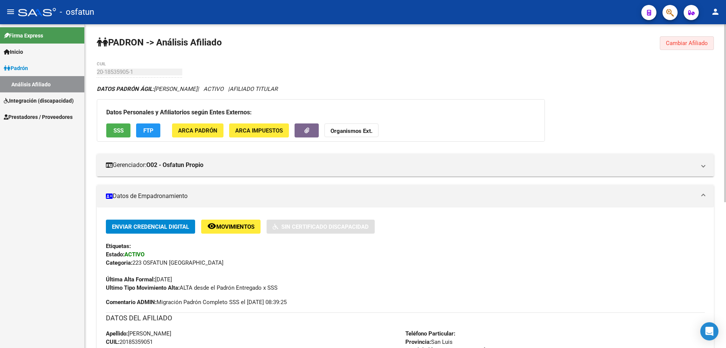
click at [675, 42] on span "Cambiar Afiliado" at bounding box center [687, 43] width 42 height 7
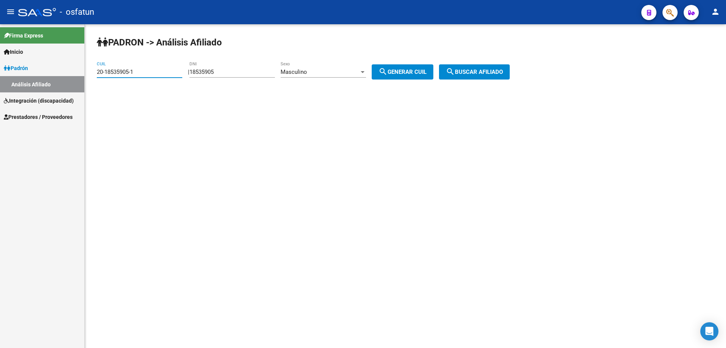
drag, startPoint x: 146, startPoint y: 69, endPoint x: 78, endPoint y: 77, distance: 68.6
click at [78, 77] on mat-sidenav-container "Firma Express Inicio Calendario SSS Instructivos Contacto OS Padrón Análisis Af…" at bounding box center [363, 185] width 726 height 323
type input "20-18566289-7"
type input "18566289"
click at [476, 72] on span "search Buscar afiliado" at bounding box center [474, 71] width 57 height 7
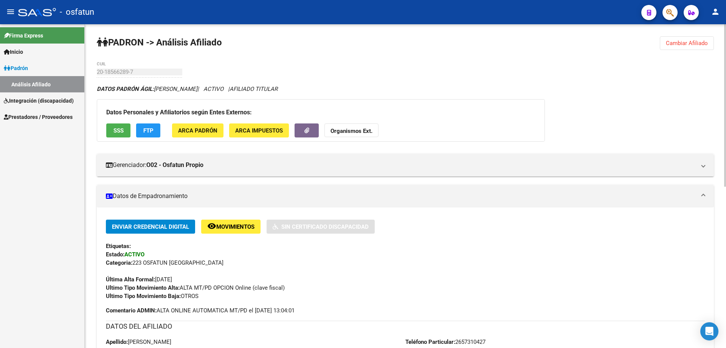
click at [696, 42] on span "Cambiar Afiliado" at bounding box center [687, 43] width 42 height 7
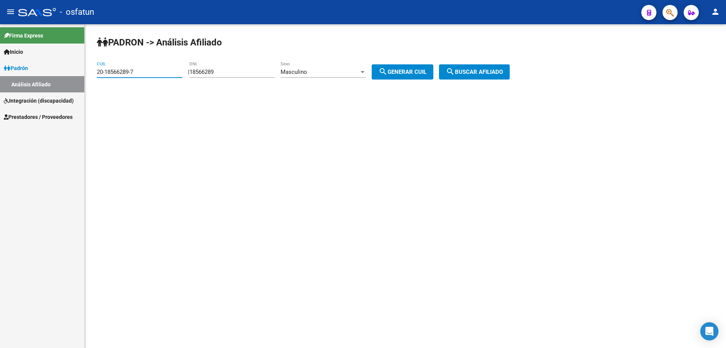
drag, startPoint x: 140, startPoint y: 70, endPoint x: 87, endPoint y: 72, distance: 52.6
click at [87, 72] on div "PADRON -> Análisis Afiliado 20-18566289-7 CUIL | 18566289 DNI Masculino Sexo se…" at bounding box center [406, 63] width 642 height 79
type input "27-18602685-9"
type input "18602685"
click at [359, 73] on div "Masculino" at bounding box center [320, 71] width 79 height 7
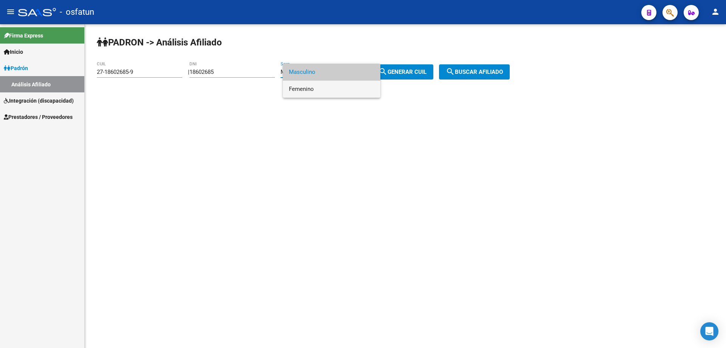
click at [312, 90] on span "Femenino" at bounding box center [332, 89] width 86 height 17
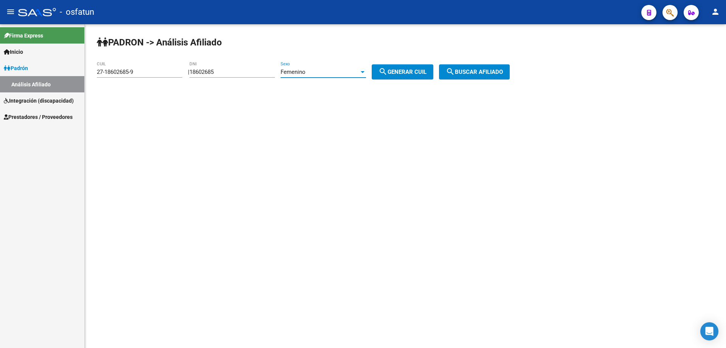
click at [482, 71] on span "search Buscar afiliado" at bounding box center [474, 71] width 57 height 7
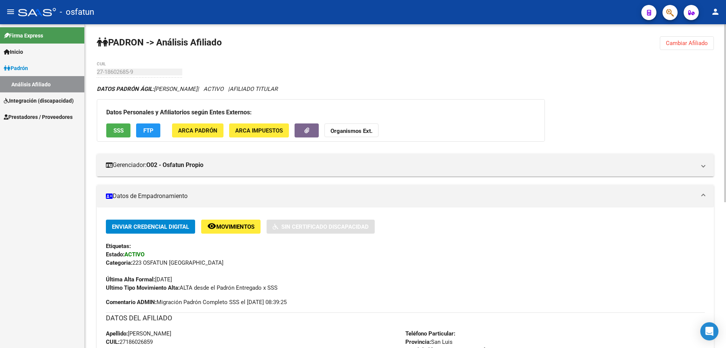
click at [690, 42] on span "Cambiar Afiliado" at bounding box center [687, 43] width 42 height 7
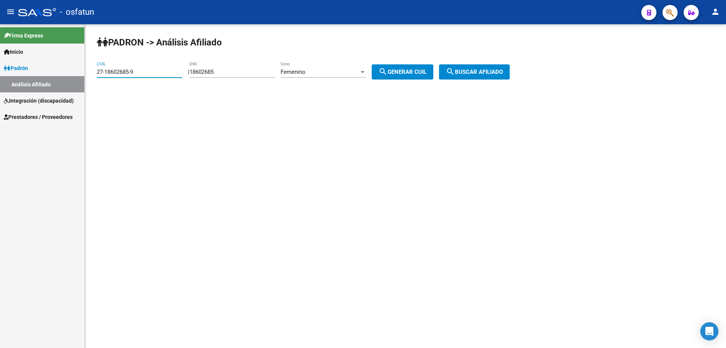
drag, startPoint x: 141, startPoint y: 71, endPoint x: 71, endPoint y: 78, distance: 70.7
click at [71, 78] on mat-sidenav-container "Firma Express Inicio Calendario SSS Instructivos Contacto OS Padrón Análisis Af…" at bounding box center [363, 185] width 726 height 323
type input "27-17247729-7"
type input "17247729"
click at [502, 75] on button "search Buscar afiliado" at bounding box center [474, 71] width 71 height 15
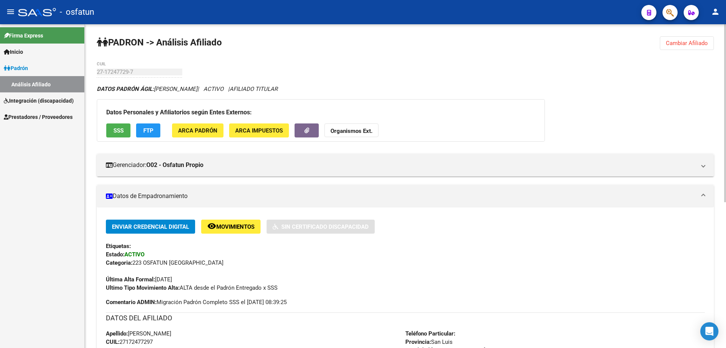
click at [687, 43] on span "Cambiar Afiliado" at bounding box center [687, 43] width 42 height 7
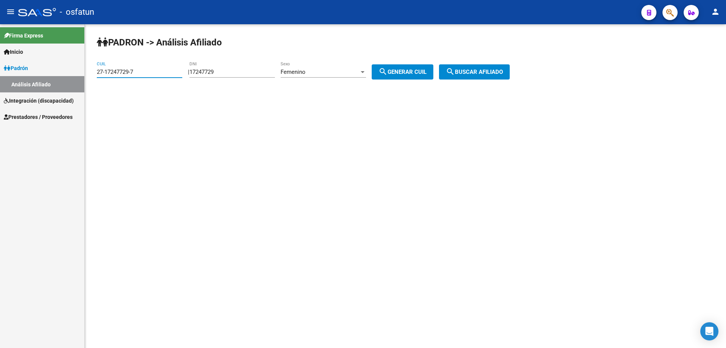
drag, startPoint x: 139, startPoint y: 71, endPoint x: 68, endPoint y: 72, distance: 71.1
click at [68, 72] on mat-sidenav-container "Firma Express Inicio Calendario SSS Instructivos Contacto OS Padrón Análisis Af…" at bounding box center [363, 185] width 726 height 323
type input "20-18614599-3"
type input "18614599"
click at [365, 71] on div at bounding box center [363, 72] width 4 height 2
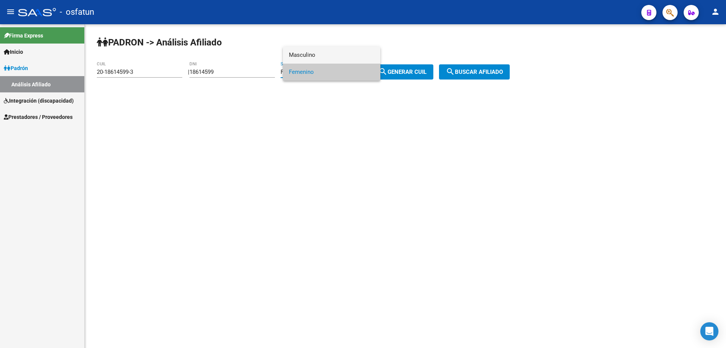
click at [309, 52] on span "Masculino" at bounding box center [332, 55] width 86 height 17
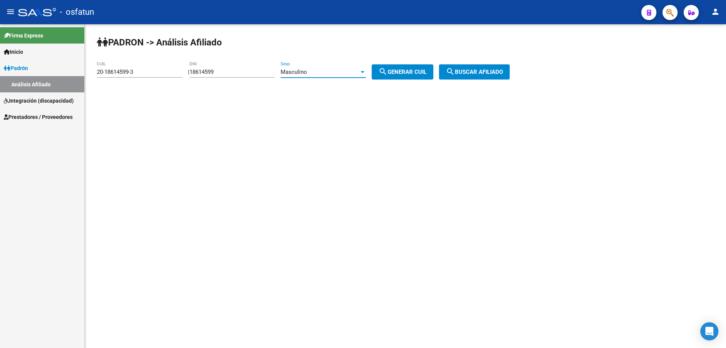
click at [500, 73] on span "search Buscar afiliado" at bounding box center [474, 71] width 57 height 7
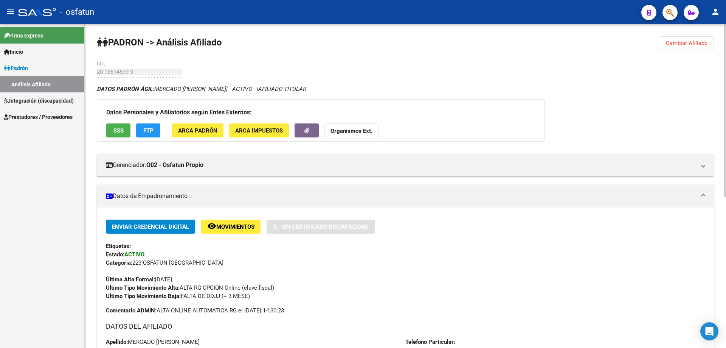
click at [673, 43] on span "Cambiar Afiliado" at bounding box center [687, 43] width 42 height 7
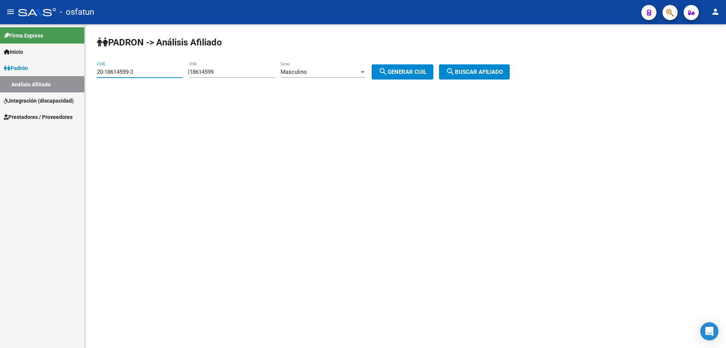
drag, startPoint x: 151, startPoint y: 73, endPoint x: 88, endPoint y: 72, distance: 63.2
click at [88, 72] on div "PADRON -> Análisis Afiliado 20-18614599-3 CUIL | 18614599 DNI Masculino Sexo se…" at bounding box center [406, 63] width 642 height 79
type input "27-18615037-1"
type input "18615037"
click at [339, 73] on div "Masculino" at bounding box center [320, 71] width 79 height 7
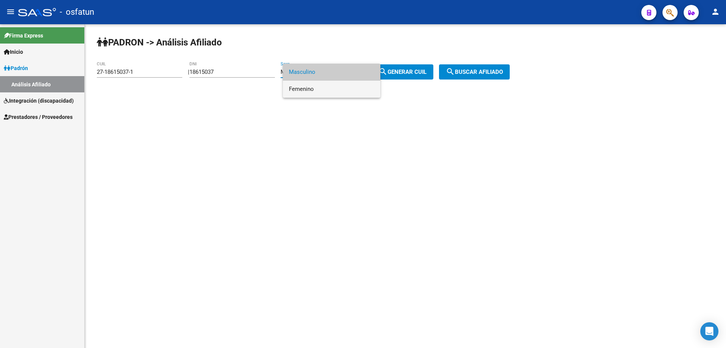
click at [308, 88] on span "Femenino" at bounding box center [332, 89] width 86 height 17
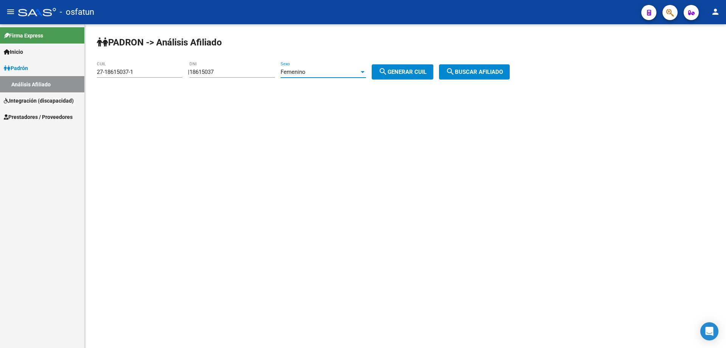
click at [503, 72] on span "search Buscar afiliado" at bounding box center [474, 71] width 57 height 7
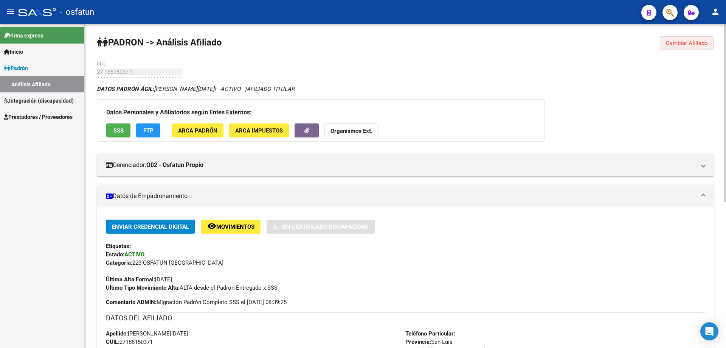
click at [685, 40] on span "Cambiar Afiliado" at bounding box center [687, 43] width 42 height 7
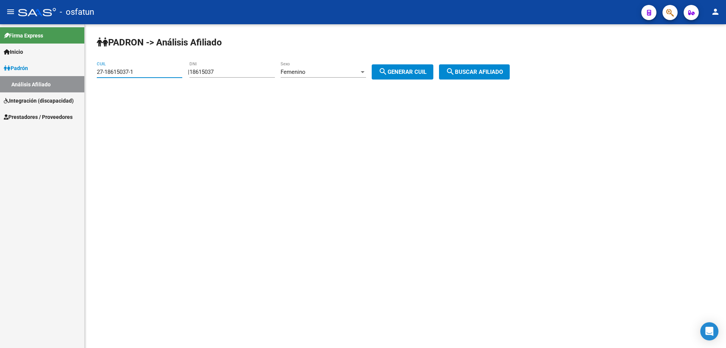
drag, startPoint x: 152, startPoint y: 71, endPoint x: 82, endPoint y: 67, distance: 70.5
click at [82, 67] on mat-sidenav-container "Firma Express Inicio Calendario SSS Instructivos Contacto OS Padrón Análisis Af…" at bounding box center [363, 185] width 726 height 323
type input "27-18732681-3"
type input "18732681"
click at [472, 66] on button "search Buscar afiliado" at bounding box center [474, 71] width 71 height 15
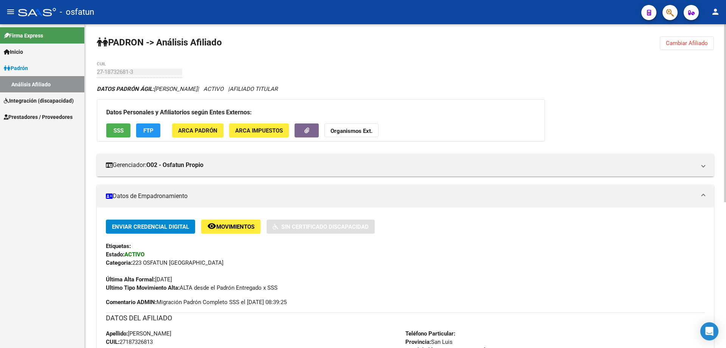
click at [696, 37] on button "Cambiar Afiliado" at bounding box center [687, 43] width 54 height 14
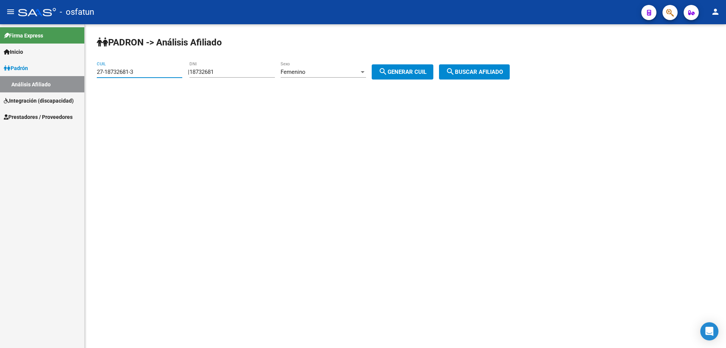
drag, startPoint x: 136, startPoint y: 71, endPoint x: 81, endPoint y: 73, distance: 55.7
click at [81, 73] on mat-sidenav-container "Firma Express Inicio Calendario SSS Instructivos Contacto OS Padrón Análisis Af…" at bounding box center [363, 185] width 726 height 323
click at [207, 171] on mat-sidenav-content "PADRON -> Análisis Afiliado 27-18907641-5 CUIL | 18732681 DNI Femenino Sexo sea…" at bounding box center [406, 185] width 642 height 323
drag, startPoint x: 141, startPoint y: 70, endPoint x: 68, endPoint y: 69, distance: 73.8
click at [68, 69] on mat-sidenav-container "Firma Express Inicio Calendario SSS Instructivos Contacto OS Padrón Análisis Af…" at bounding box center [363, 185] width 726 height 323
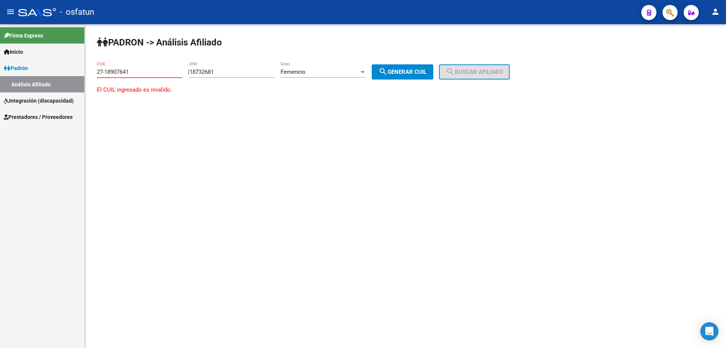
type input "27-18907641-5"
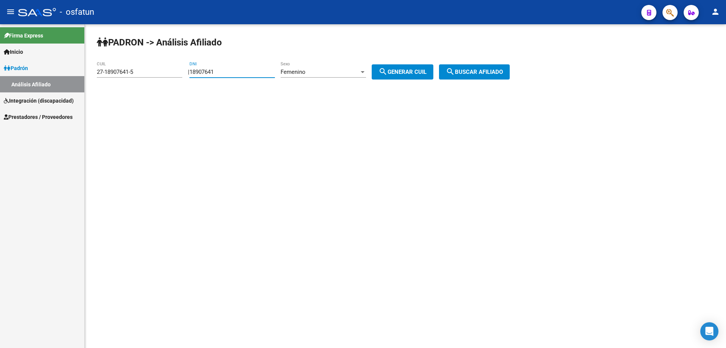
type input "18907641"
click at [476, 73] on span "search Buscar afiliado" at bounding box center [474, 71] width 57 height 7
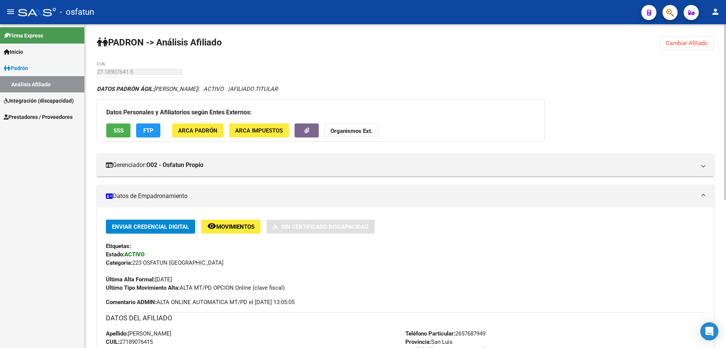
click at [698, 44] on span "Cambiar Afiliado" at bounding box center [687, 43] width 42 height 7
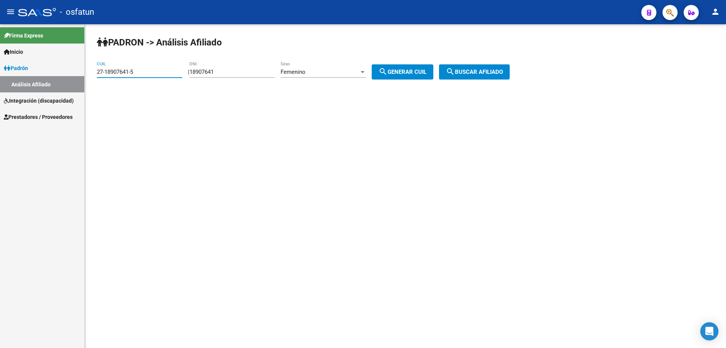
drag, startPoint x: 145, startPoint y: 74, endPoint x: 64, endPoint y: 74, distance: 81.3
click at [64, 74] on mat-sidenav-container "Firma Express Inicio Calendario SSS Instructivos Contacto OS Padrón Análisis Af…" at bounding box center [363, 185] width 726 height 323
type input "27-20141842-4"
type input "20141842"
click at [488, 70] on span "search Buscar afiliado" at bounding box center [474, 71] width 57 height 7
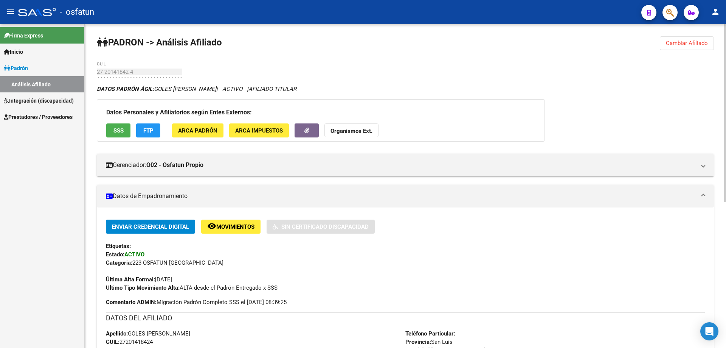
click at [685, 58] on div "PADRON -> Análisis Afiliado Cambiar Afiliado 27-20141842-4 CUIL DATOS PADRÓN ÁG…" at bounding box center [406, 318] width 642 height 588
drag, startPoint x: 696, startPoint y: 38, endPoint x: 665, endPoint y: 47, distance: 31.5
click at [696, 37] on button "Cambiar Afiliado" at bounding box center [687, 43] width 54 height 14
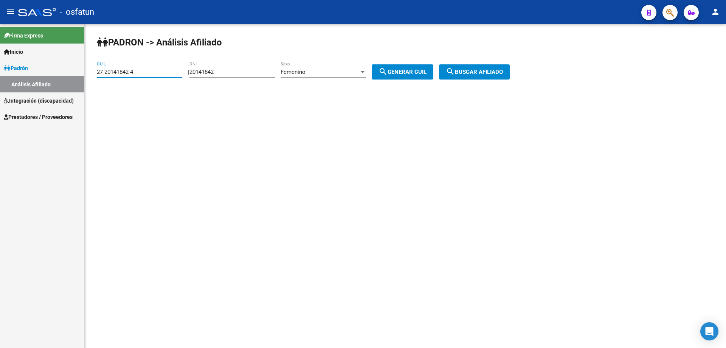
drag, startPoint x: 137, startPoint y: 73, endPoint x: 70, endPoint y: 76, distance: 66.6
click at [70, 76] on mat-sidenav-container "Firma Express Inicio Calendario SSS Instructivos Contacto OS Padrón Análisis Af…" at bounding box center [363, 185] width 726 height 323
type input "27-20326547-1"
type input "20326547"
click at [485, 72] on span "search Buscar afiliado" at bounding box center [474, 71] width 57 height 7
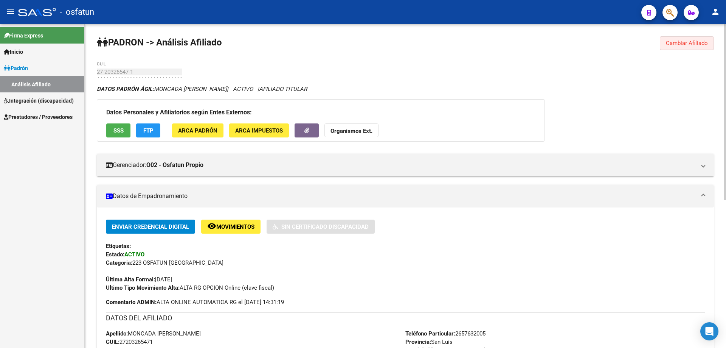
drag, startPoint x: 699, startPoint y: 37, endPoint x: 551, endPoint y: 59, distance: 149.3
click at [698, 37] on button "Cambiar Afiliado" at bounding box center [687, 43] width 54 height 14
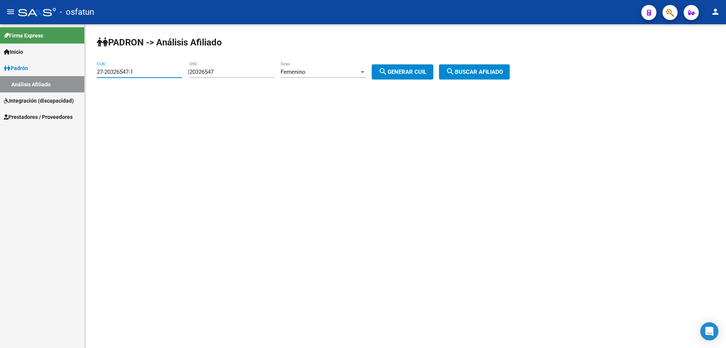
drag, startPoint x: 155, startPoint y: 72, endPoint x: 50, endPoint y: 73, distance: 105.2
click at [50, 73] on mat-sidenav-container "Firma Express Inicio Calendario SSS Instructivos Contacto OS Padrón Análisis Af…" at bounding box center [363, 185] width 726 height 323
type input "27-20326807-1"
type input "20326807"
click at [486, 74] on span "search Buscar afiliado" at bounding box center [474, 71] width 57 height 7
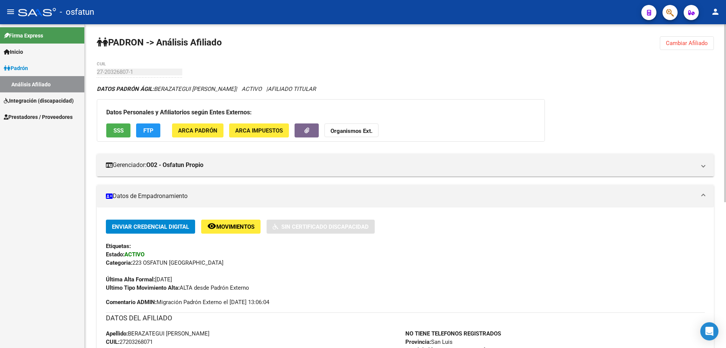
click at [697, 44] on span "Cambiar Afiliado" at bounding box center [687, 43] width 42 height 7
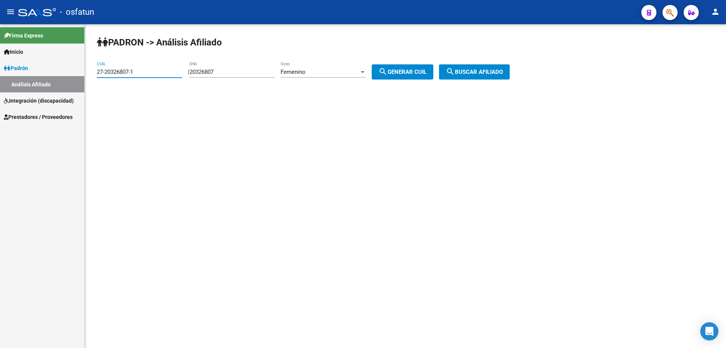
drag, startPoint x: 141, startPoint y: 71, endPoint x: 67, endPoint y: 72, distance: 74.5
click at [67, 72] on mat-sidenav-container "Firma Express Inicio Calendario SSS Instructivos Contacto OS Padrón Análisis Af…" at bounding box center [363, 185] width 726 height 323
type input "27-20391361-9"
type input "20391361"
click at [480, 71] on span "search Buscar afiliado" at bounding box center [474, 71] width 57 height 7
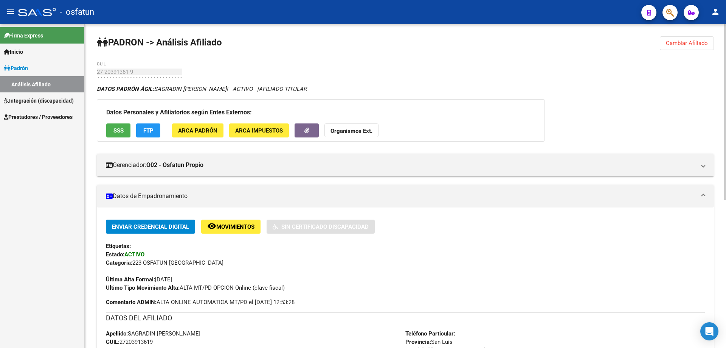
click at [694, 45] on span "Cambiar Afiliado" at bounding box center [687, 43] width 42 height 7
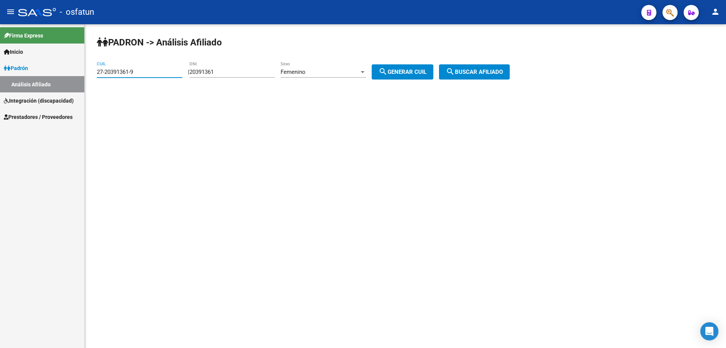
drag, startPoint x: 142, startPoint y: 74, endPoint x: 88, endPoint y: 76, distance: 54.1
click at [88, 76] on div "PADRON -> Análisis Afiliado 27-20391361-9 CUIL | 20391361 DNI Femenino Sexo sea…" at bounding box center [406, 63] width 642 height 79
type input "27-20499630-5"
type input "20499630"
click at [477, 74] on span "search Buscar afiliado" at bounding box center [474, 71] width 57 height 7
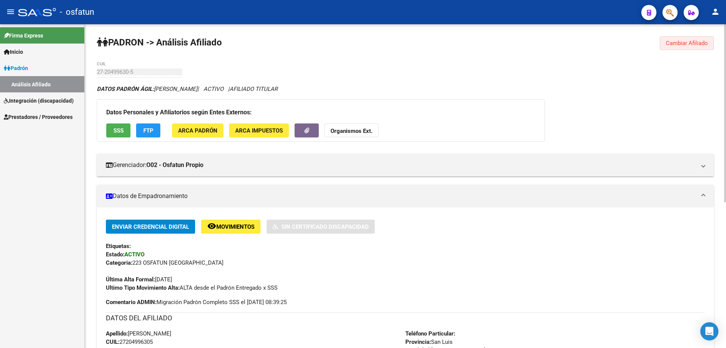
click at [684, 48] on button "Cambiar Afiliado" at bounding box center [687, 43] width 54 height 14
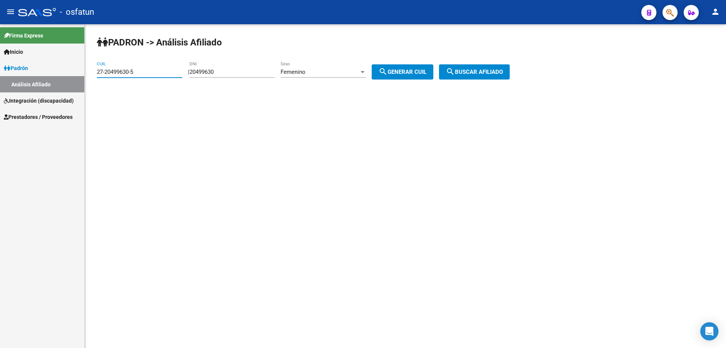
drag, startPoint x: 143, startPoint y: 73, endPoint x: 59, endPoint y: 73, distance: 84.8
click at [60, 73] on mat-sidenav-container "Firma Express Inicio Calendario SSS Instructivos Contacto OS Padrón Análisis Af…" at bounding box center [363, 185] width 726 height 323
type input "27-20499698-4"
type input "20499698"
click at [493, 73] on span "search Buscar afiliado" at bounding box center [474, 71] width 57 height 7
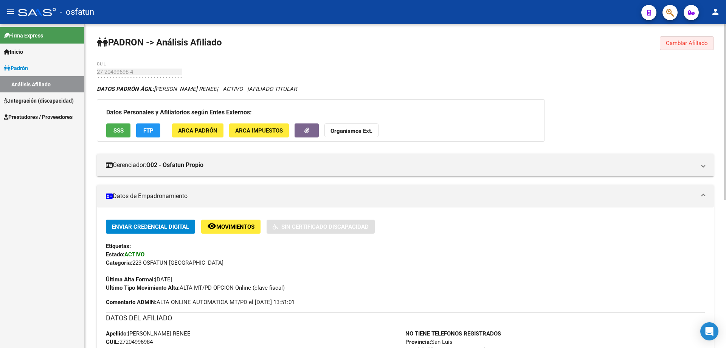
click at [686, 45] on span "Cambiar Afiliado" at bounding box center [687, 43] width 42 height 7
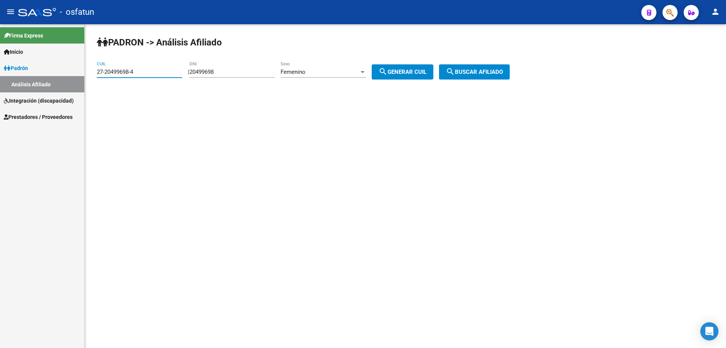
drag, startPoint x: 137, startPoint y: 72, endPoint x: 84, endPoint y: 72, distance: 52.6
click at [84, 72] on mat-sidenav-container "Firma Express Inicio Calendario SSS Instructivos Contacto OS Padrón Análisis Af…" at bounding box center [363, 185] width 726 height 323
type input "27-20688257-9"
type input "20688257"
click at [478, 73] on span "search Buscar afiliado" at bounding box center [474, 71] width 57 height 7
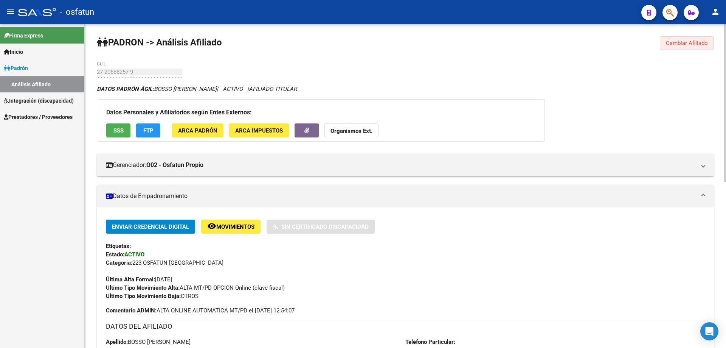
click at [680, 44] on span "Cambiar Afiliado" at bounding box center [687, 43] width 42 height 7
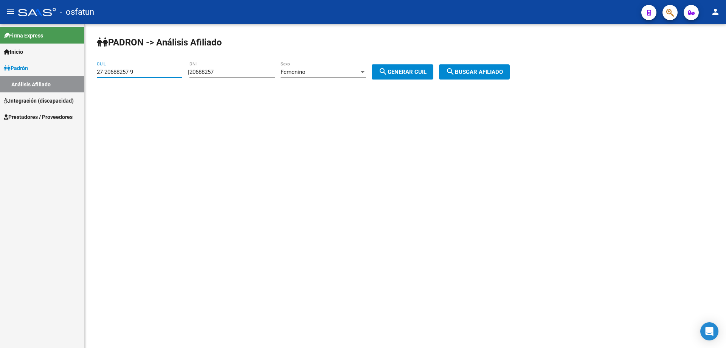
drag, startPoint x: 137, startPoint y: 71, endPoint x: 82, endPoint y: 72, distance: 54.9
click at [82, 72] on mat-sidenav-container "Firma Express Inicio Calendario SSS Instructivos Contacto OS Padrón Análisis Af…" at bounding box center [363, 185] width 726 height 323
type input "20-20688370-8"
type input "20688370"
click at [305, 72] on span "Femenino" at bounding box center [293, 71] width 25 height 7
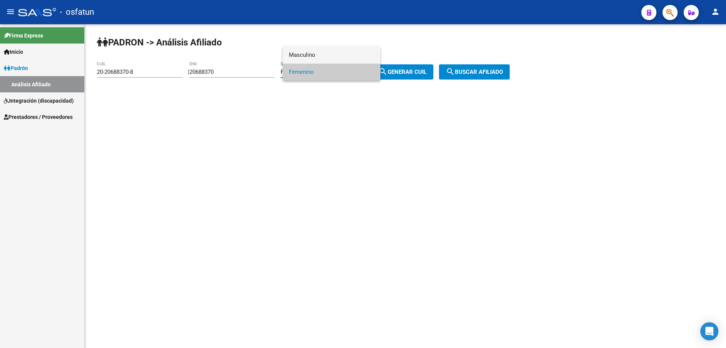
click at [309, 54] on span "Masculino" at bounding box center [332, 55] width 86 height 17
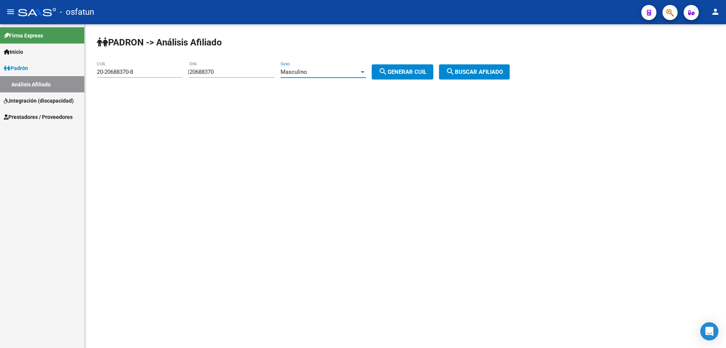
click at [501, 71] on span "search Buscar afiliado" at bounding box center [474, 71] width 57 height 7
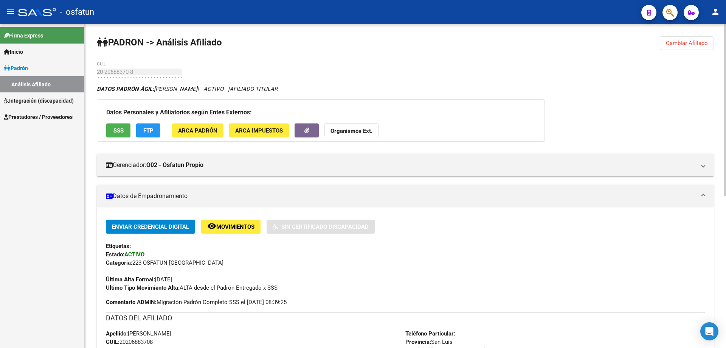
click at [665, 43] on button "Cambiar Afiliado" at bounding box center [687, 43] width 54 height 14
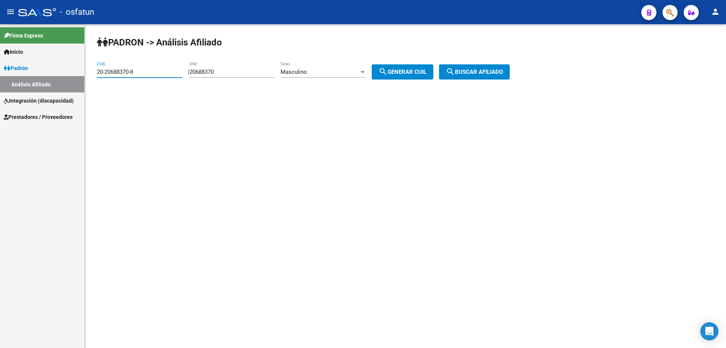
drag, startPoint x: 151, startPoint y: 74, endPoint x: 87, endPoint y: 78, distance: 64.1
click at [87, 78] on div "PADRON -> Análisis Afiliado 20-20688370-8 CUIL | 20688370 DNI Masculino Sexo se…" at bounding box center [406, 63] width 642 height 79
type input "27-20688433-4"
type input "20688433"
click at [365, 72] on div at bounding box center [363, 72] width 4 height 2
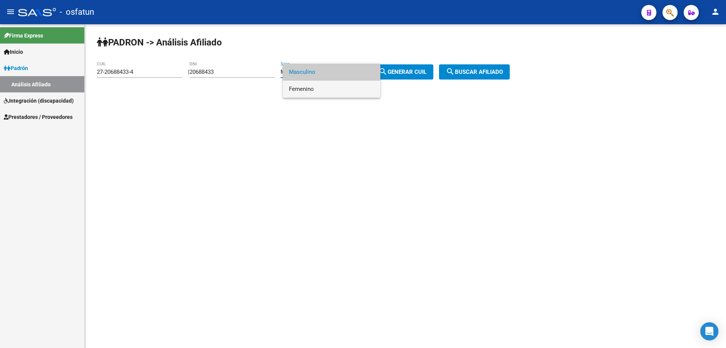
click at [333, 89] on span "Femenino" at bounding box center [332, 89] width 86 height 17
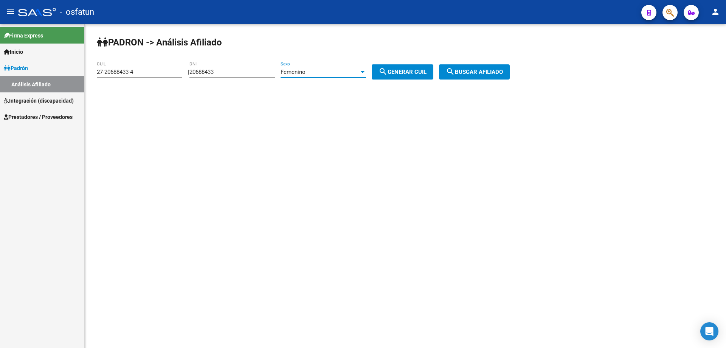
click at [469, 72] on span "search Buscar afiliado" at bounding box center [474, 71] width 57 height 7
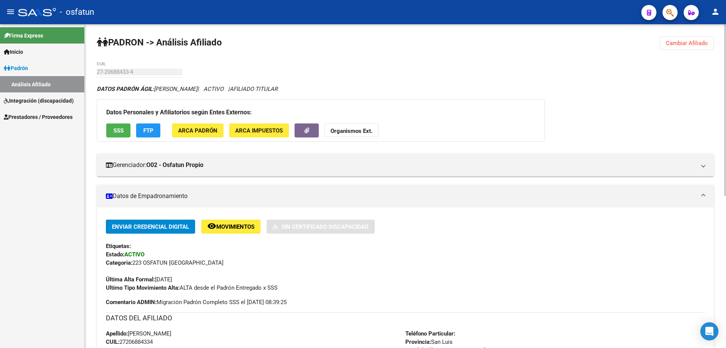
click at [699, 41] on span "Cambiar Afiliado" at bounding box center [687, 43] width 42 height 7
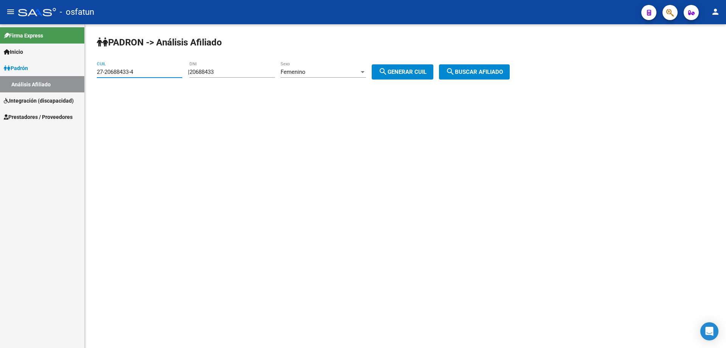
drag, startPoint x: 145, startPoint y: 73, endPoint x: 89, endPoint y: 72, distance: 56.0
click at [89, 72] on div "PADRON -> Análisis Afiliado 27-20688433-4 CUIL | 20688433 DNI Femenino Sexo sea…" at bounding box center [406, 63] width 642 height 79
type input "20-54003186-0"
type input "54003186"
click at [306, 72] on span "Femenino" at bounding box center [293, 71] width 25 height 7
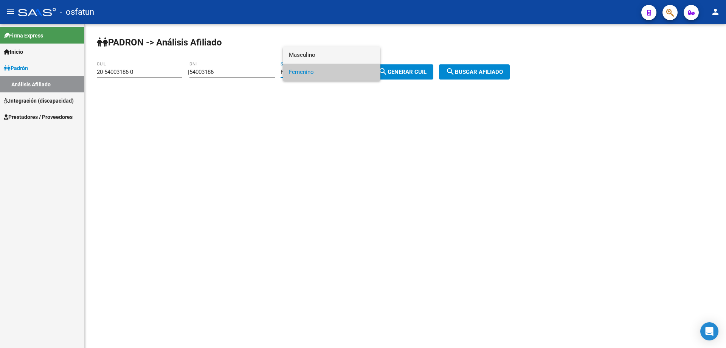
click at [317, 57] on span "Masculino" at bounding box center [332, 55] width 86 height 17
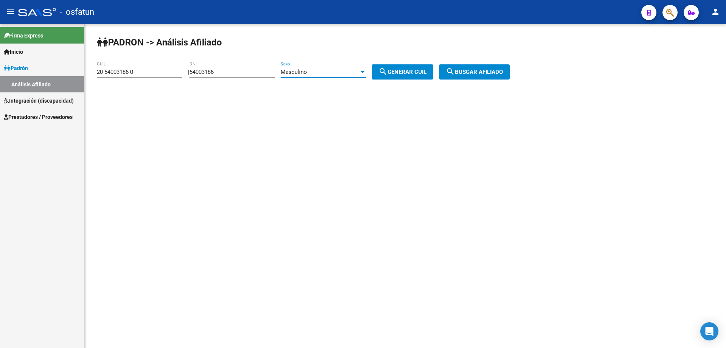
click at [488, 75] on button "search Buscar afiliado" at bounding box center [474, 71] width 71 height 15
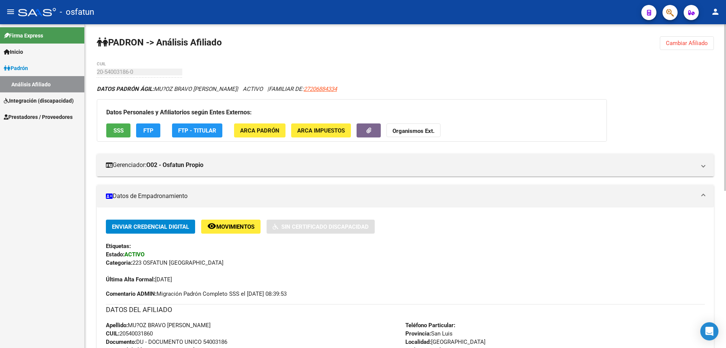
click at [694, 45] on span "Cambiar Afiliado" at bounding box center [687, 43] width 42 height 7
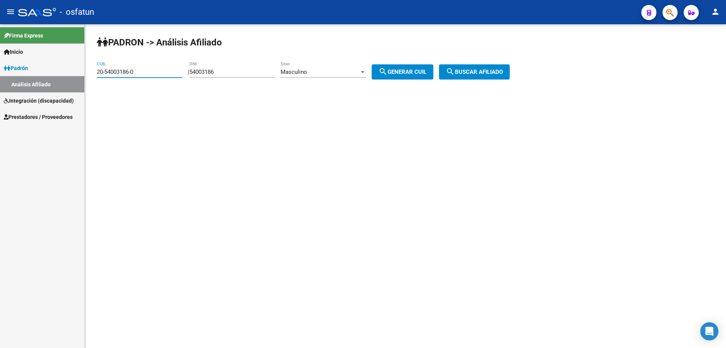
drag, startPoint x: 154, startPoint y: 72, endPoint x: 67, endPoint y: 72, distance: 87.8
click at [67, 72] on mat-sidenav-container "Firma Express Inicio Calendario SSS Instructivos Contacto OS Padrón Análisis Af…" at bounding box center [363, 185] width 726 height 323
type input "20-20688436-4"
type input "20688436"
click at [491, 73] on span "search Buscar afiliado" at bounding box center [474, 71] width 57 height 7
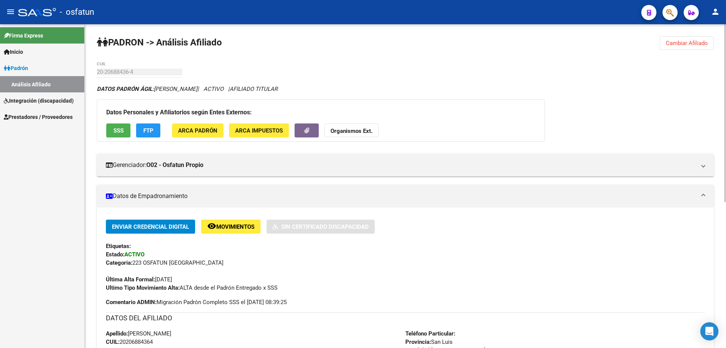
click at [686, 39] on button "Cambiar Afiliado" at bounding box center [687, 43] width 54 height 14
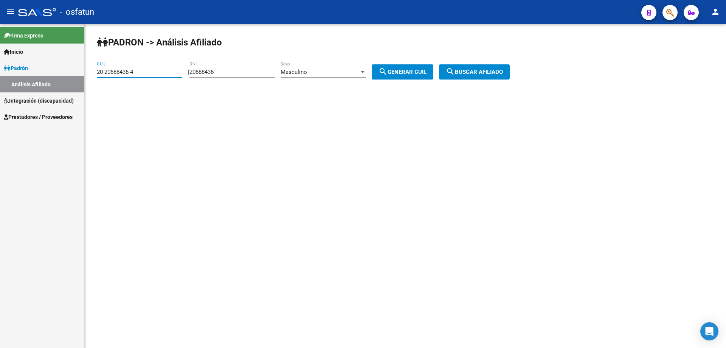
drag, startPoint x: 155, startPoint y: 72, endPoint x: 86, endPoint y: 72, distance: 68.9
click at [86, 72] on div "PADRON -> Análisis Afiliado 20-20688436-4 CUIL | 20688436 DNI Masculino Sexo se…" at bounding box center [406, 63] width 642 height 79
type input "27-20700564-4"
type input "20700564"
click at [308, 76] on div "Masculino Sexo" at bounding box center [324, 69] width 86 height 16
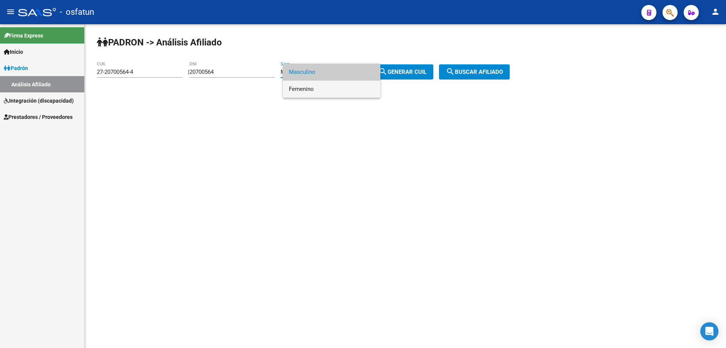
click at [308, 91] on span "Femenino" at bounding box center [332, 89] width 86 height 17
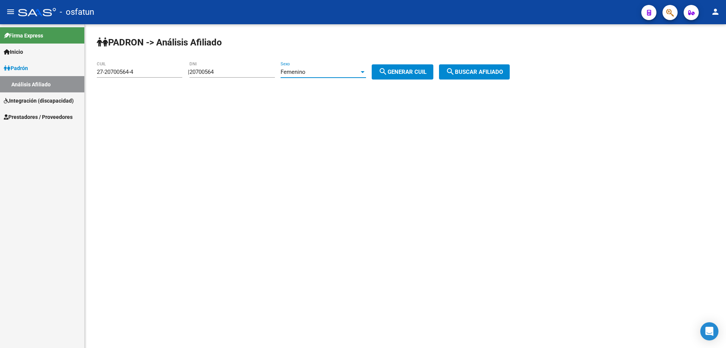
click at [502, 71] on span "search Buscar afiliado" at bounding box center [474, 71] width 57 height 7
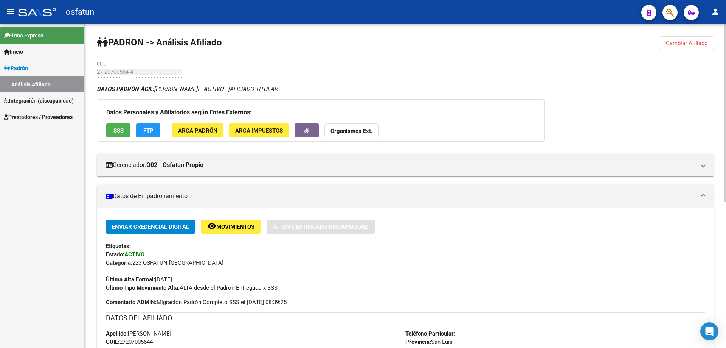
click at [681, 39] on button "Cambiar Afiliado" at bounding box center [687, 43] width 54 height 14
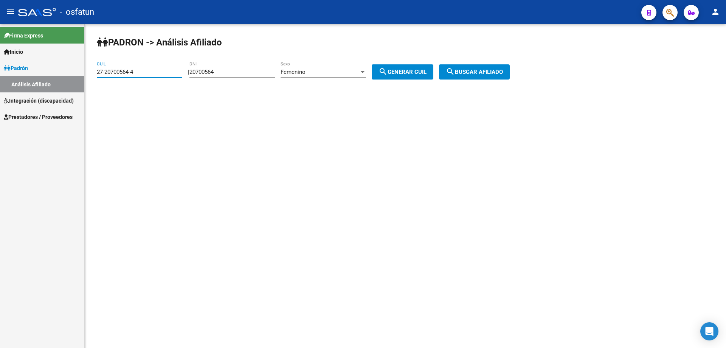
drag, startPoint x: 137, startPoint y: 72, endPoint x: 86, endPoint y: 71, distance: 51.1
click at [86, 71] on div "PADRON -> Análisis Afiliado 27-20700564-4 CUIL | 20700564 DNI Femenino Sexo sea…" at bounding box center [406, 63] width 642 height 79
type input "27-20825427-3"
type input "20825427"
click at [470, 73] on span "search Buscar afiliado" at bounding box center [474, 71] width 57 height 7
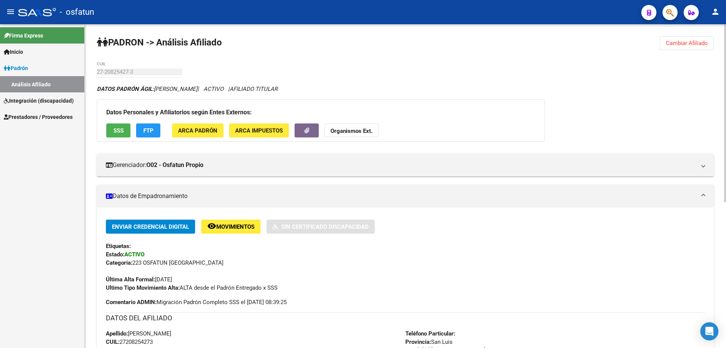
click at [690, 45] on span "Cambiar Afiliado" at bounding box center [687, 43] width 42 height 7
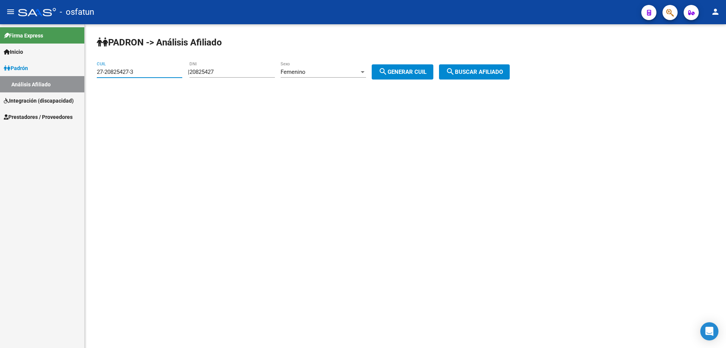
drag, startPoint x: 165, startPoint y: 74, endPoint x: 90, endPoint y: 74, distance: 74.9
click at [90, 74] on div "PADRON -> Análisis Afiliado 27-20825427-3 CUIL | 20825427 DNI Femenino Sexo sea…" at bounding box center [406, 63] width 642 height 79
type input "20-20825447-3"
type input "20825447"
click at [330, 72] on div "Femenino" at bounding box center [320, 71] width 79 height 7
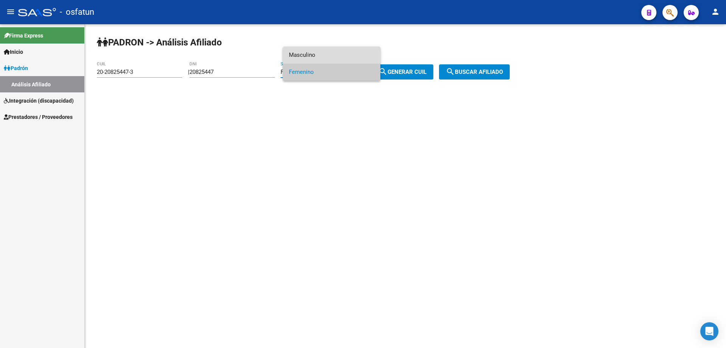
click at [327, 56] on span "Masculino" at bounding box center [332, 55] width 86 height 17
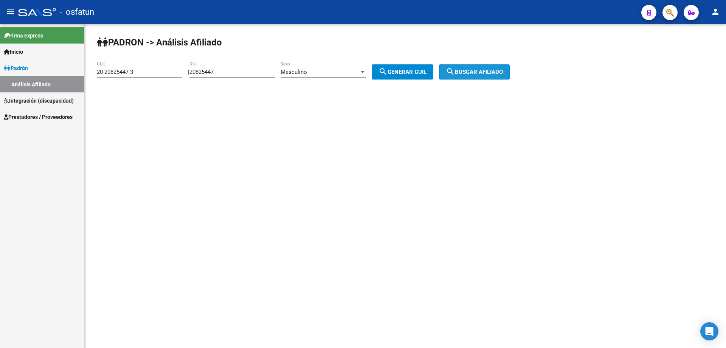
click at [500, 69] on span "search Buscar afiliado" at bounding box center [474, 71] width 57 height 7
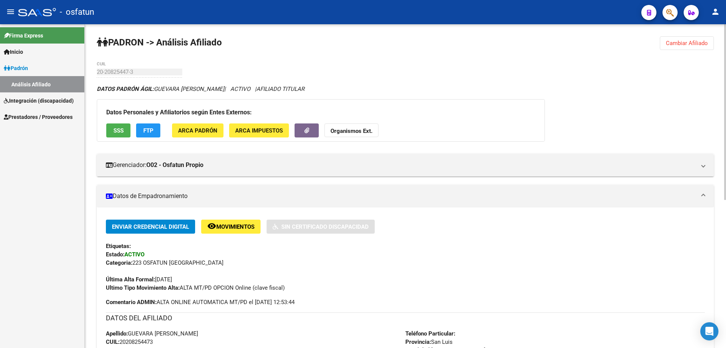
click at [680, 38] on button "Cambiar Afiliado" at bounding box center [687, 43] width 54 height 14
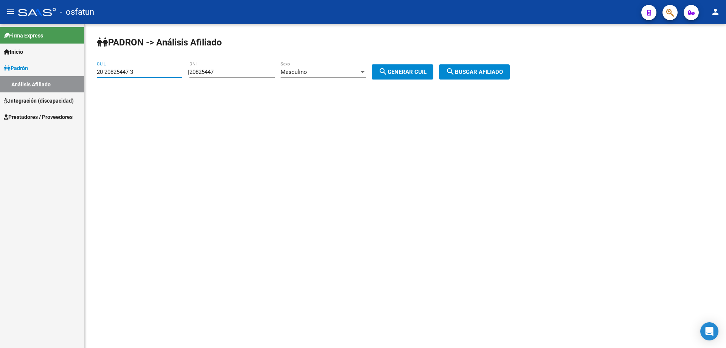
drag, startPoint x: 117, startPoint y: 73, endPoint x: 100, endPoint y: 72, distance: 17.4
click at [100, 72] on input "20-20825447-3" at bounding box center [140, 71] width 86 height 7
click at [151, 73] on input "20-20825447-3" at bounding box center [140, 71] width 86 height 7
drag, startPoint x: 114, startPoint y: 71, endPoint x: 87, endPoint y: 72, distance: 26.5
click at [87, 72] on div "PADRON -> Análisis Afiliado 20-20825447-3 CUIL | 20825447 DNI Masculino Sexo se…" at bounding box center [406, 63] width 642 height 79
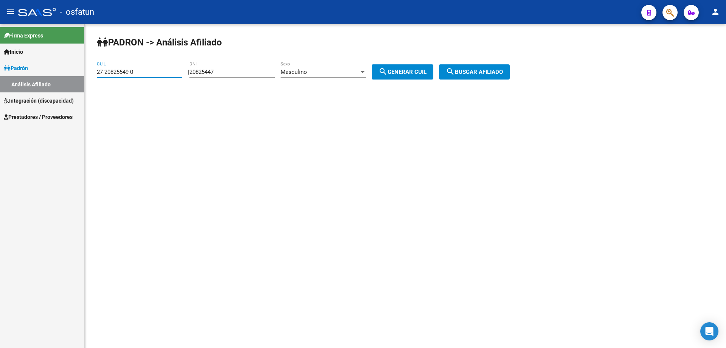
type input "27-20825549-0"
type input "20825549"
click at [316, 76] on div "Masculino Sexo" at bounding box center [324, 69] width 86 height 16
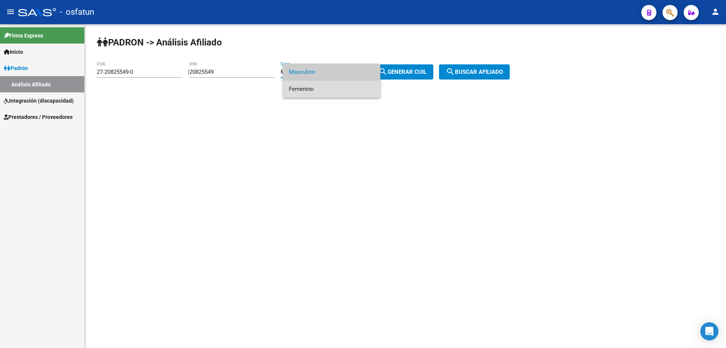
click at [317, 89] on span "Femenino" at bounding box center [332, 89] width 86 height 17
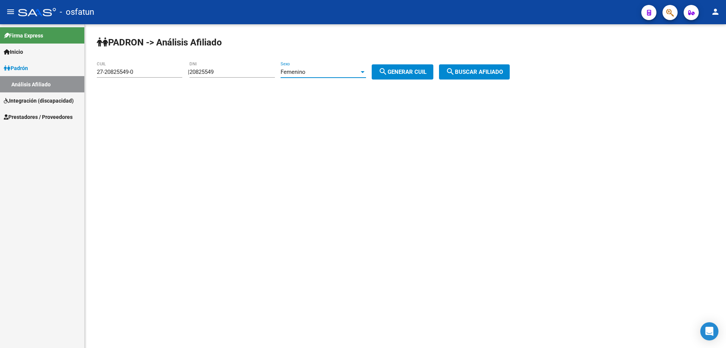
click at [496, 72] on span "search Buscar afiliado" at bounding box center [474, 71] width 57 height 7
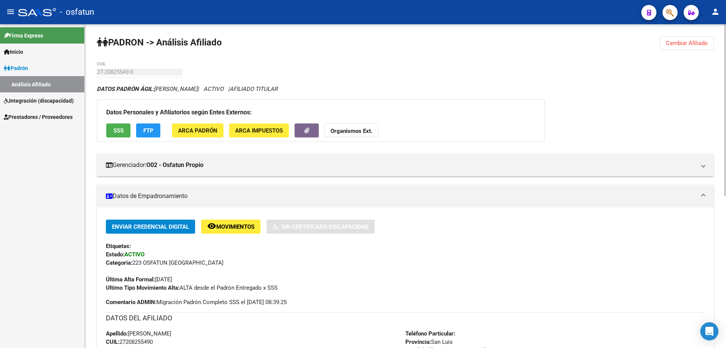
click at [677, 39] on button "Cambiar Afiliado" at bounding box center [687, 43] width 54 height 14
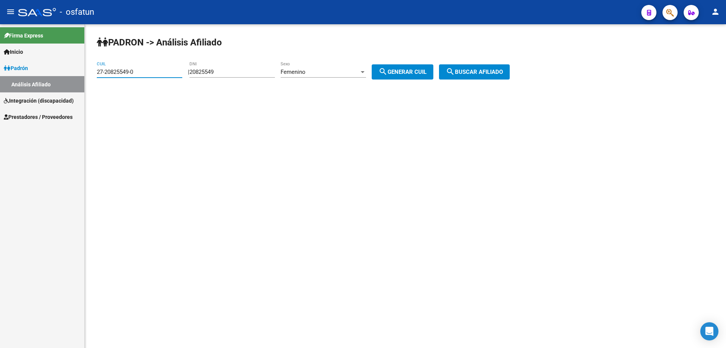
drag, startPoint x: 109, startPoint y: 69, endPoint x: 82, endPoint y: 65, distance: 27.6
click at [82, 65] on mat-sidenav-container "Firma Express Inicio Calendario SSS Instructivos Contacto OS Padrón Análisis Af…" at bounding box center [363, 185] width 726 height 323
type input "20-20499709-9"
type input "20499709"
click at [345, 75] on div "Femenino" at bounding box center [320, 71] width 79 height 7
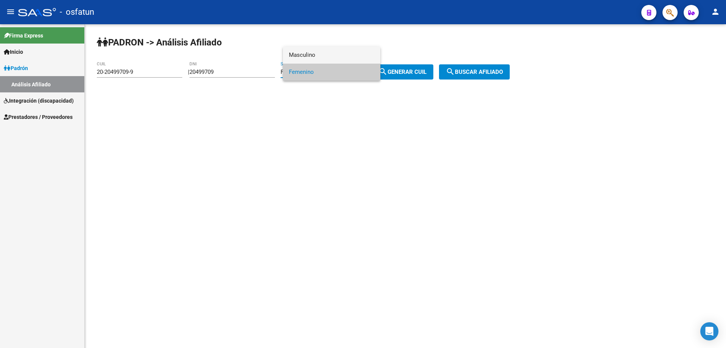
click at [311, 53] on span "Masculino" at bounding box center [332, 55] width 86 height 17
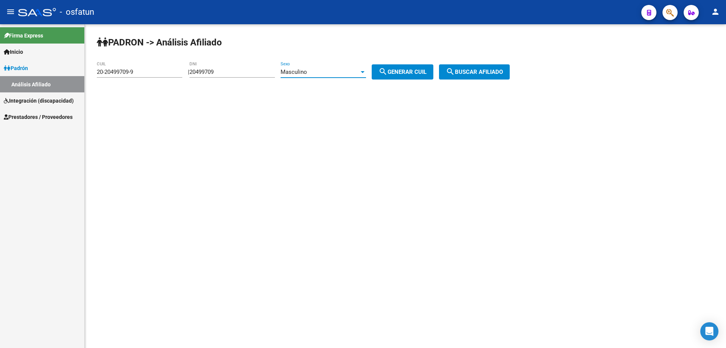
click at [500, 70] on span "search Buscar afiliado" at bounding box center [474, 71] width 57 height 7
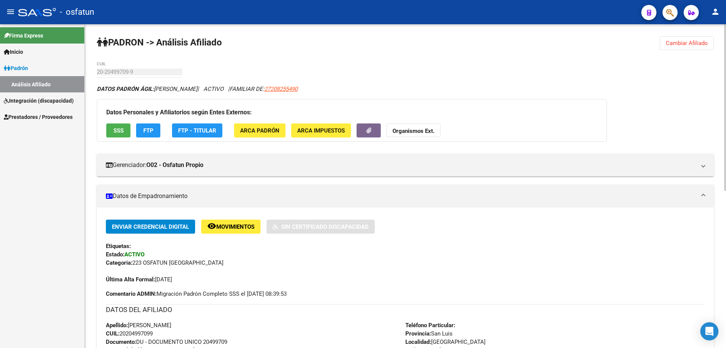
click at [689, 43] on span "Cambiar Afiliado" at bounding box center [687, 43] width 42 height 7
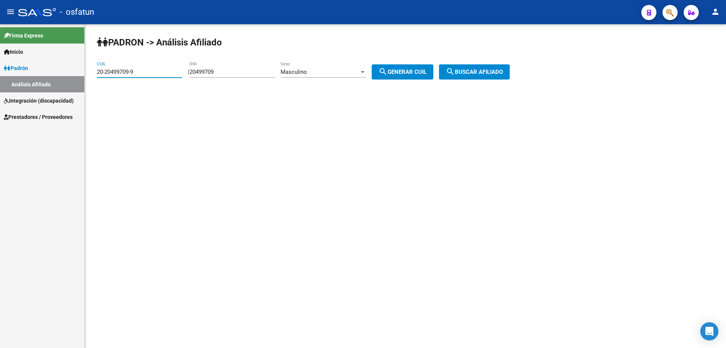
drag, startPoint x: 140, startPoint y: 73, endPoint x: 85, endPoint y: 72, distance: 55.6
click at [85, 72] on div "PADRON -> Análisis Afiliado 20-20499709-9 CUIL | 20499709 DNI Masculino Sexo se…" at bounding box center [406, 63] width 642 height 79
type input "27-20825551-2"
type input "20825551"
click at [320, 74] on div "Masculino" at bounding box center [320, 71] width 79 height 7
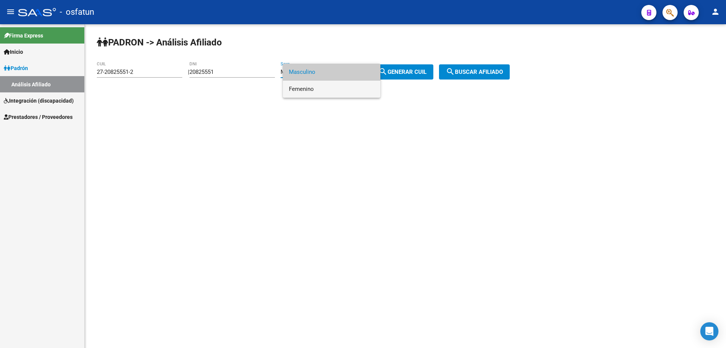
click at [317, 91] on span "Femenino" at bounding box center [332, 89] width 86 height 17
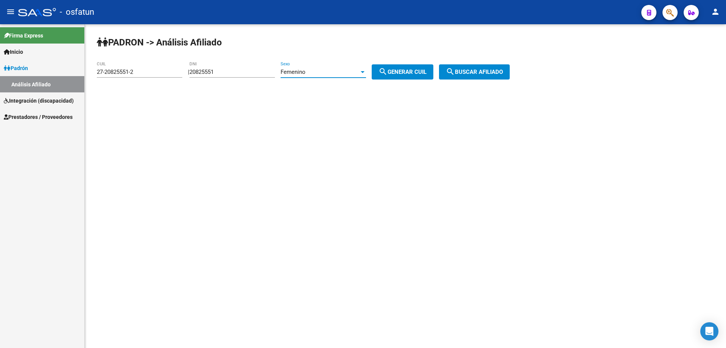
click at [490, 70] on span "search Buscar afiliado" at bounding box center [474, 71] width 57 height 7
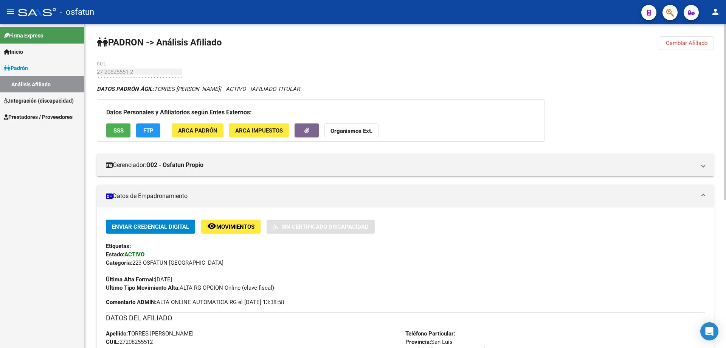
click at [706, 42] on span "Cambiar Afiliado" at bounding box center [687, 43] width 42 height 7
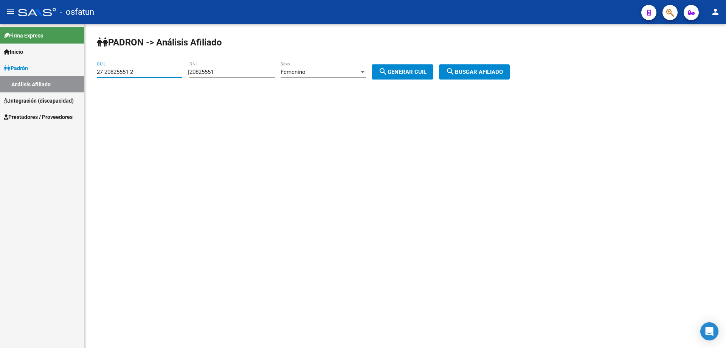
drag, startPoint x: 143, startPoint y: 72, endPoint x: 73, endPoint y: 73, distance: 70.0
click at [73, 73] on mat-sidenav-container "Firma Express Inicio Calendario SSS Instructivos Contacto OS Padrón Análisis Af…" at bounding box center [363, 185] width 726 height 323
type input "20-20825845-2"
type input "20825845"
click at [354, 76] on div "Femenino Sexo" at bounding box center [324, 69] width 86 height 16
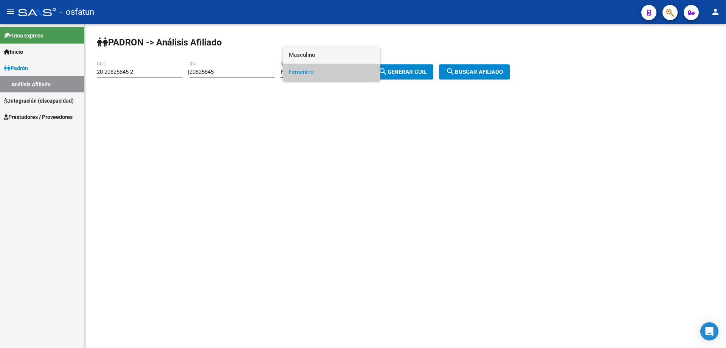
click at [306, 56] on span "Masculino" at bounding box center [332, 55] width 86 height 17
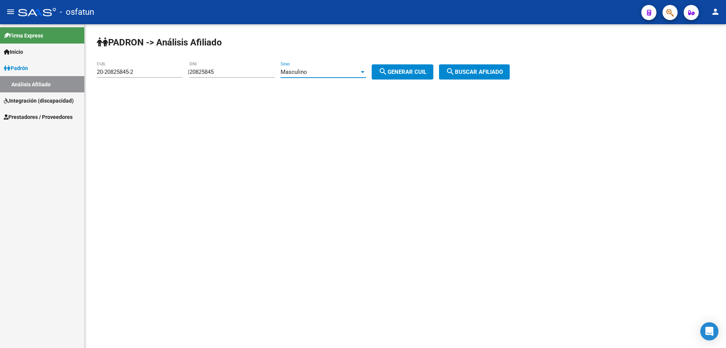
click at [503, 72] on span "search Buscar afiliado" at bounding box center [474, 71] width 57 height 7
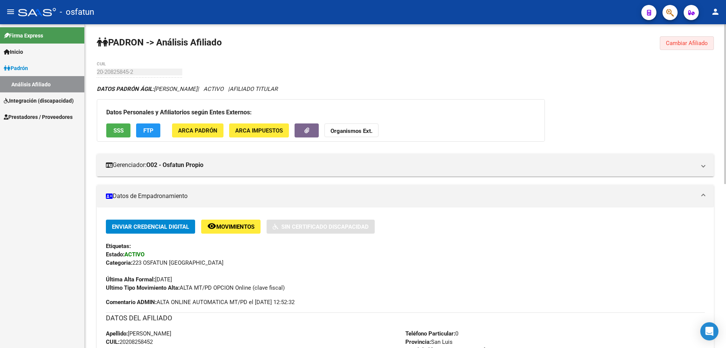
click at [684, 41] on span "Cambiar Afiliado" at bounding box center [687, 43] width 42 height 7
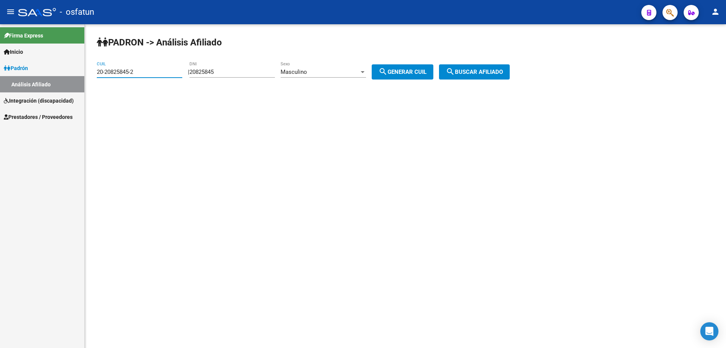
drag, startPoint x: 94, startPoint y: 75, endPoint x: 67, endPoint y: 75, distance: 27.2
click at [67, 75] on mat-sidenav-container "Firma Express Inicio Calendario SSS Instructivos Contacto OS Padrón Análisis Af…" at bounding box center [363, 185] width 726 height 323
type input "27-27759629-1"
type input "27759629"
click at [352, 72] on div "Masculino" at bounding box center [320, 71] width 79 height 7
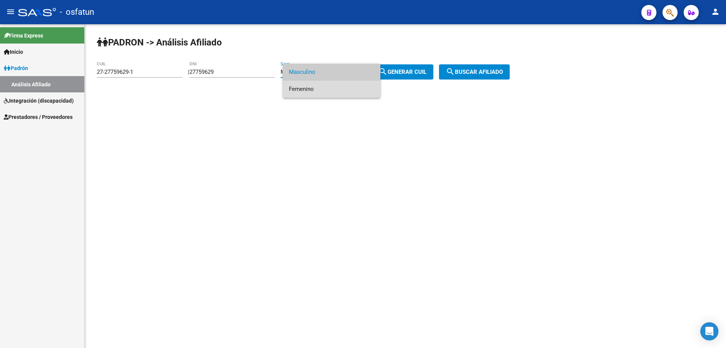
click at [306, 90] on span "Femenino" at bounding box center [332, 89] width 86 height 17
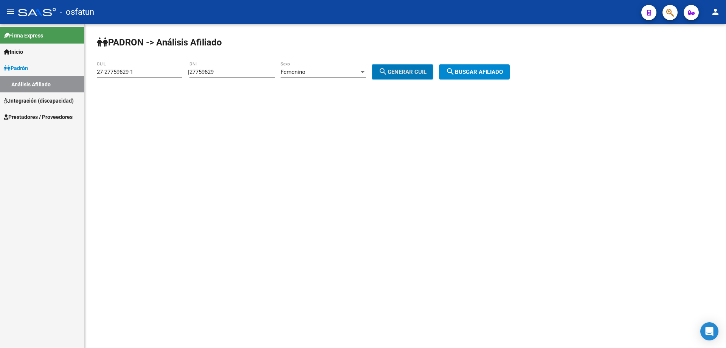
click at [478, 70] on span "search Buscar afiliado" at bounding box center [474, 71] width 57 height 7
